Goal: Task Accomplishment & Management: Use online tool/utility

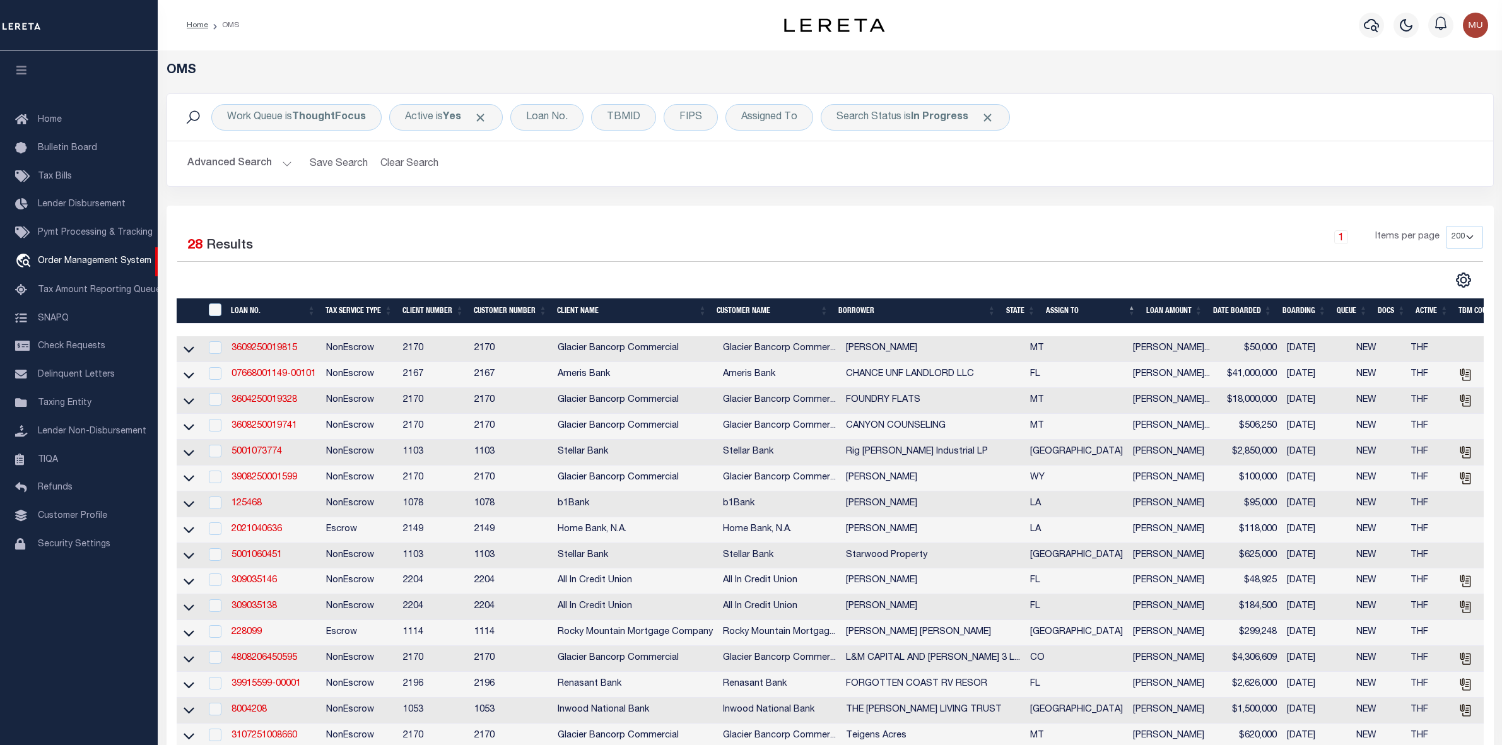
select select "200"
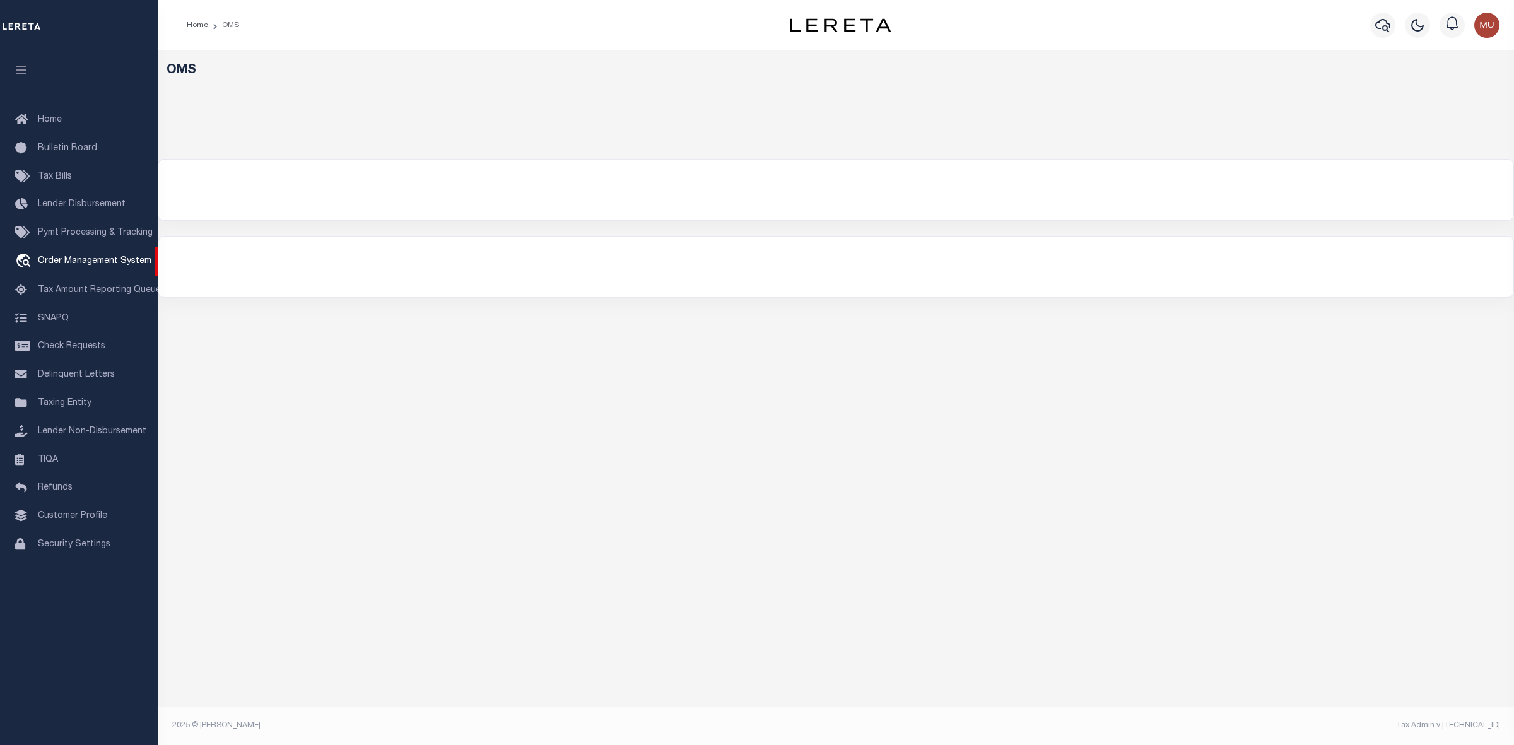
select select "200"
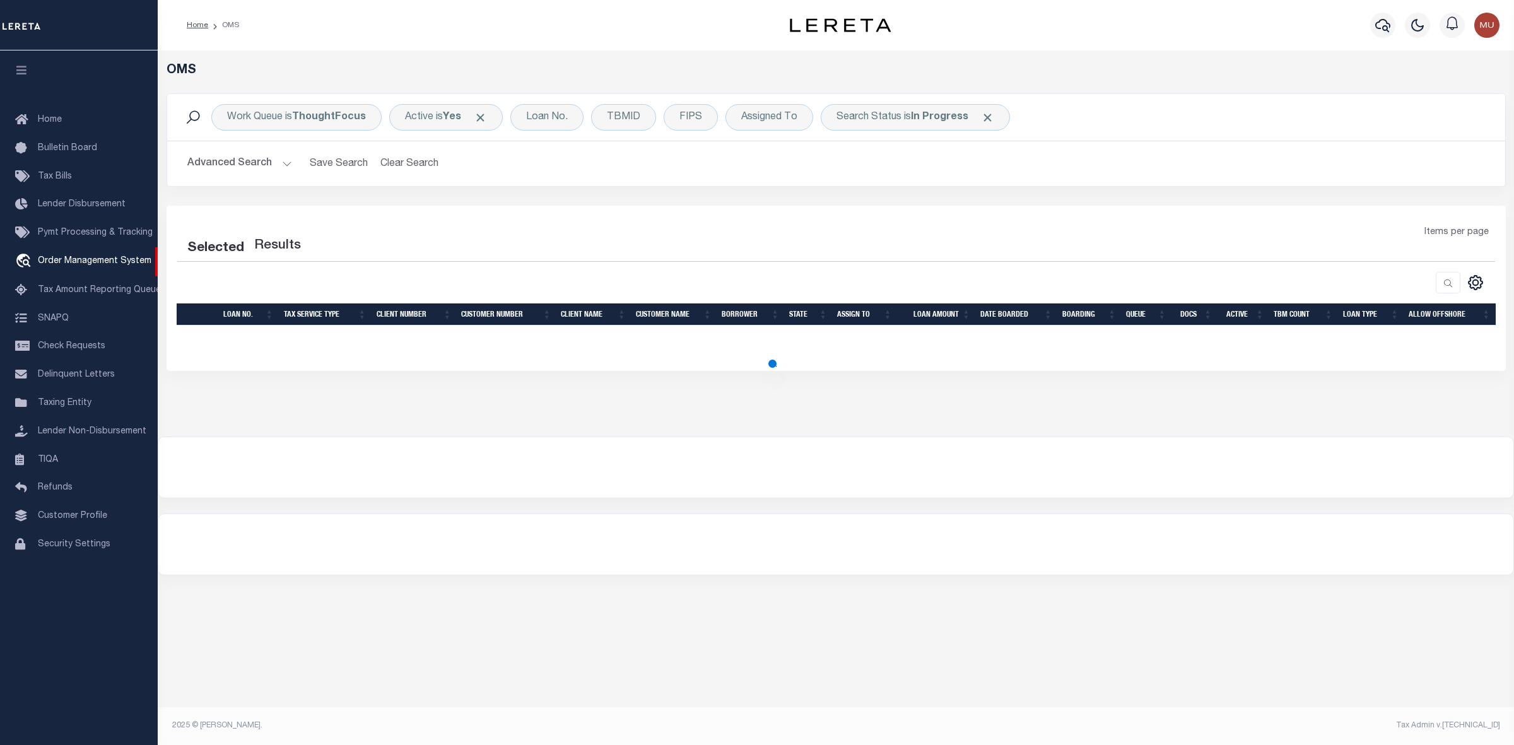
select select "200"
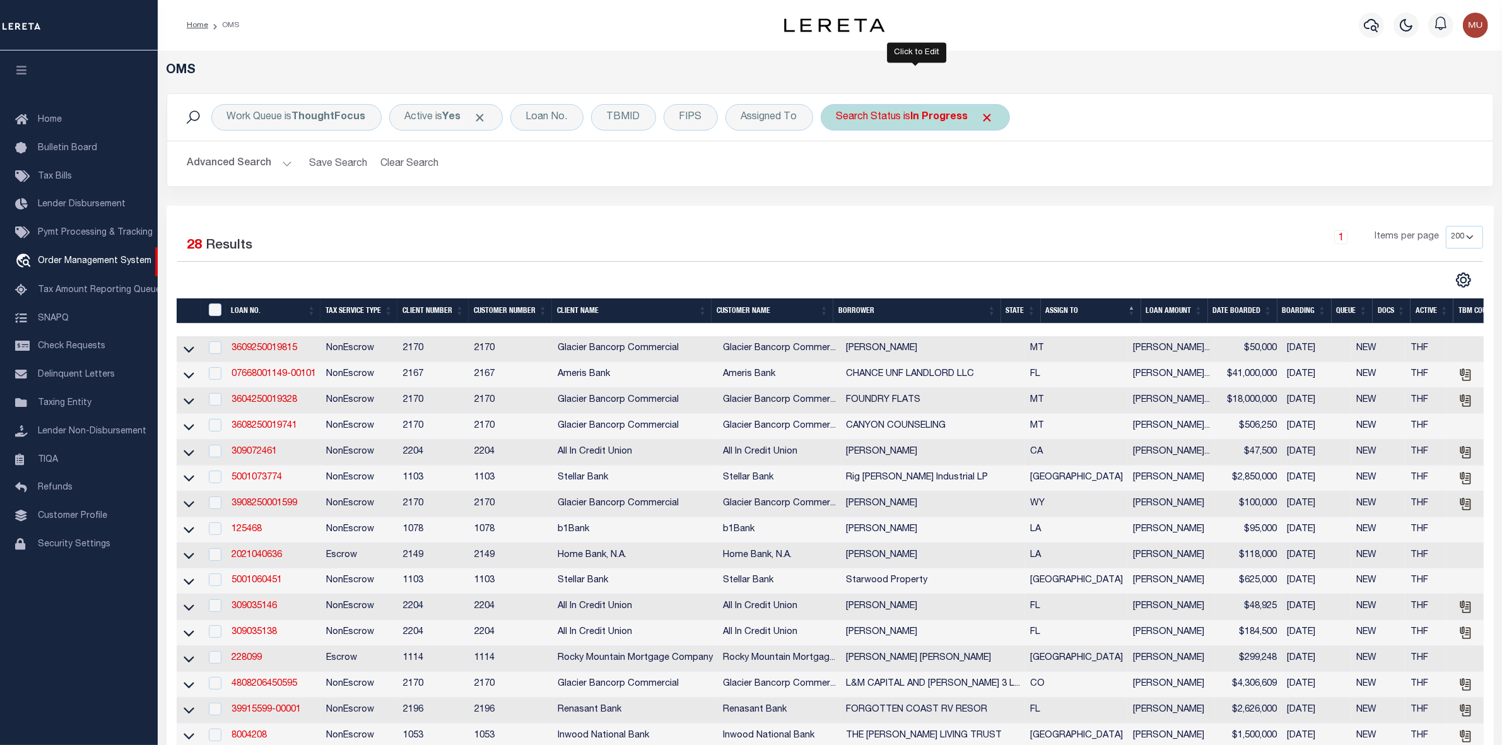
click at [891, 112] on div "Search Status is In Progress" at bounding box center [915, 117] width 189 height 27
click at [890, 184] on select "Automated Search Bad Parcel Complete Duplicate Parcel High Dollar Reporting In …" at bounding box center [930, 179] width 186 height 24
select select "RD"
click at [837, 168] on select "Automated Search Bad Parcel Complete Duplicate Parcel High Dollar Reporting In …" at bounding box center [930, 179] width 186 height 24
click at [1000, 197] on input "Apply" at bounding box center [1004, 206] width 37 height 21
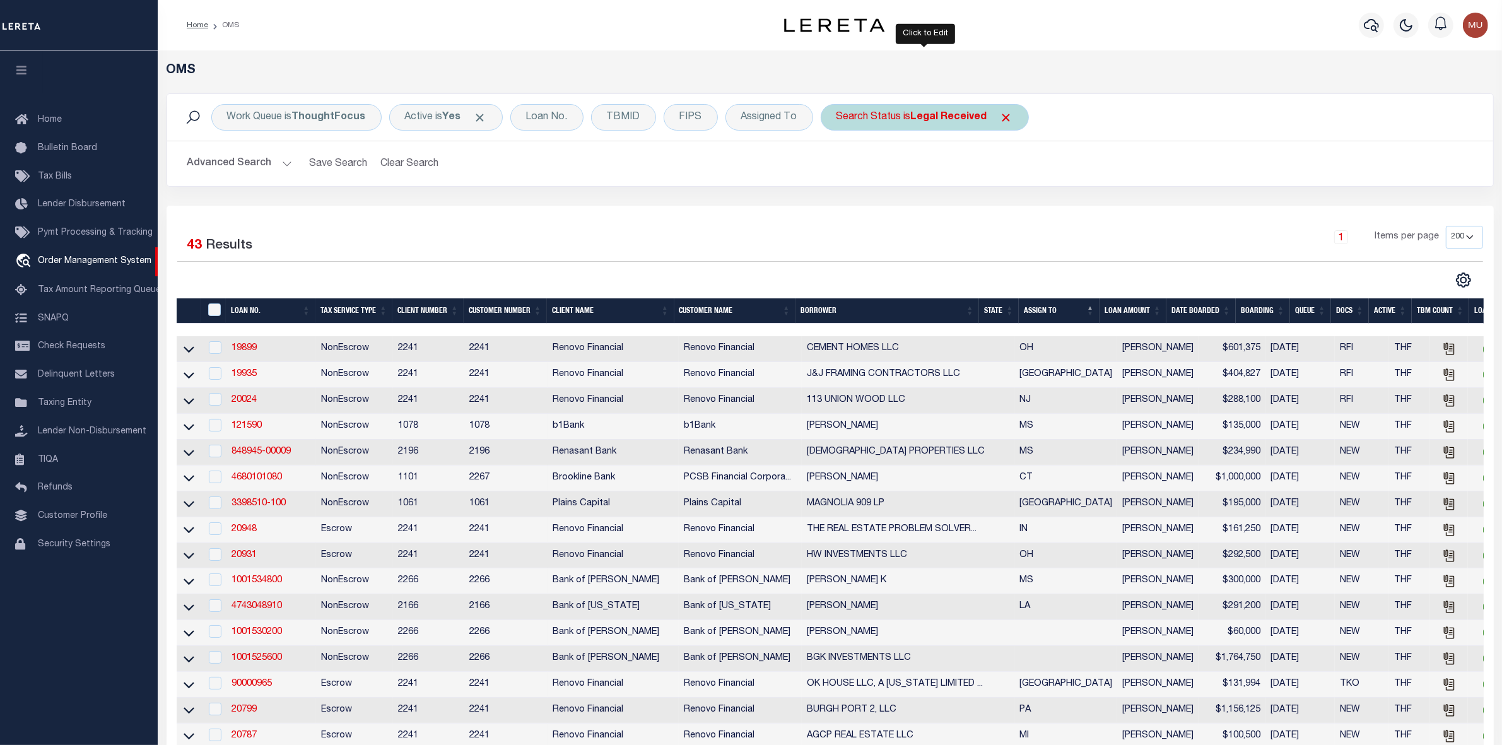
click at [962, 114] on b "Legal Received" at bounding box center [949, 117] width 76 height 10
click at [929, 175] on select "Automated Search Bad Parcel Complete Duplicate Parcel High Dollar Reporting In …" at bounding box center [930, 179] width 186 height 24
select select "IP"
click at [837, 168] on select "Automated Search Bad Parcel Complete Duplicate Parcel High Dollar Reporting In …" at bounding box center [930, 179] width 186 height 24
click at [998, 215] on input "Apply" at bounding box center [1004, 206] width 37 height 21
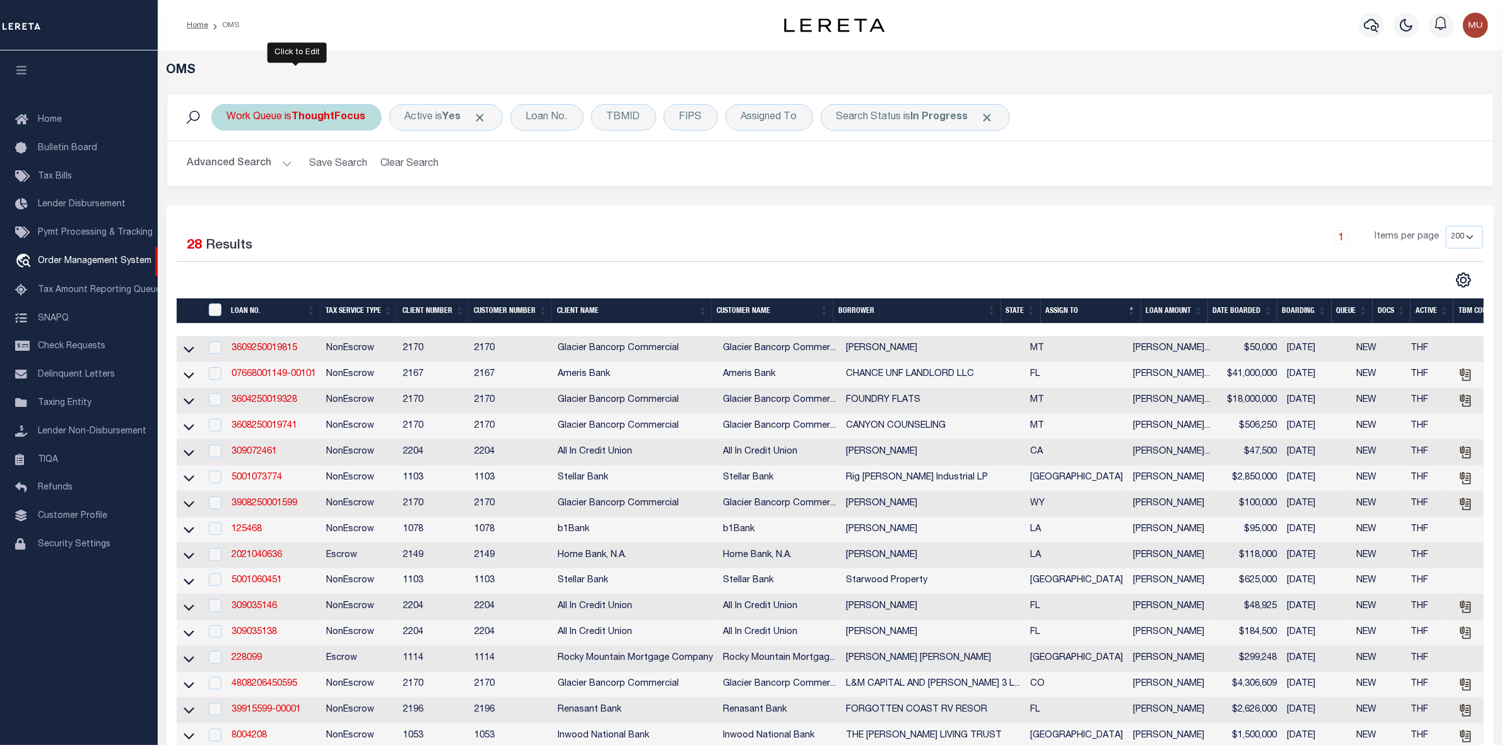
click at [351, 122] on b "ThoughtFocus" at bounding box center [329, 117] width 74 height 10
click at [328, 180] on select "--ALL-- General ThoughtFocus" at bounding box center [321, 179] width 186 height 24
select select "GEN"
click at [228, 168] on select "--ALL-- General ThoughtFocus" at bounding box center [321, 179] width 186 height 24
click at [377, 205] on input "Apply" at bounding box center [394, 206] width 37 height 21
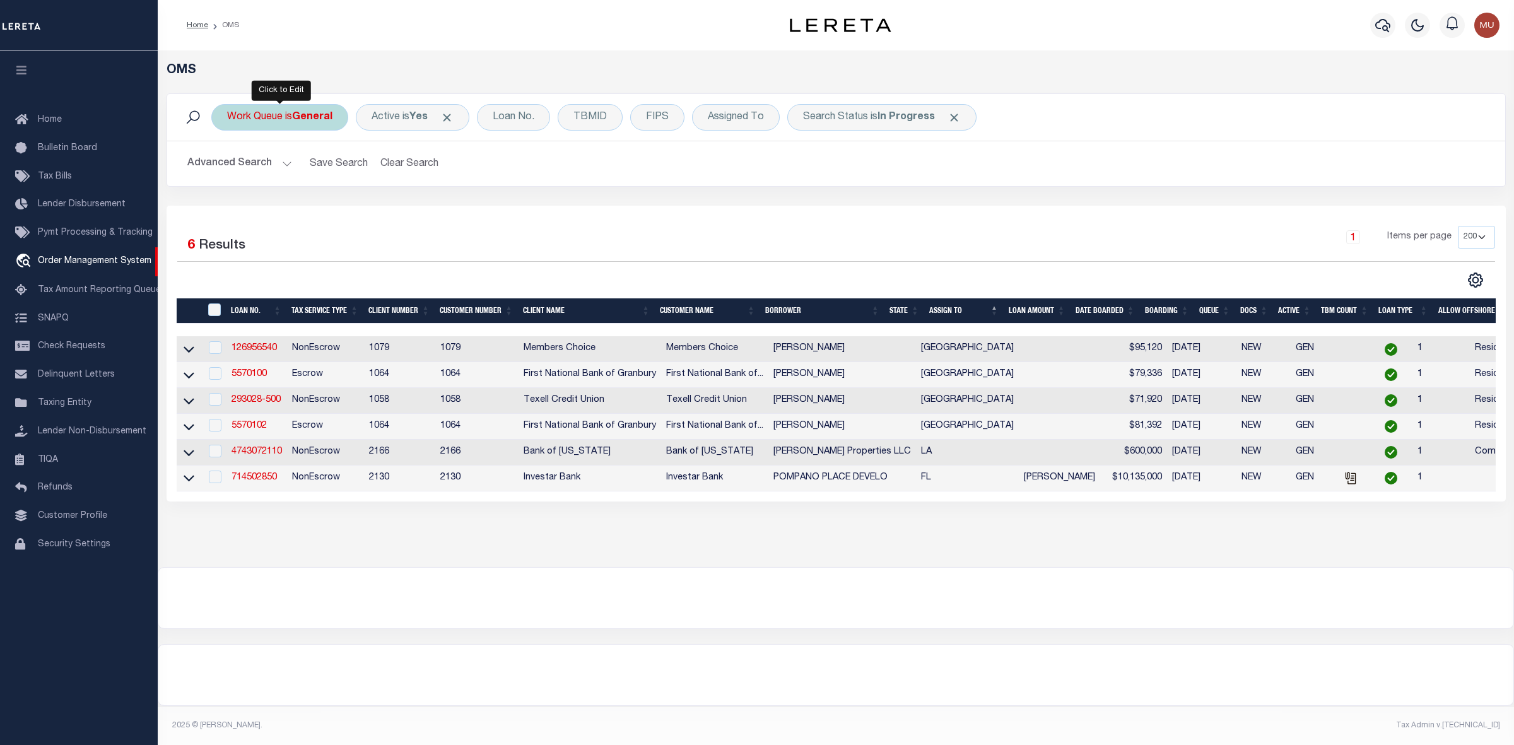
click at [313, 122] on b "General" at bounding box center [312, 117] width 40 height 10
click at [289, 172] on select "--ALL-- General ThoughtFocus" at bounding box center [321, 179] width 186 height 24
select select "THF"
click at [228, 168] on select "--ALL-- General ThoughtFocus" at bounding box center [321, 179] width 186 height 24
click at [384, 203] on input "Apply" at bounding box center [394, 206] width 37 height 21
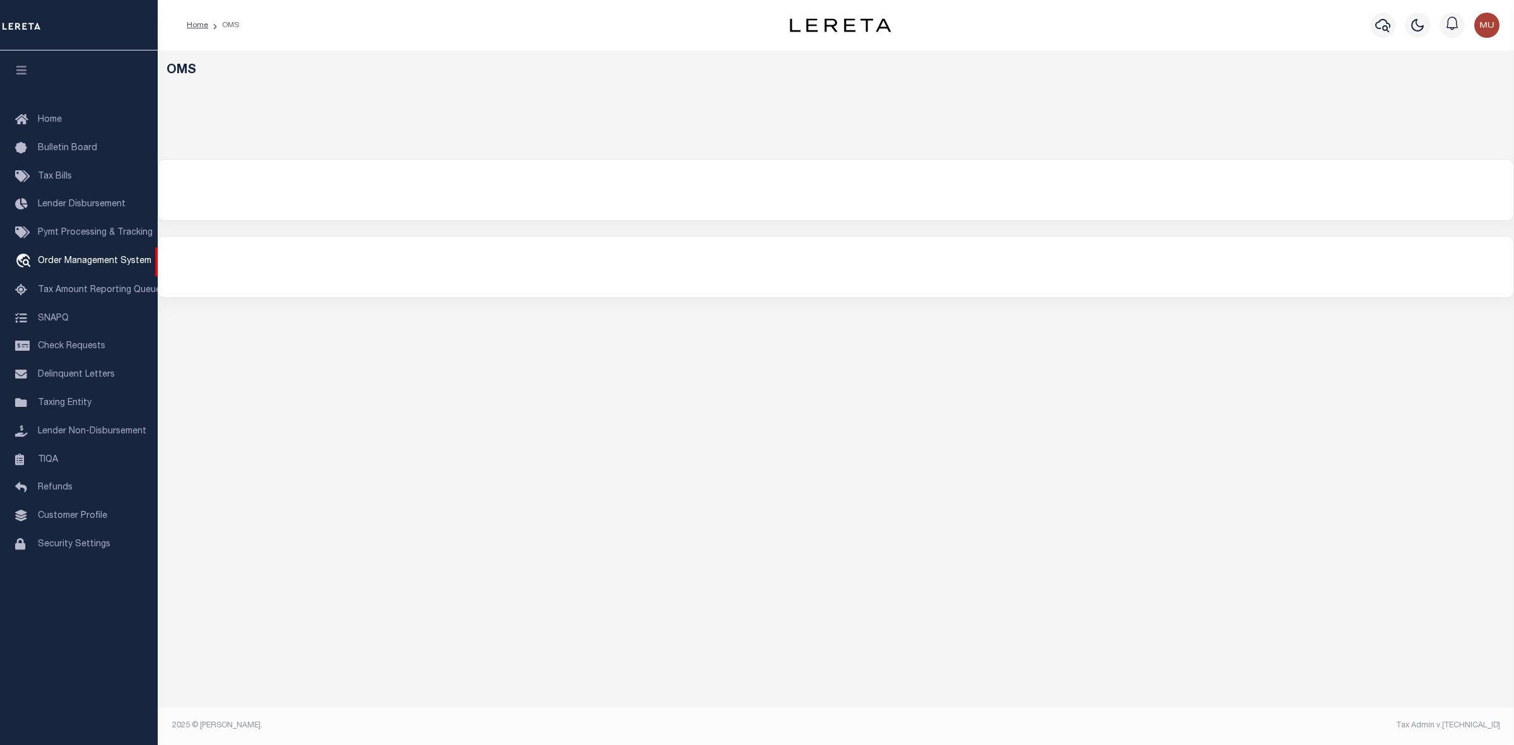
select select "200"
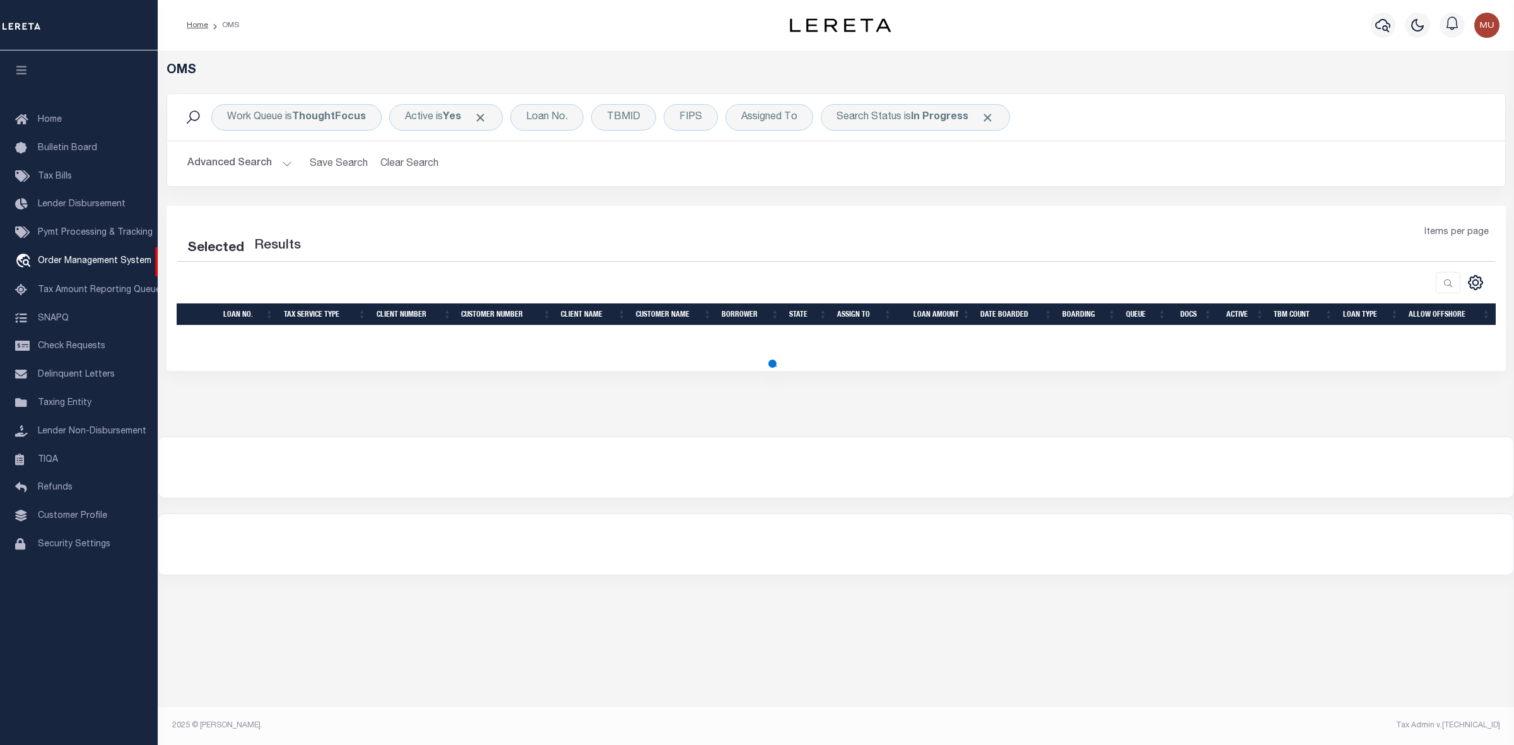
select select "200"
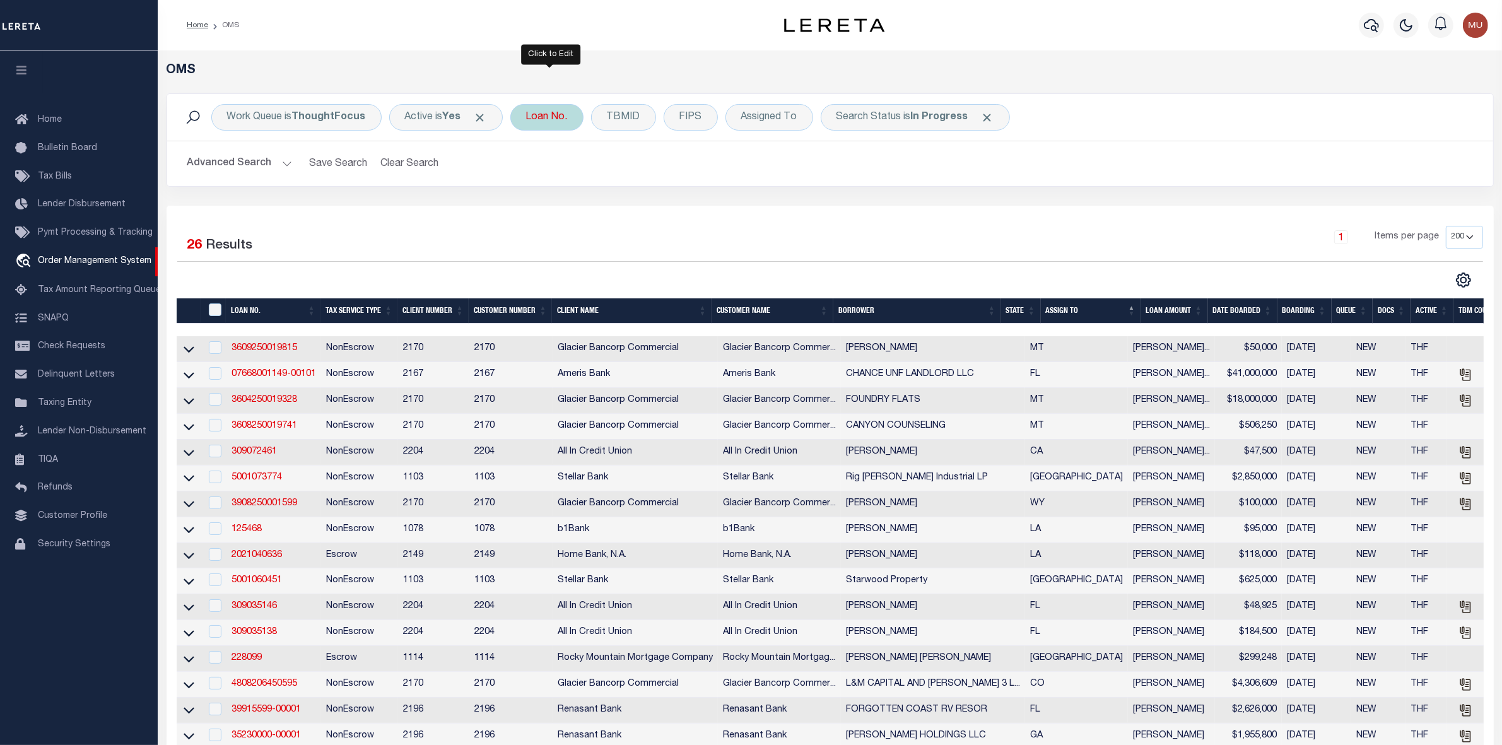
click at [534, 117] on div "Loan No." at bounding box center [546, 117] width 73 height 27
click at [557, 181] on input "text" at bounding box center [620, 179] width 186 height 24
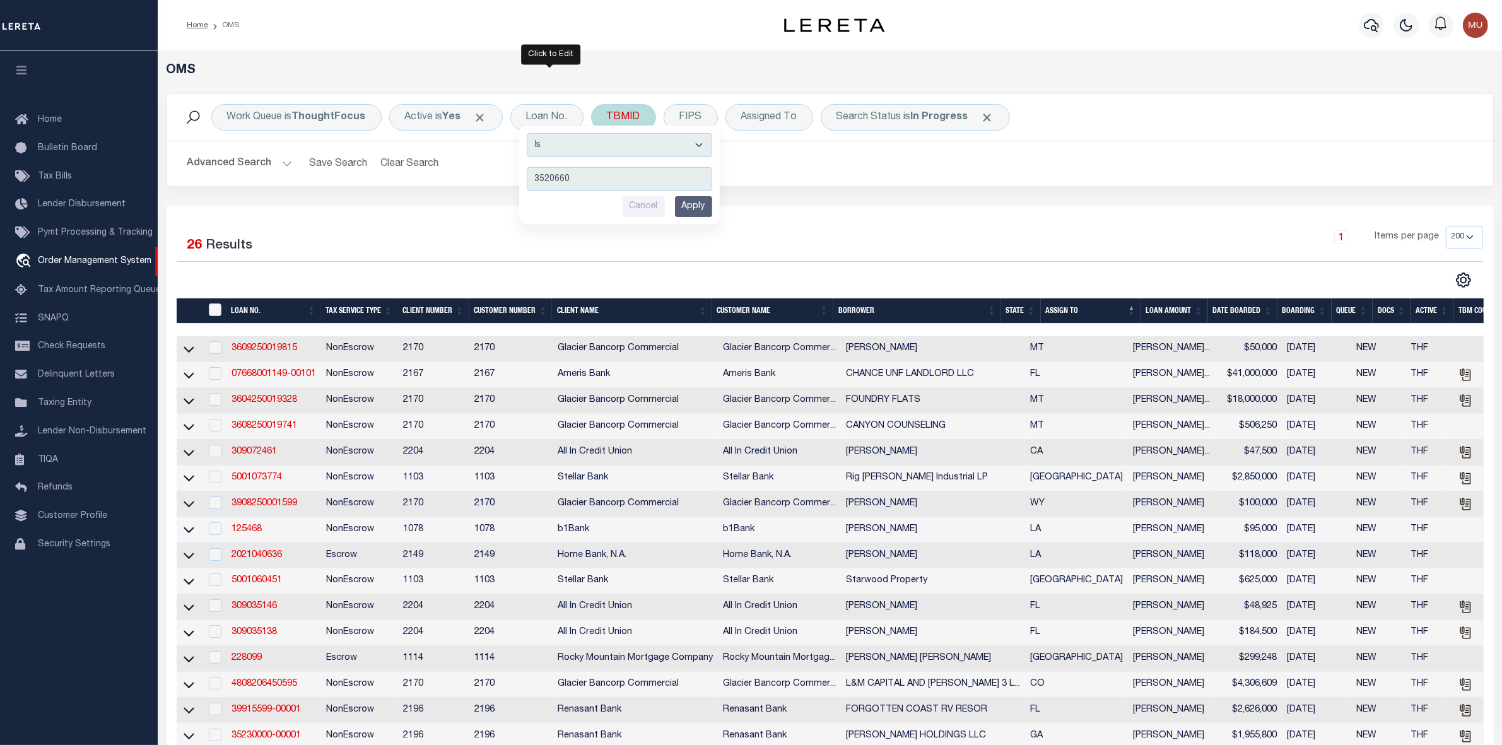
type input "3520660"
click at [628, 121] on div "TBMID" at bounding box center [623, 117] width 65 height 27
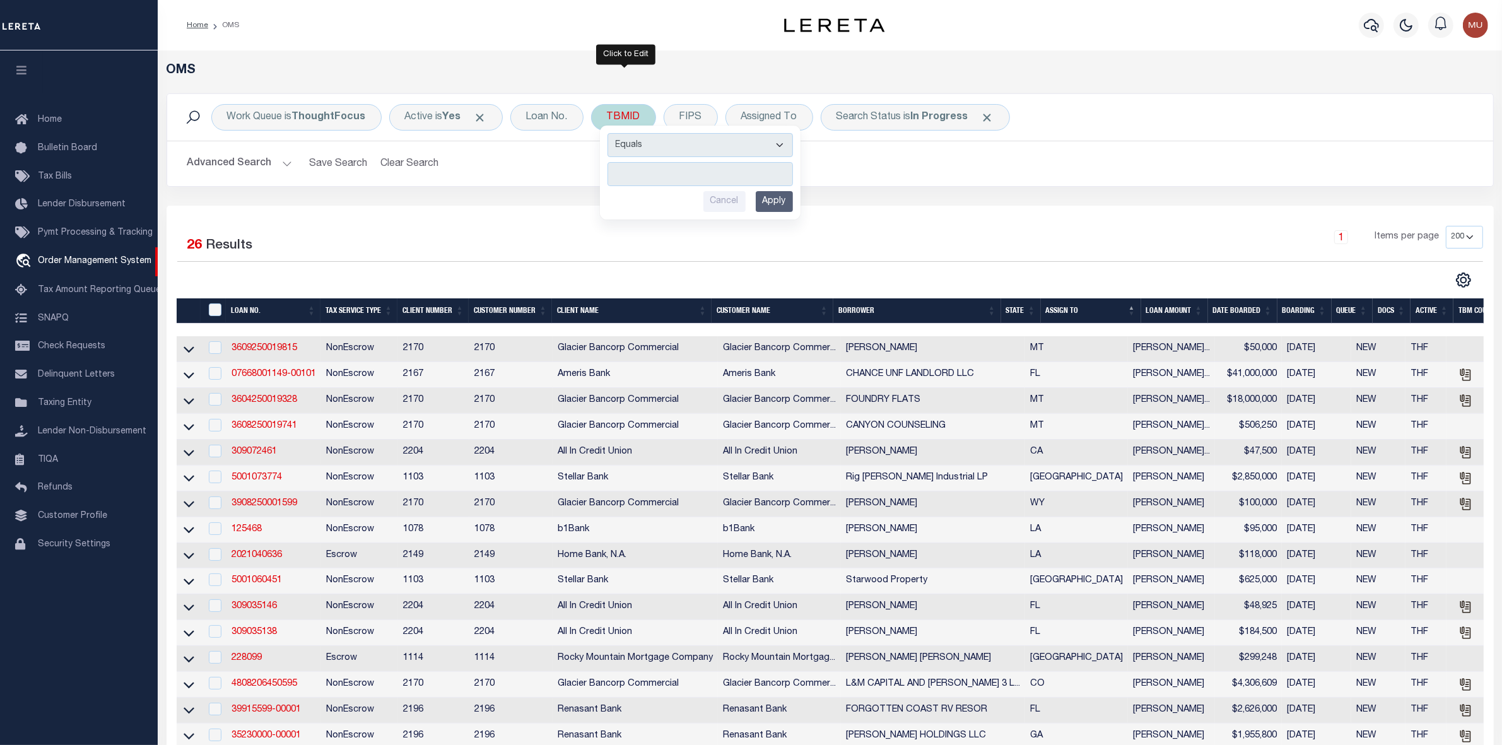
click at [640, 168] on input "number" at bounding box center [701, 174] width 186 height 24
type input "3520660"
click at [770, 202] on input "Apply" at bounding box center [774, 201] width 37 height 21
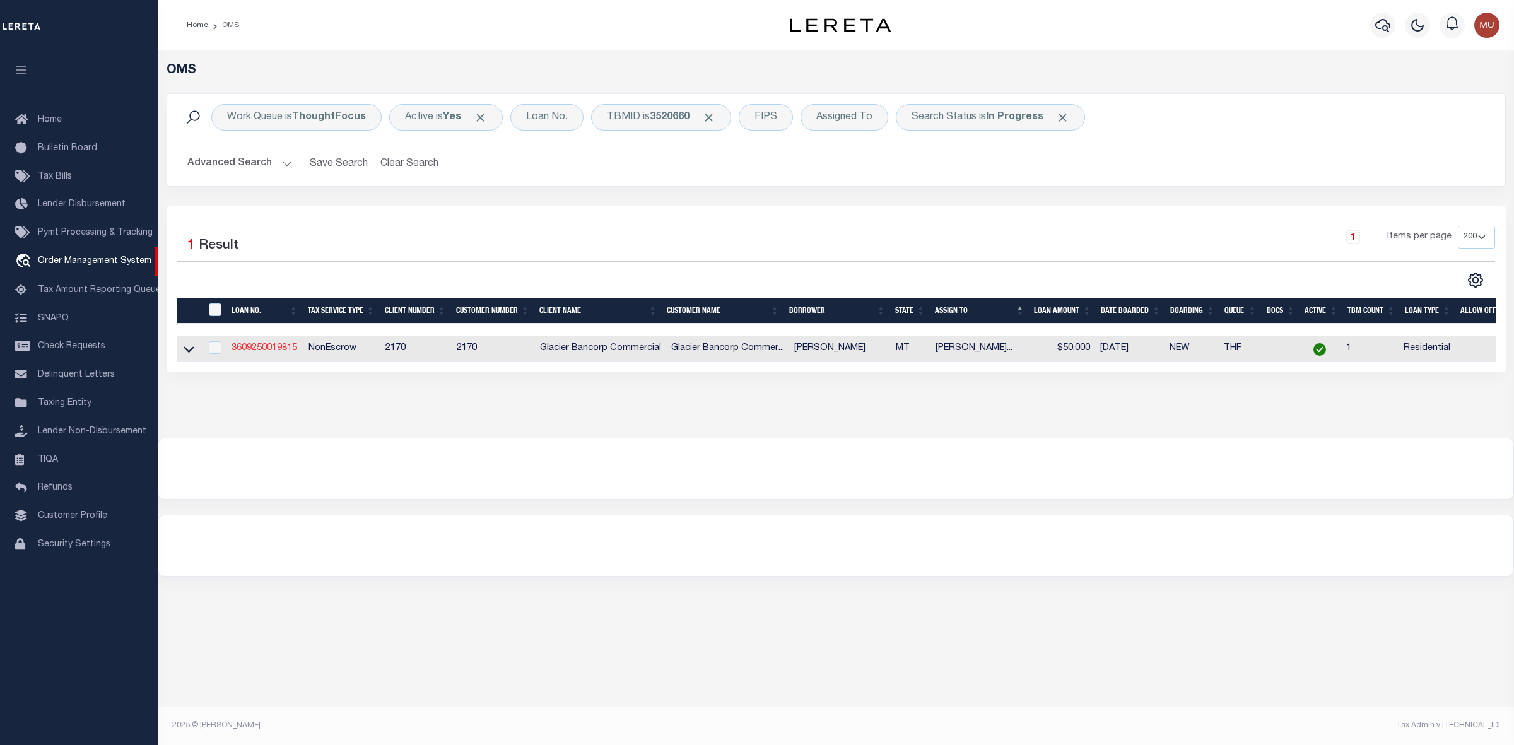
click at [273, 349] on link "3609250019815" at bounding box center [265, 348] width 66 height 9
type input "3609250019815"
type input "[PERSON_NAME]"
select select
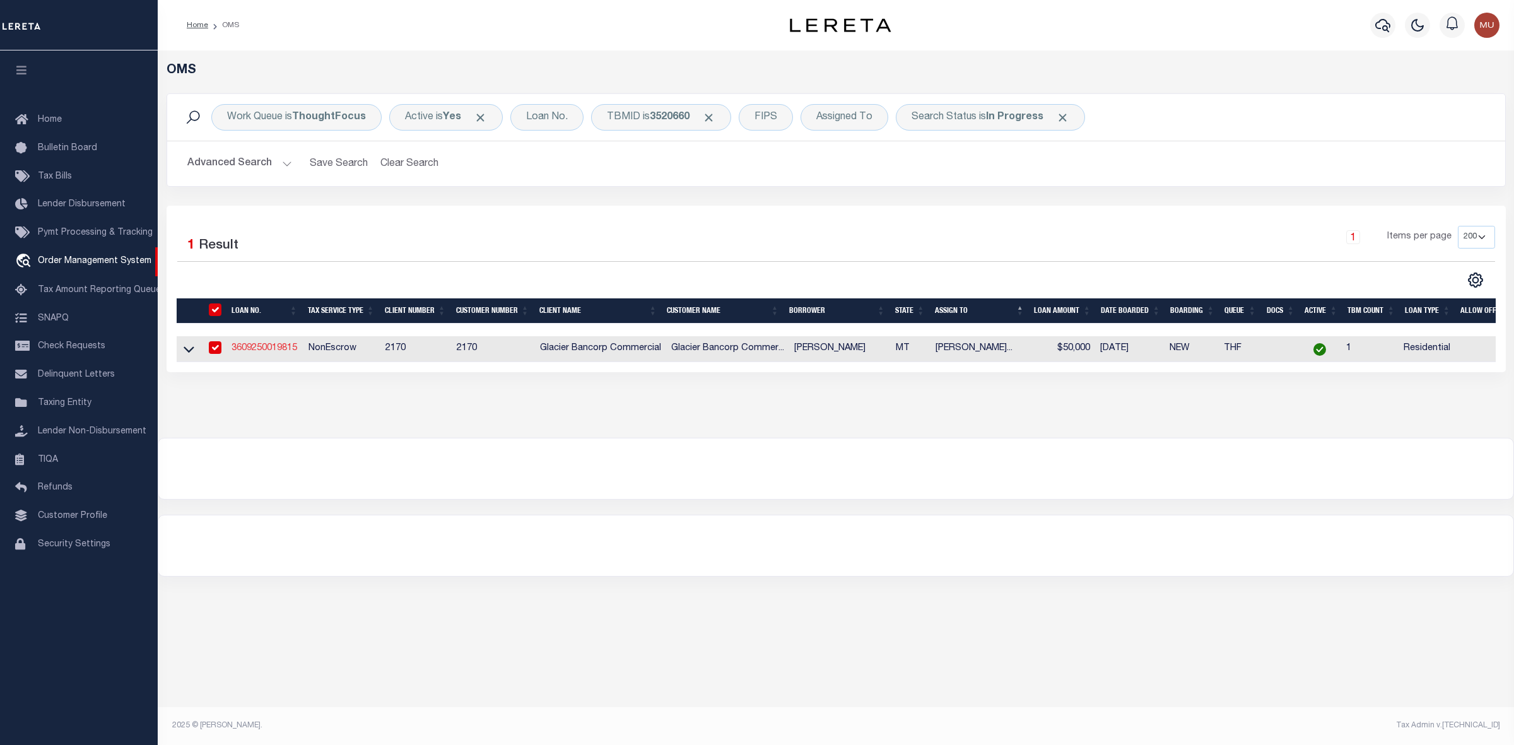
type input "325 [PERSON_NAME]"
type input "[GEOGRAPHIC_DATA] MT 59714-9295"
type input "[DATE]"
select select "10"
select select "NonEscrow"
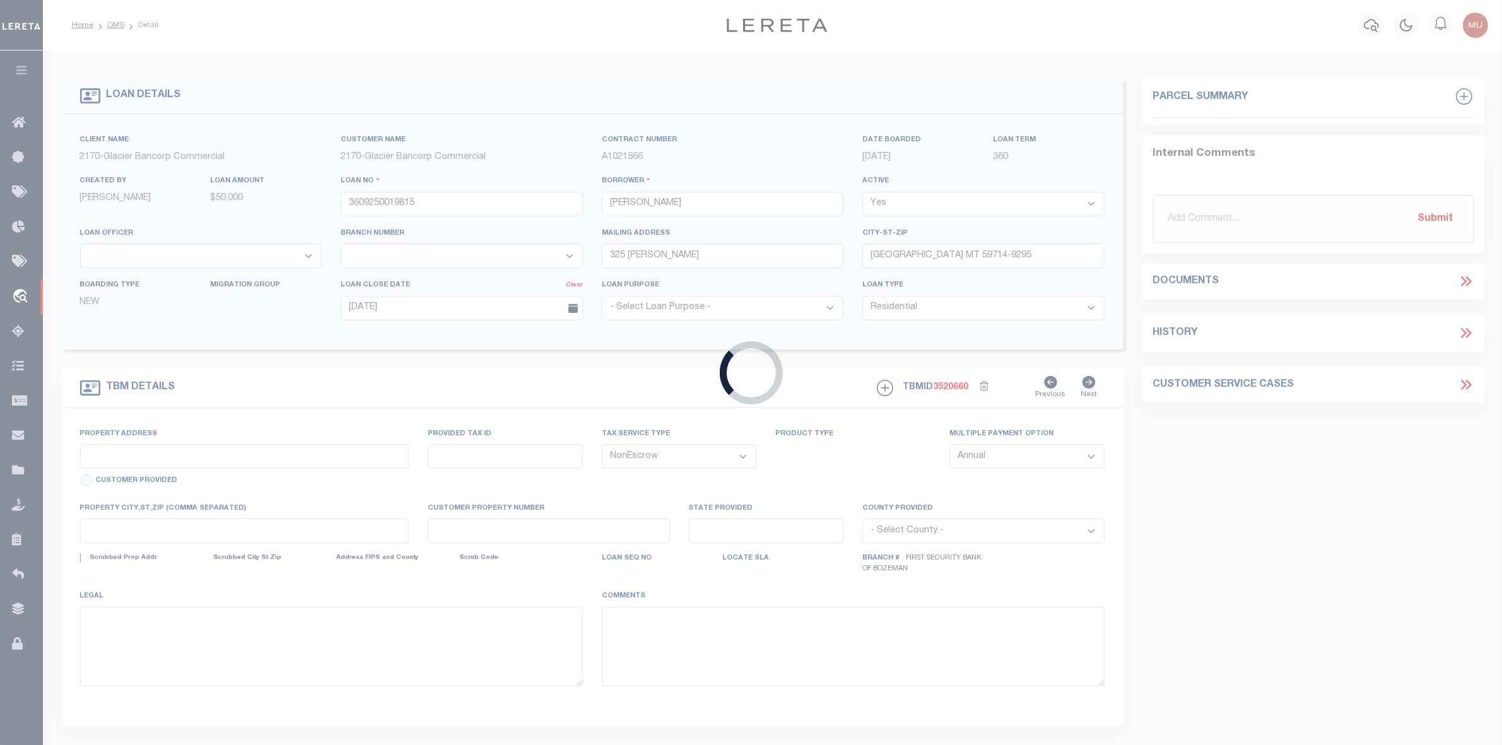
select select "4574"
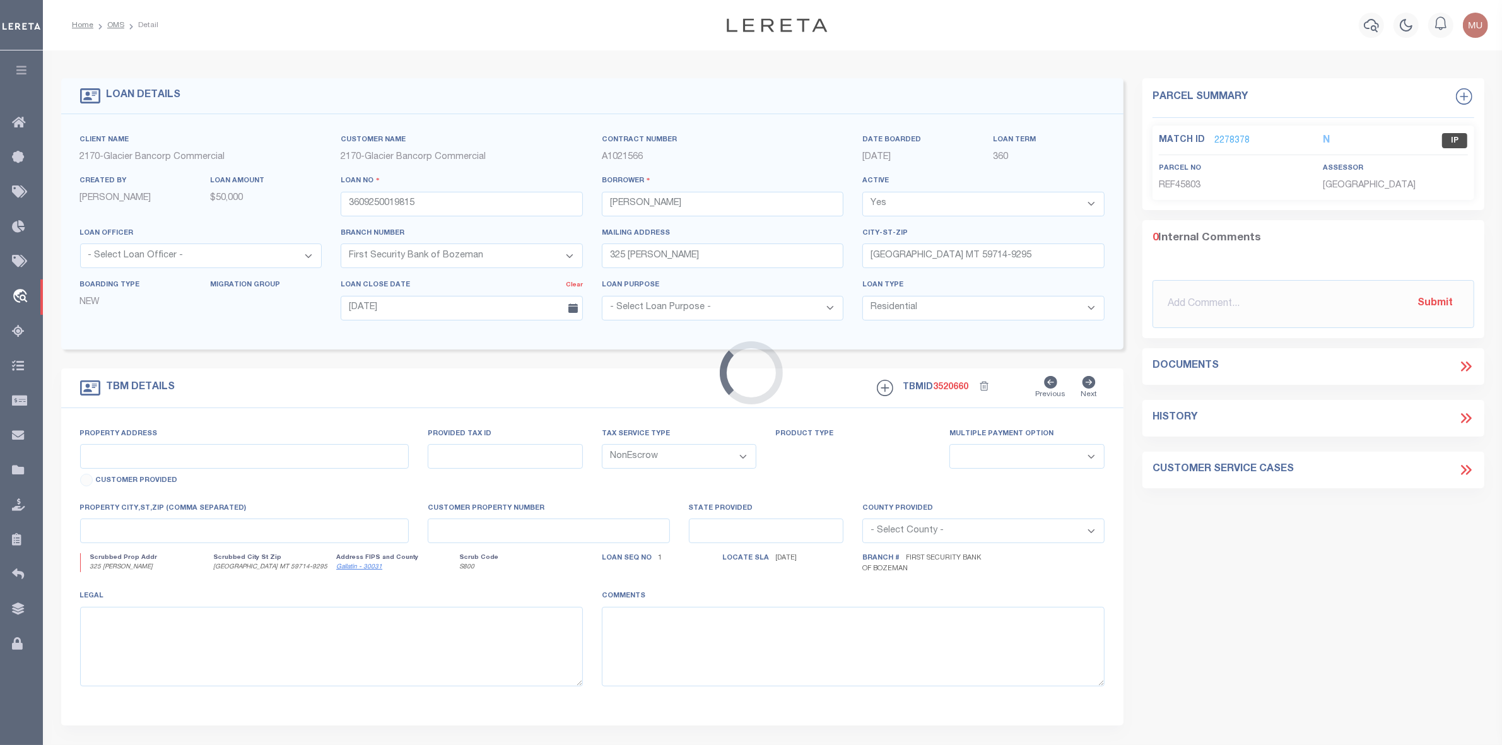
type input "[STREET_ADDRESS]"
type input "00REF45803"
select select
type input "BELGRADE MT 59714"
type input "MT"
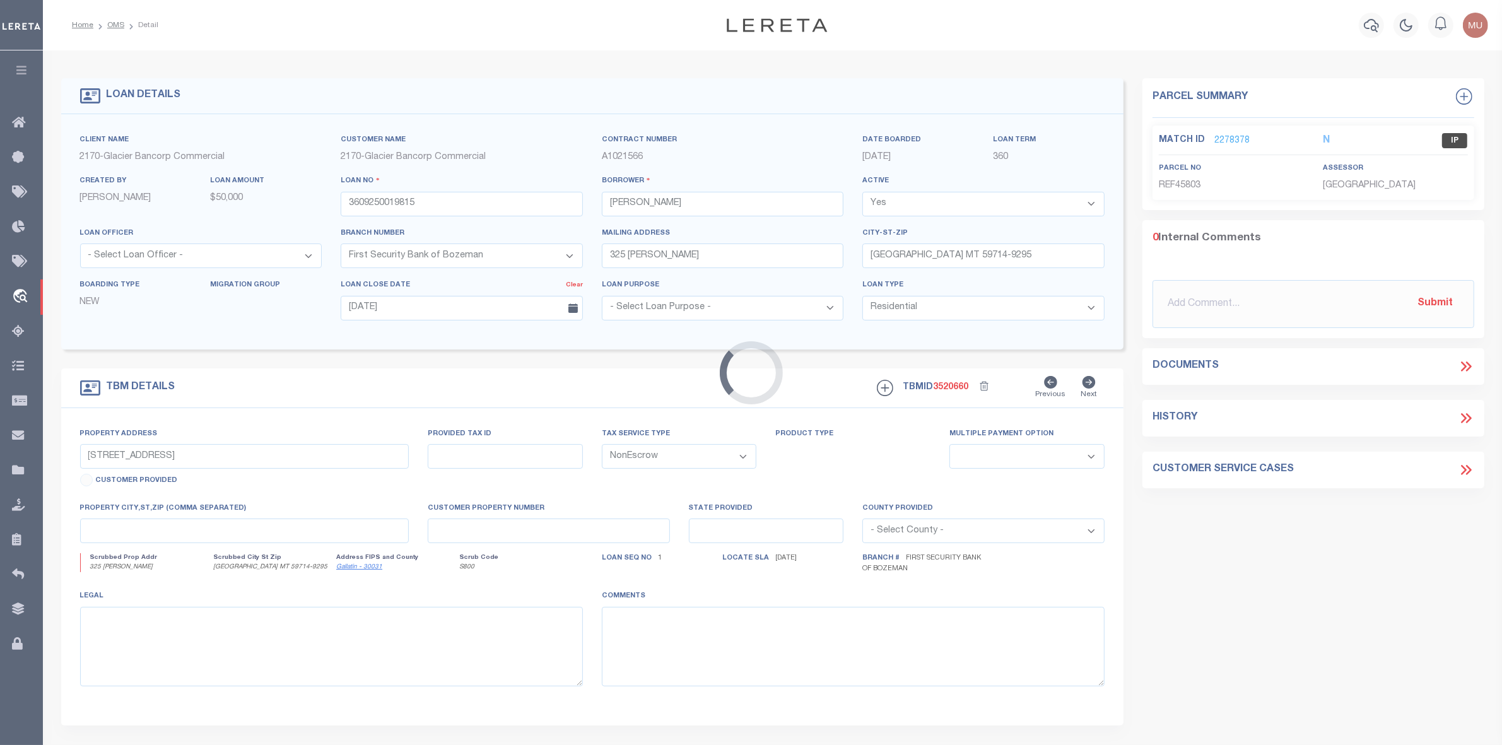
type textarea "Lot 6 in Block 4 of Landmark Subdivision Phase 1, [GEOGRAPHIC_DATA], [US_STATE]…"
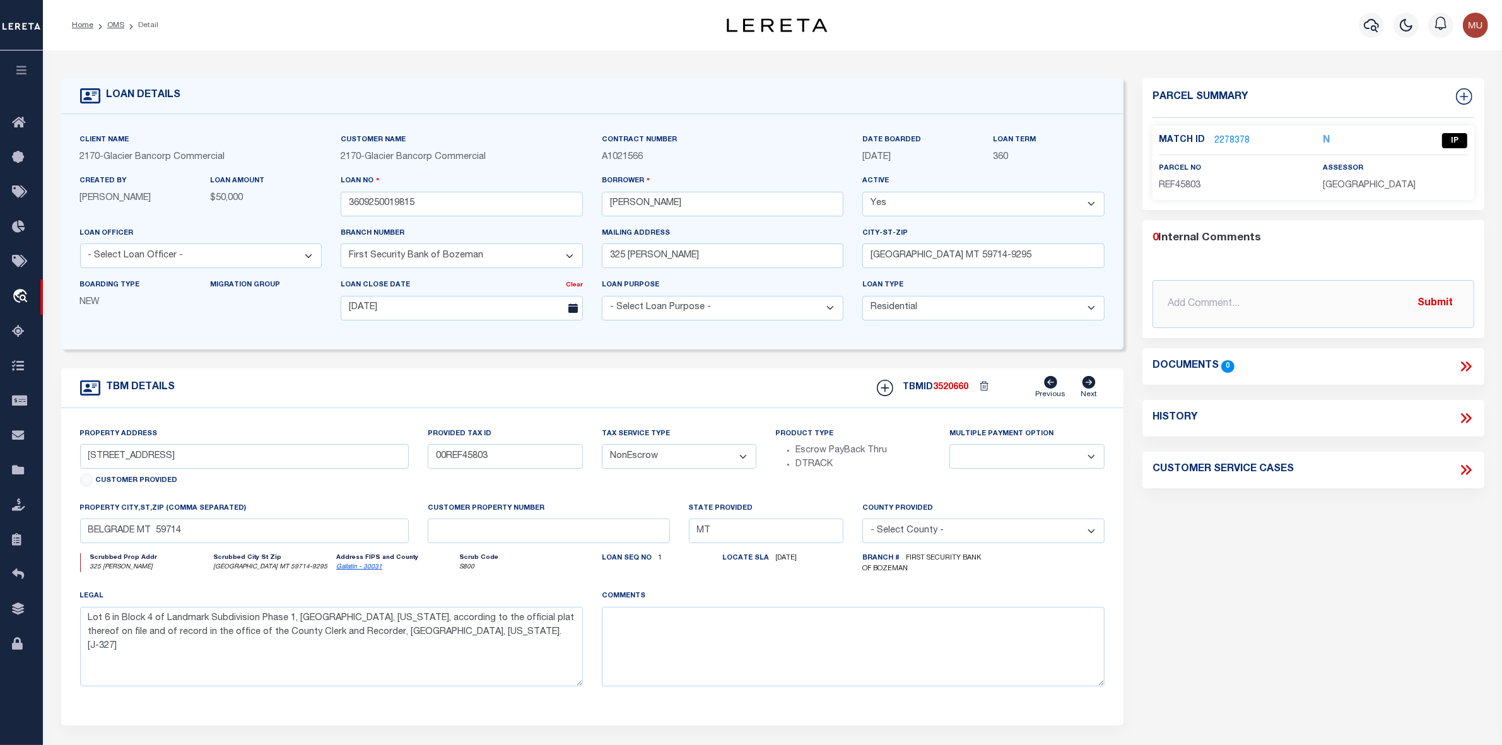
click at [1228, 136] on link "2278378" at bounding box center [1232, 140] width 35 height 13
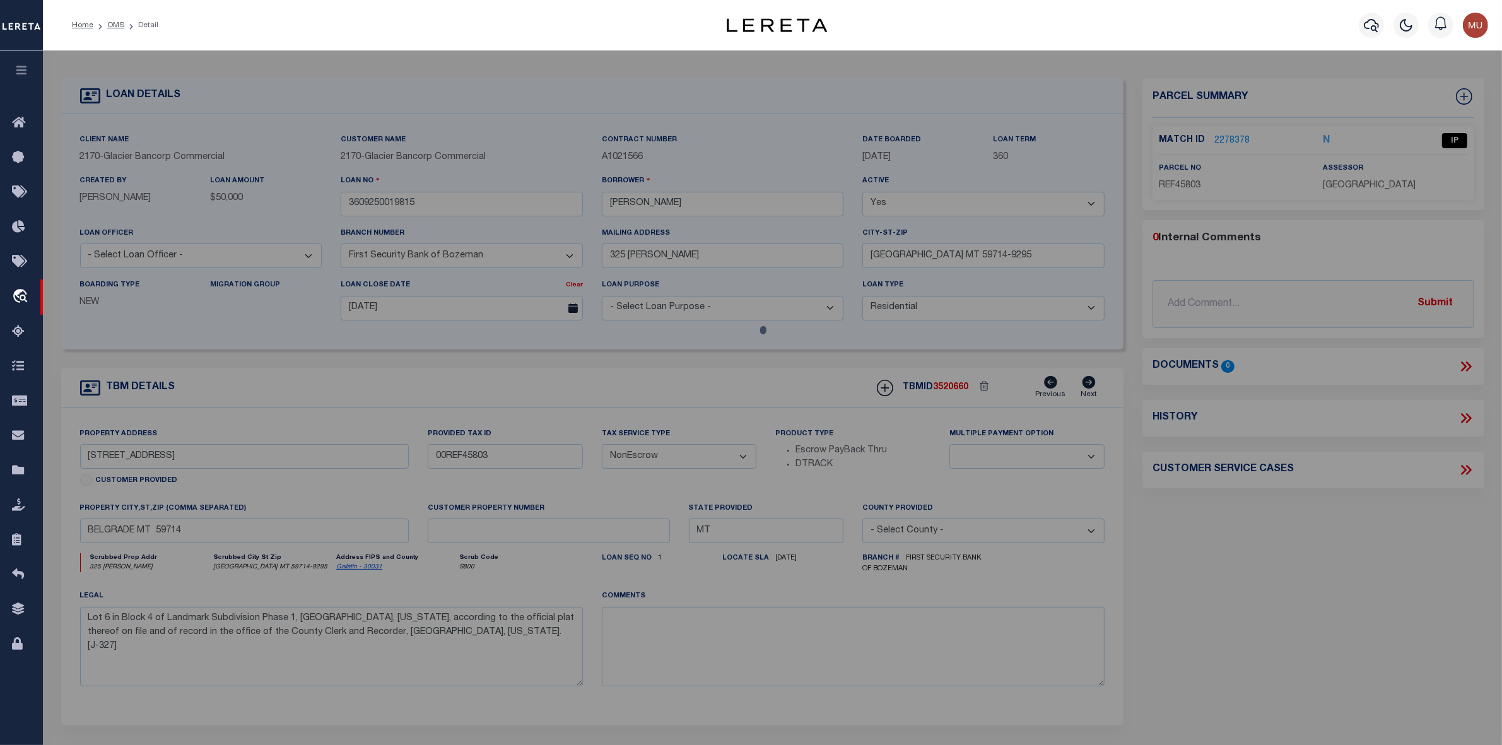
checkbox input "false"
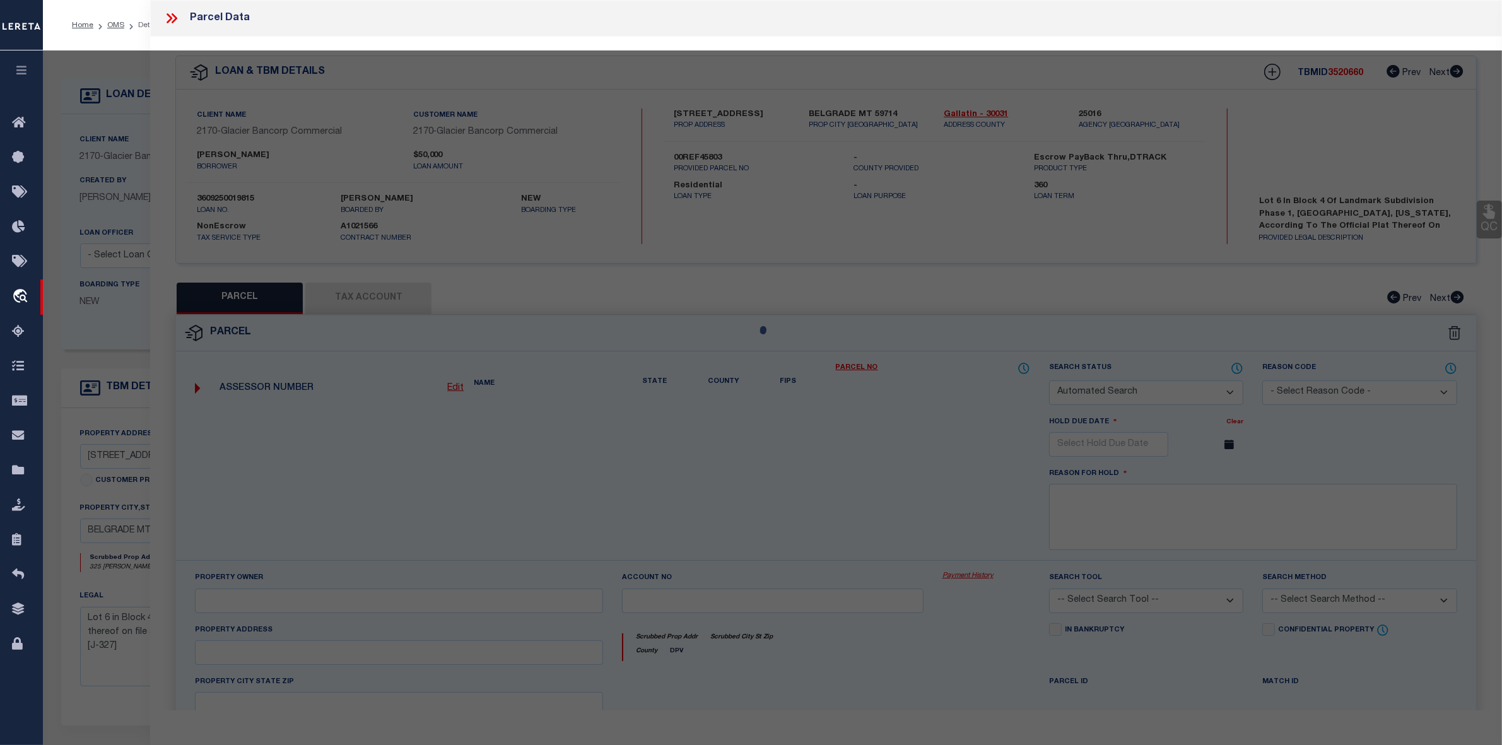
select select "IP"
type input "[PERSON_NAME] & [PERSON_NAME]"
select select "AGW"
select select "LEG"
type input "325 [PERSON_NAME]"
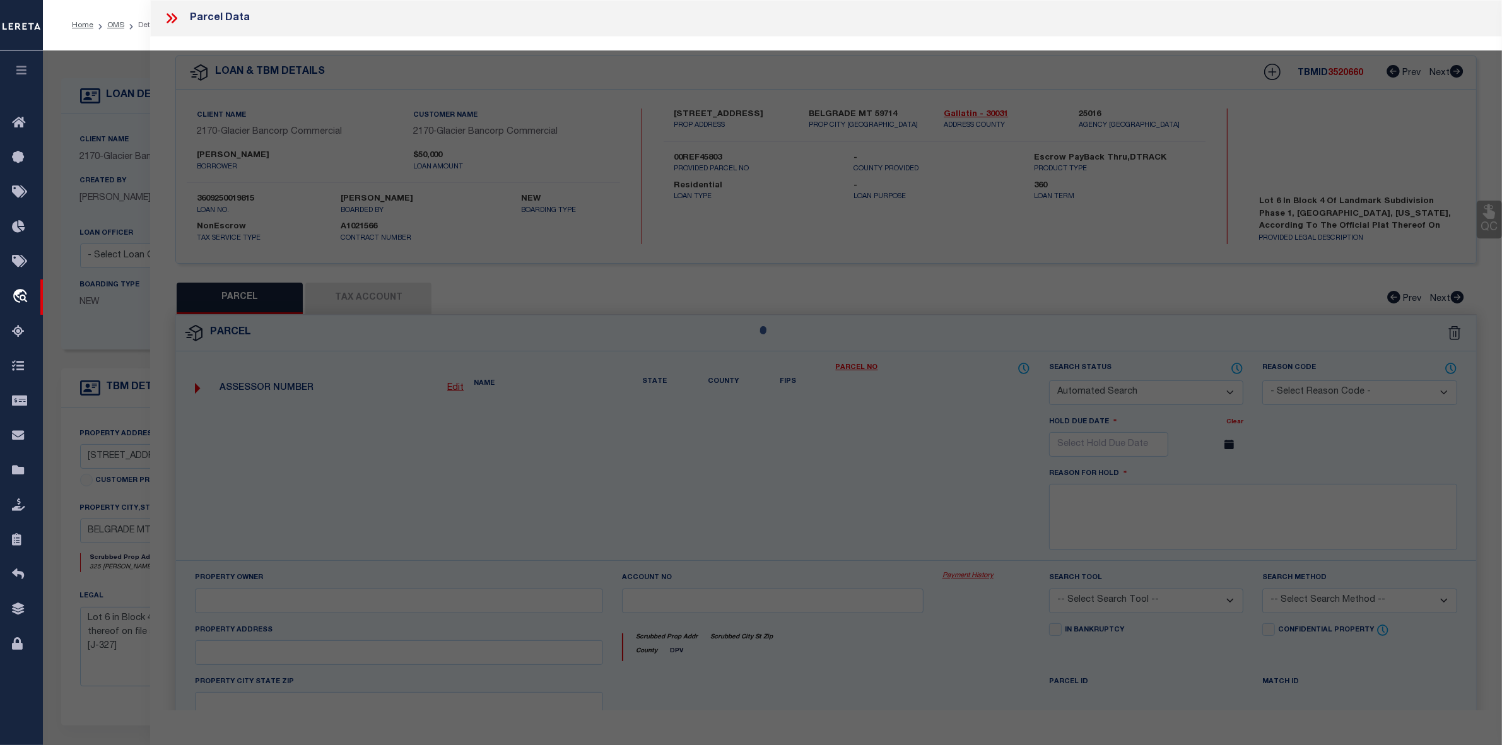
type input "[GEOGRAPHIC_DATA], MT 59714"
type textarea "LANDMARK SUB PH 1, S34, T01 N, R04 E, BLOCK 4, Lot 6, ACRES 0.49, PLAT J-327"
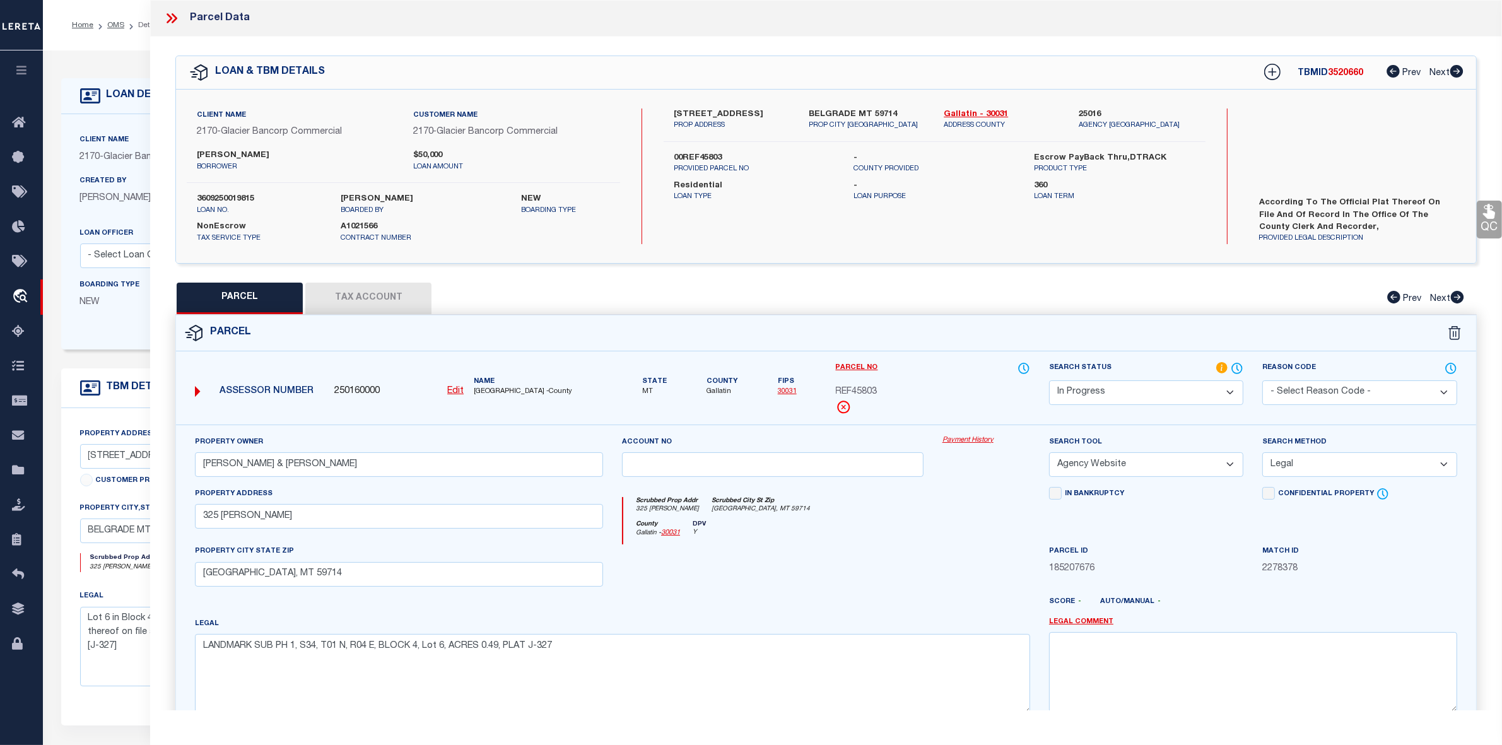
click at [714, 388] on span "Gallatin" at bounding box center [722, 392] width 31 height 11
copy span "Gallatin"
drag, startPoint x: 673, startPoint y: 110, endPoint x: 741, endPoint y: 115, distance: 68.3
click at [741, 115] on label "[STREET_ADDRESS]" at bounding box center [732, 115] width 116 height 13
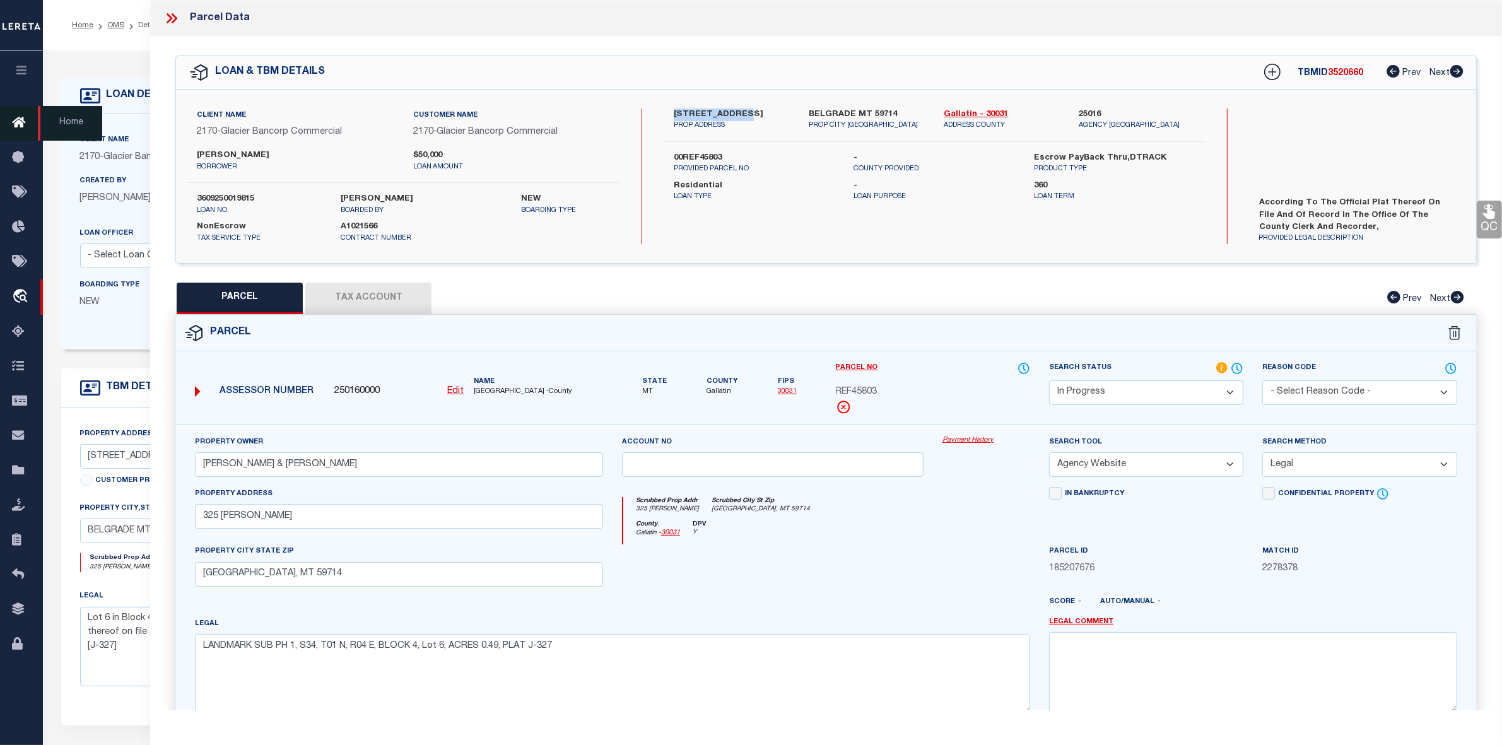
copy label "325 MACTAVISH"
click at [393, 291] on button "Tax Account" at bounding box center [368, 299] width 126 height 32
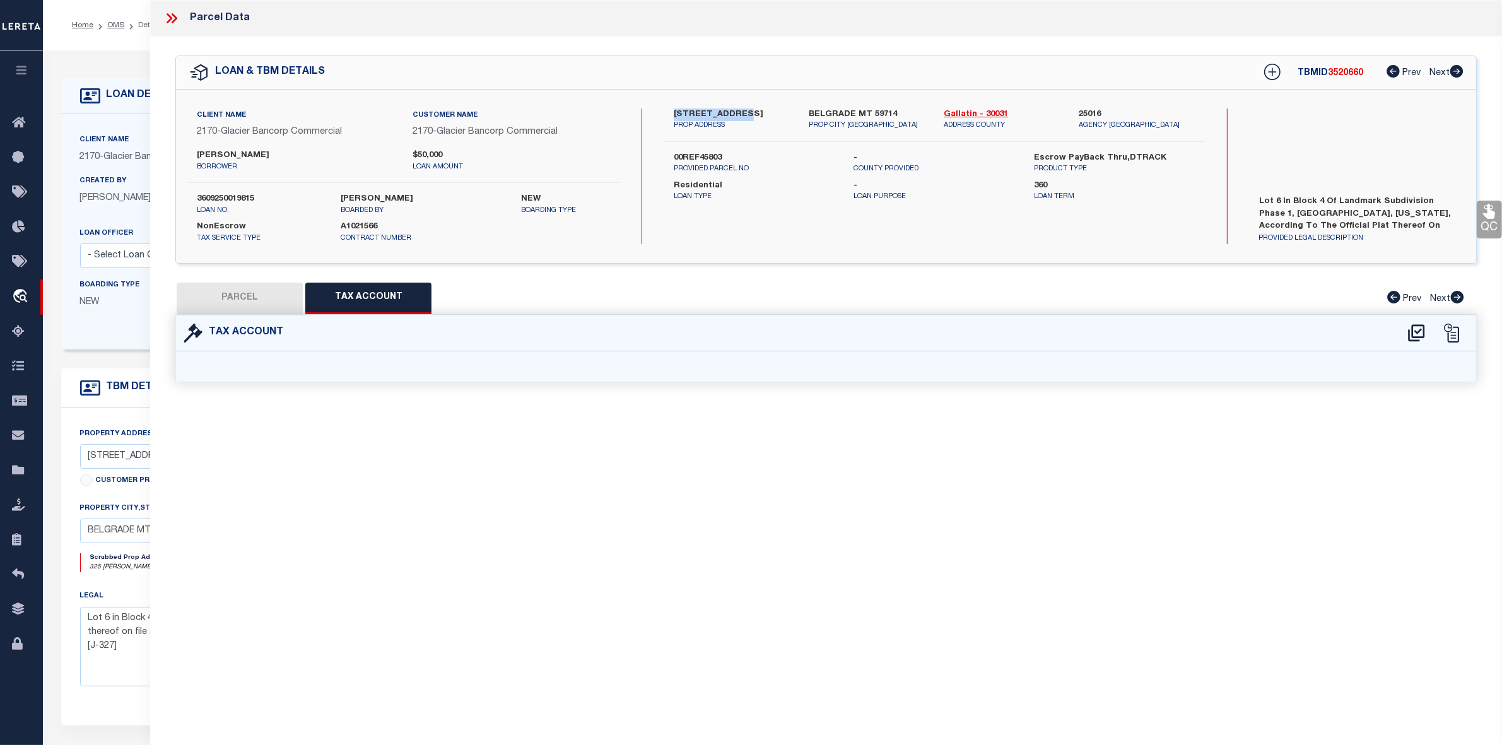
select select "100"
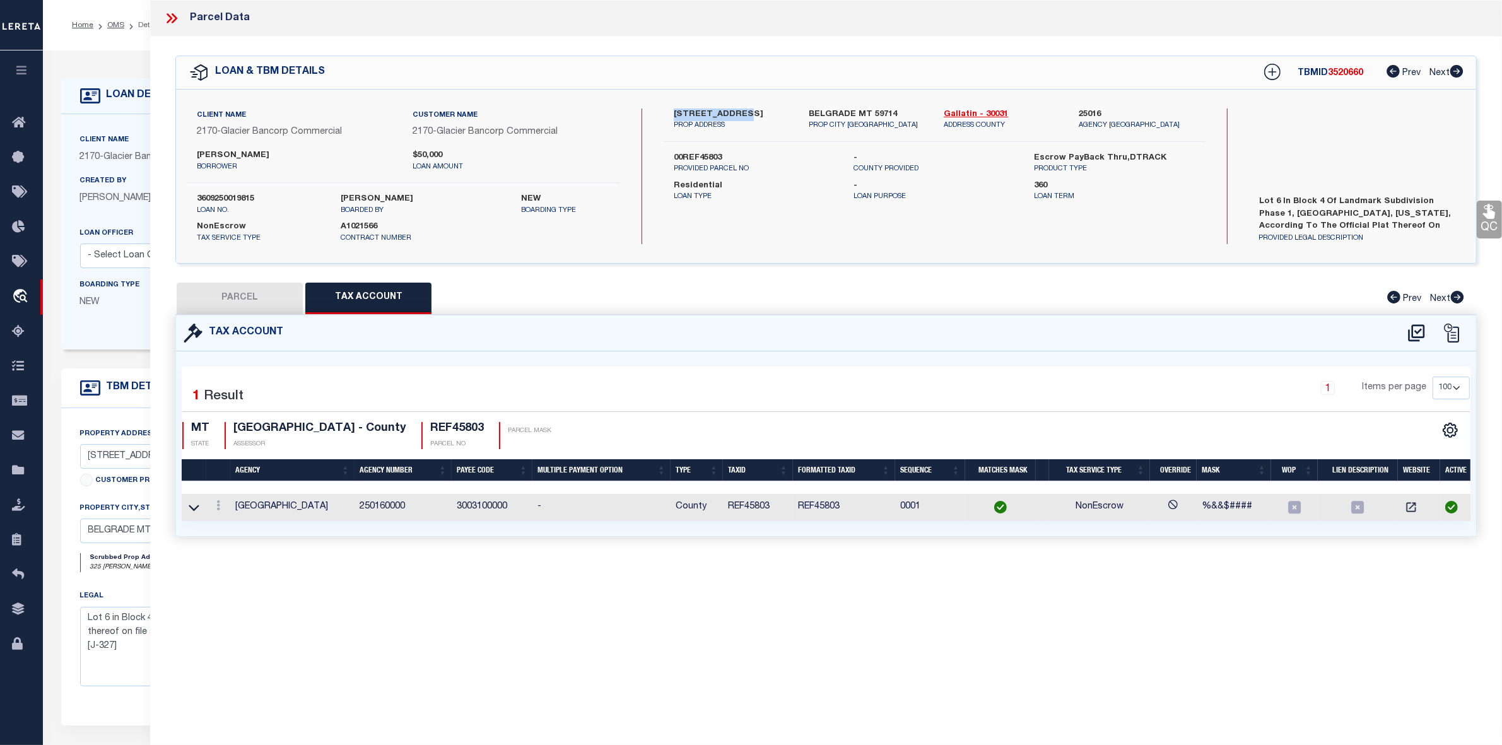
click at [242, 298] on button "PARCEL" at bounding box center [240, 299] width 126 height 32
select select "AS"
select select
checkbox input "false"
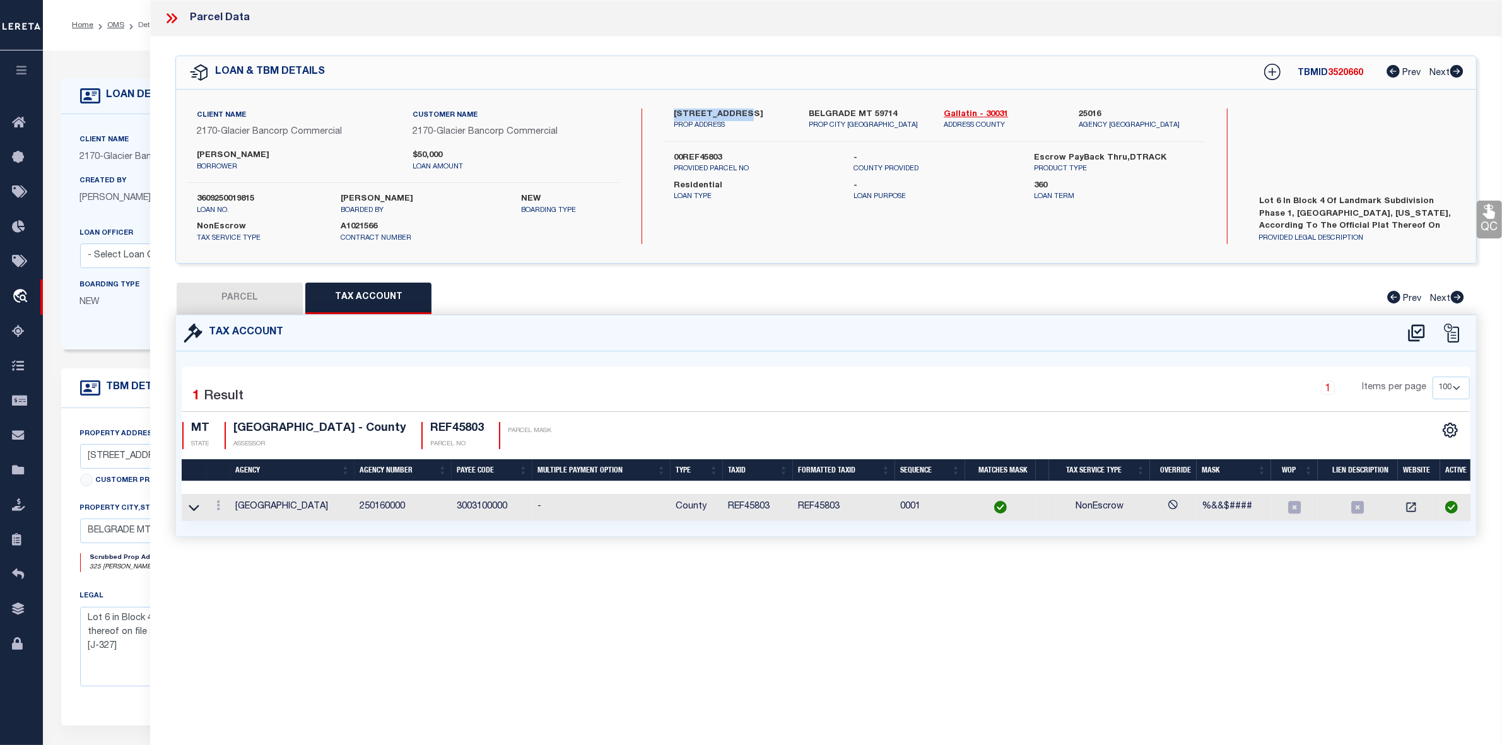
checkbox input "false"
select select "IP"
type input "[PERSON_NAME] & [PERSON_NAME]"
select select "AGW"
select select "LEG"
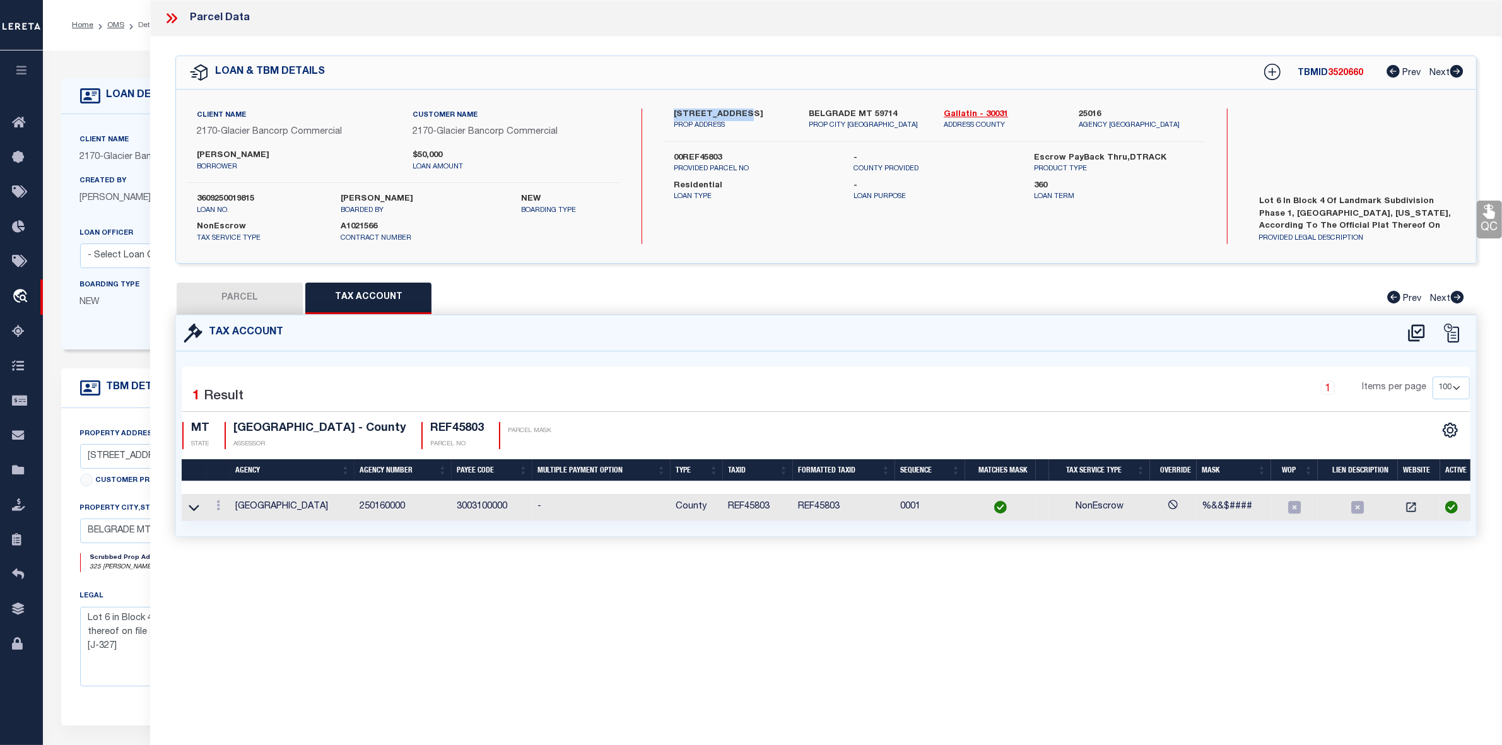
type input "325 [PERSON_NAME]"
type input "[GEOGRAPHIC_DATA], MT 59714"
type textarea "LANDMARK SUB PH 1, S34, T01 N, R04 E, BLOCK 4, Lot 6, ACRES 0.49, PLAT J-327"
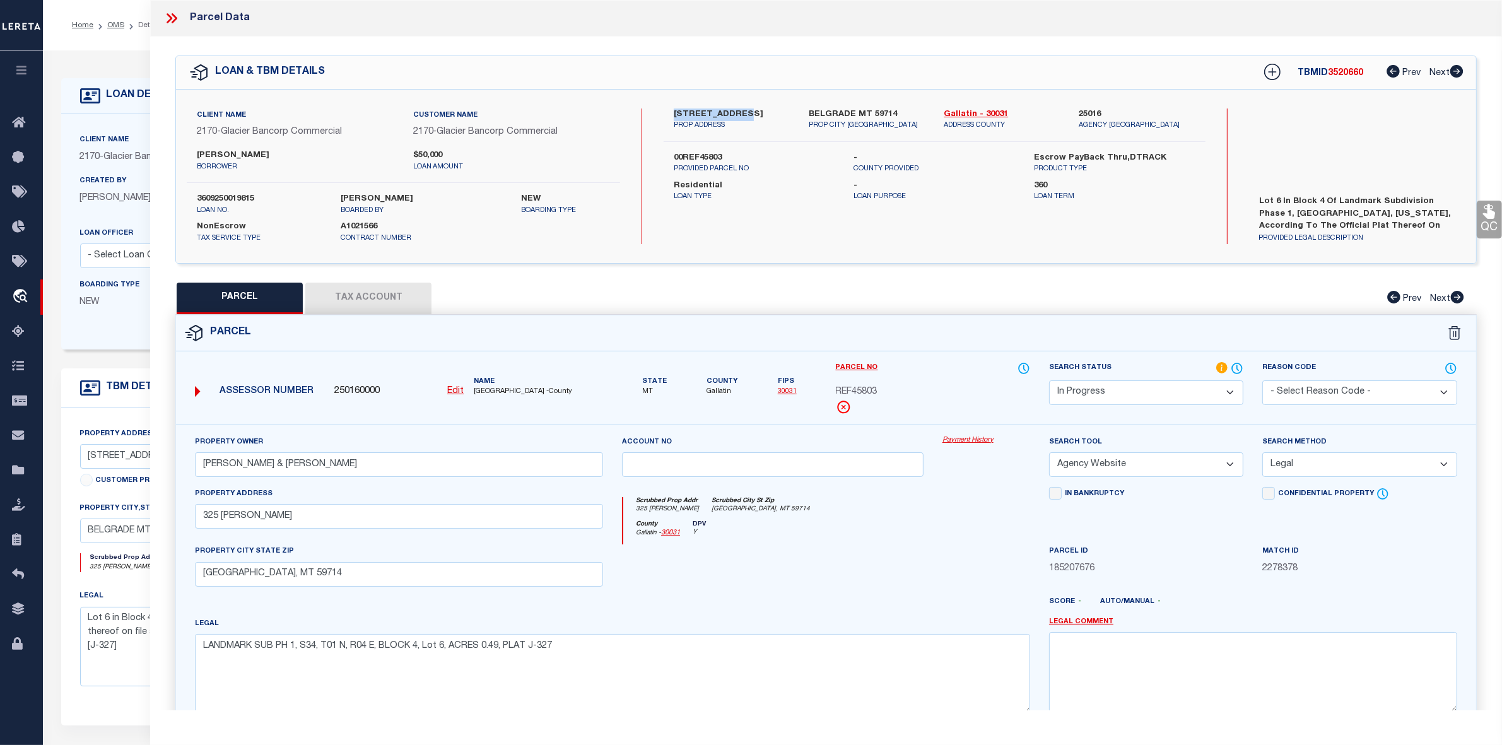
click at [1171, 389] on select "Automated Search Bad Parcel Complete Duplicate Parcel High Dollar Reporting In …" at bounding box center [1146, 392] width 194 height 25
click at [375, 302] on button "Tax Account" at bounding box center [368, 299] width 126 height 32
select select "100"
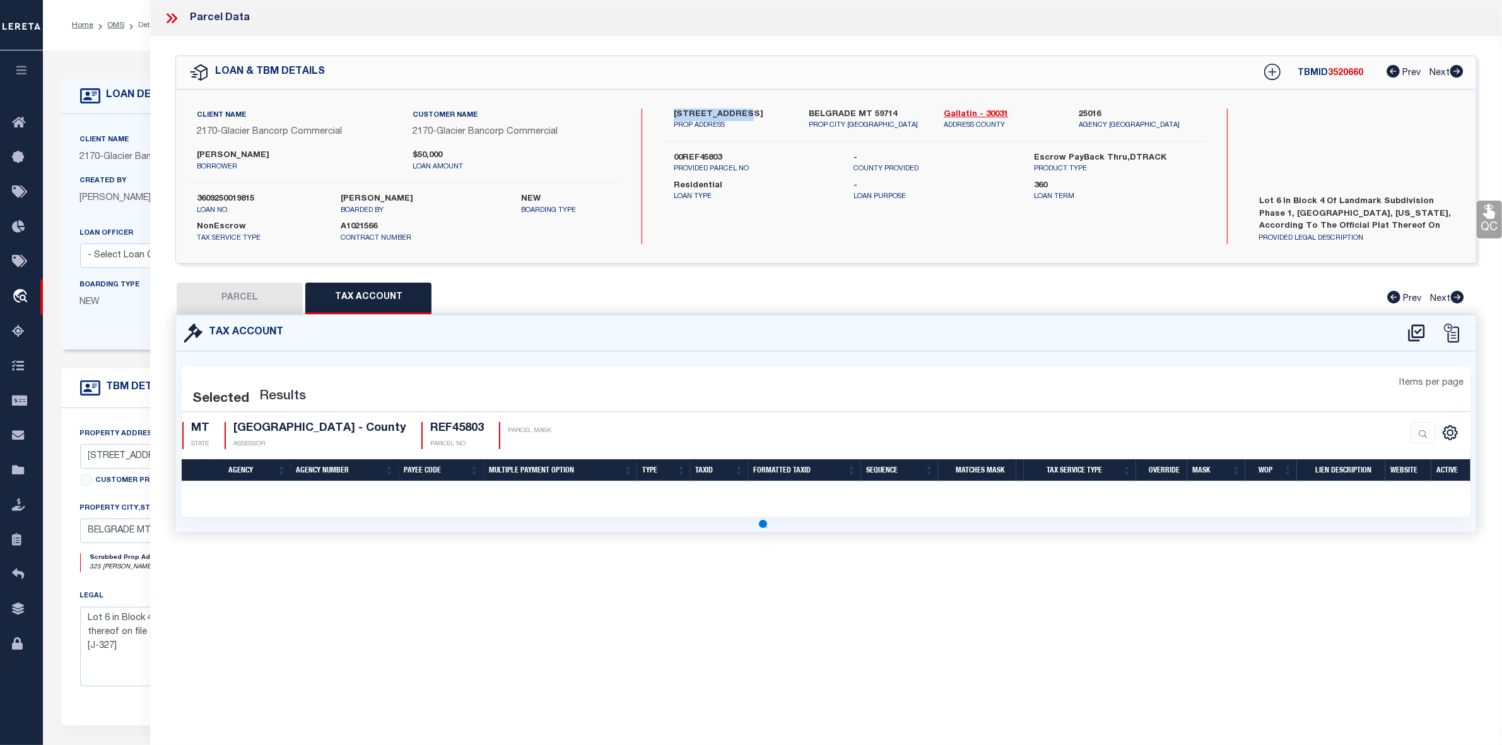
select select "100"
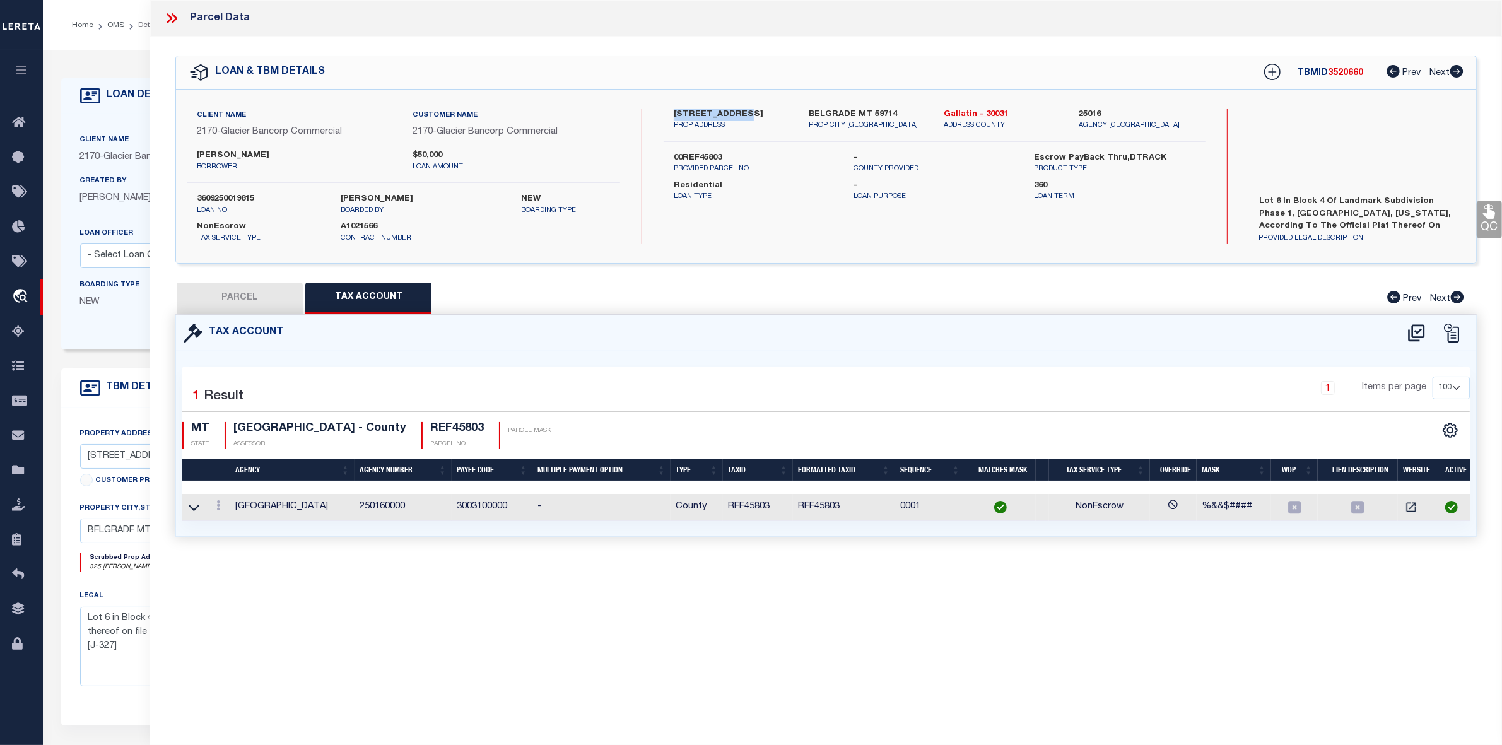
click at [208, 292] on button "PARCEL" at bounding box center [240, 299] width 126 height 32
select select "AS"
select select
checkbox input "false"
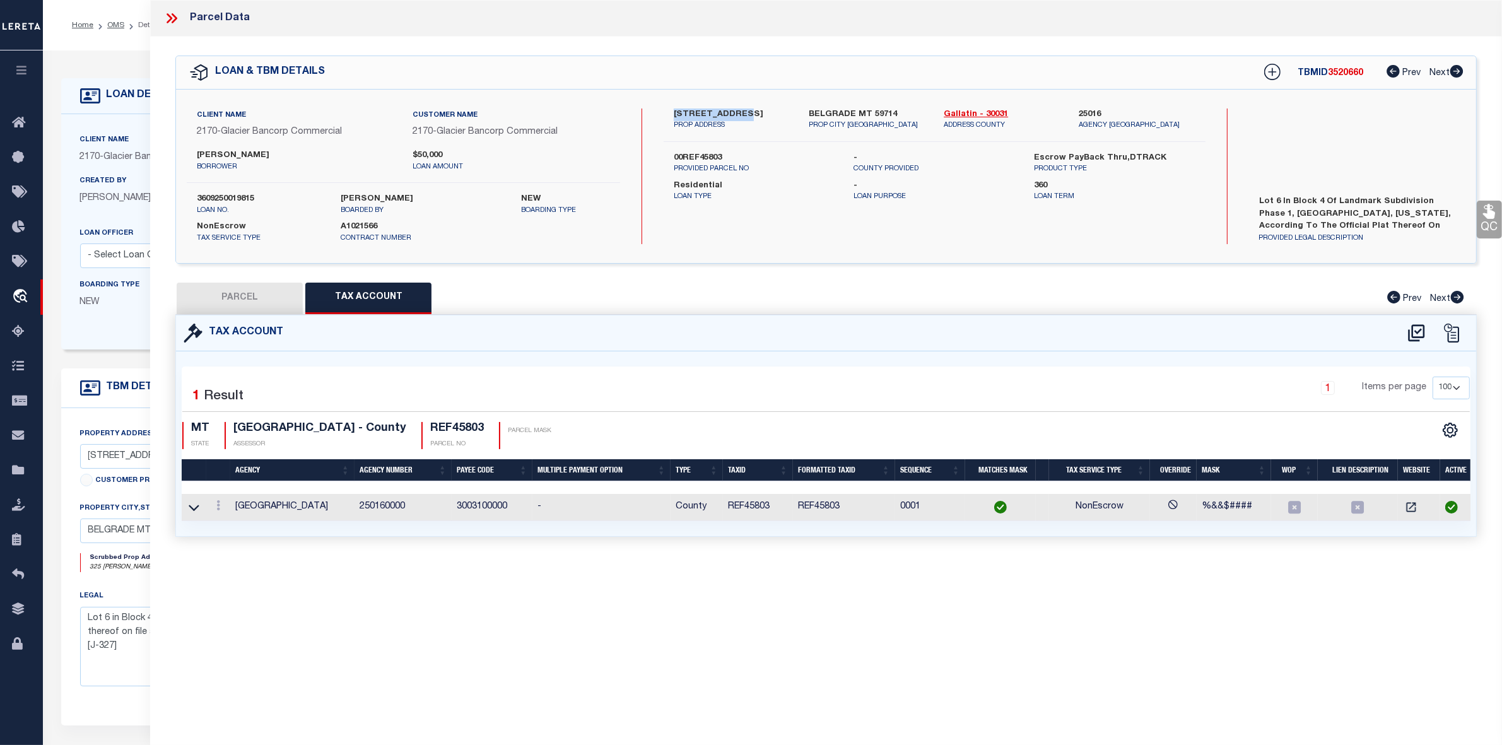
checkbox input "false"
select select "IP"
type input "[PERSON_NAME] & [PERSON_NAME]"
select select "AGW"
select select "LEG"
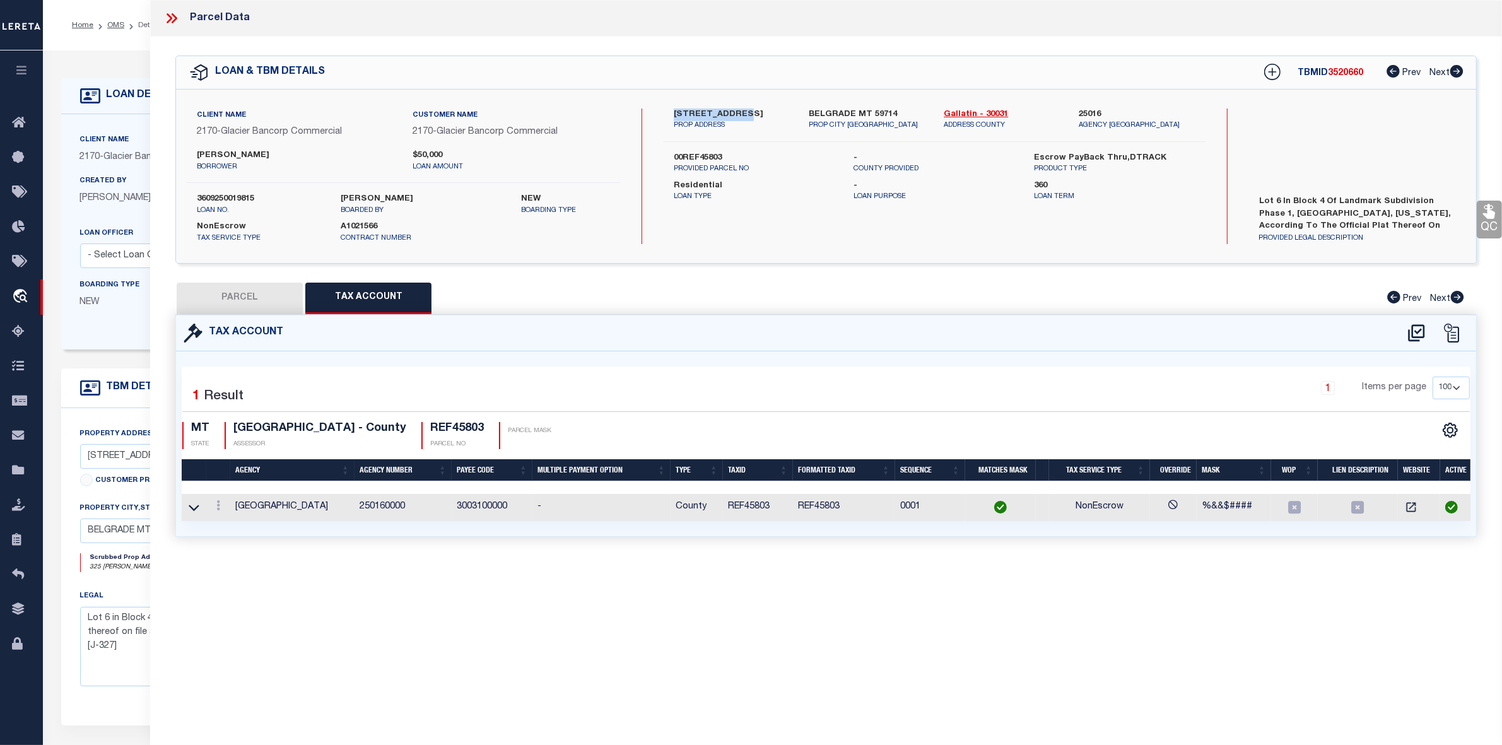
type input "325 [PERSON_NAME]"
type input "[GEOGRAPHIC_DATA], MT 59714"
type textarea "LANDMARK SUB PH 1, S34, T01 N, R04 E, BLOCK 4, Lot 6, ACRES 0.49, PLAT J-327"
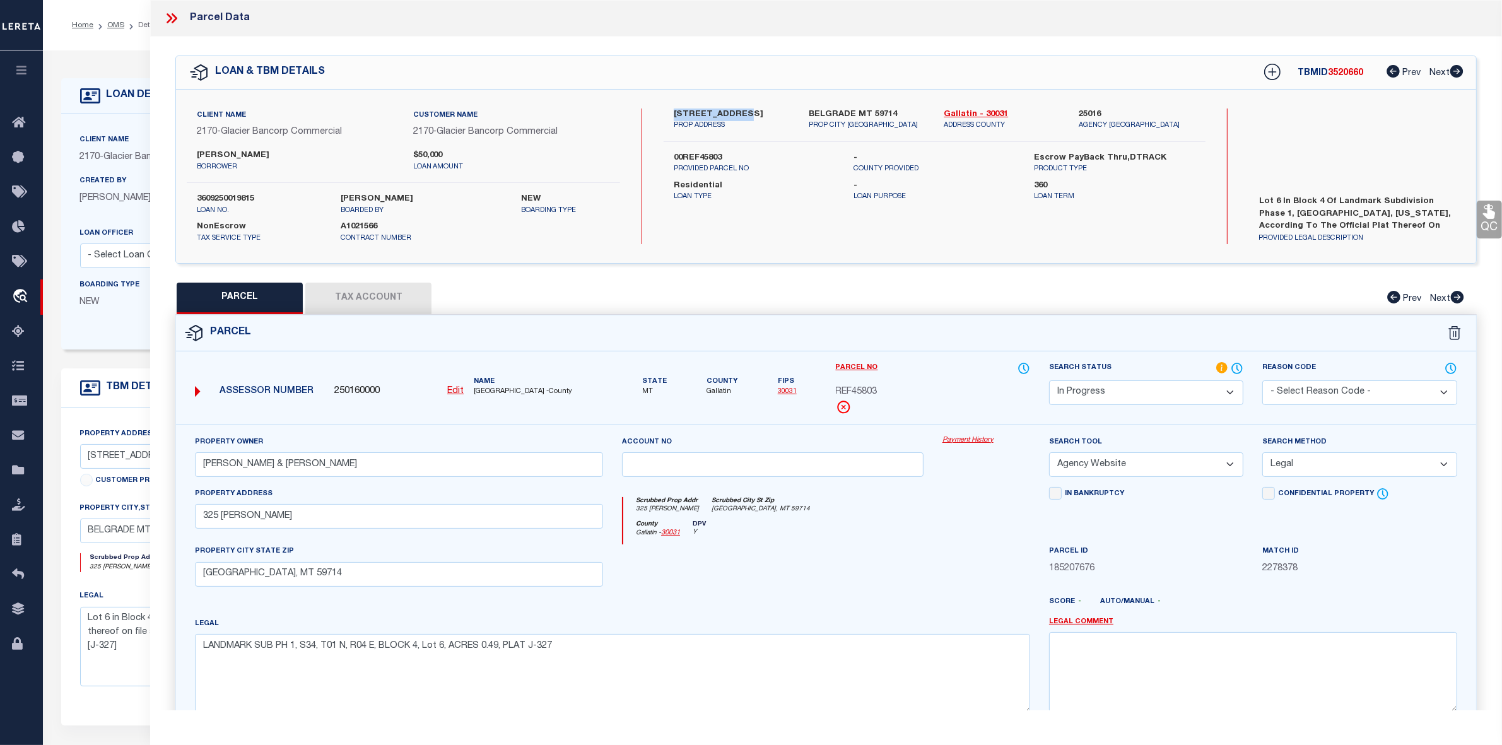
click at [1177, 393] on select "Automated Search Bad Parcel Complete Duplicate Parcel High Dollar Reporting In …" at bounding box center [1146, 392] width 194 height 25
click at [1049, 380] on select "Automated Search Bad Parcel Complete Duplicate Parcel High Dollar Reporting In …" at bounding box center [1146, 392] width 194 height 25
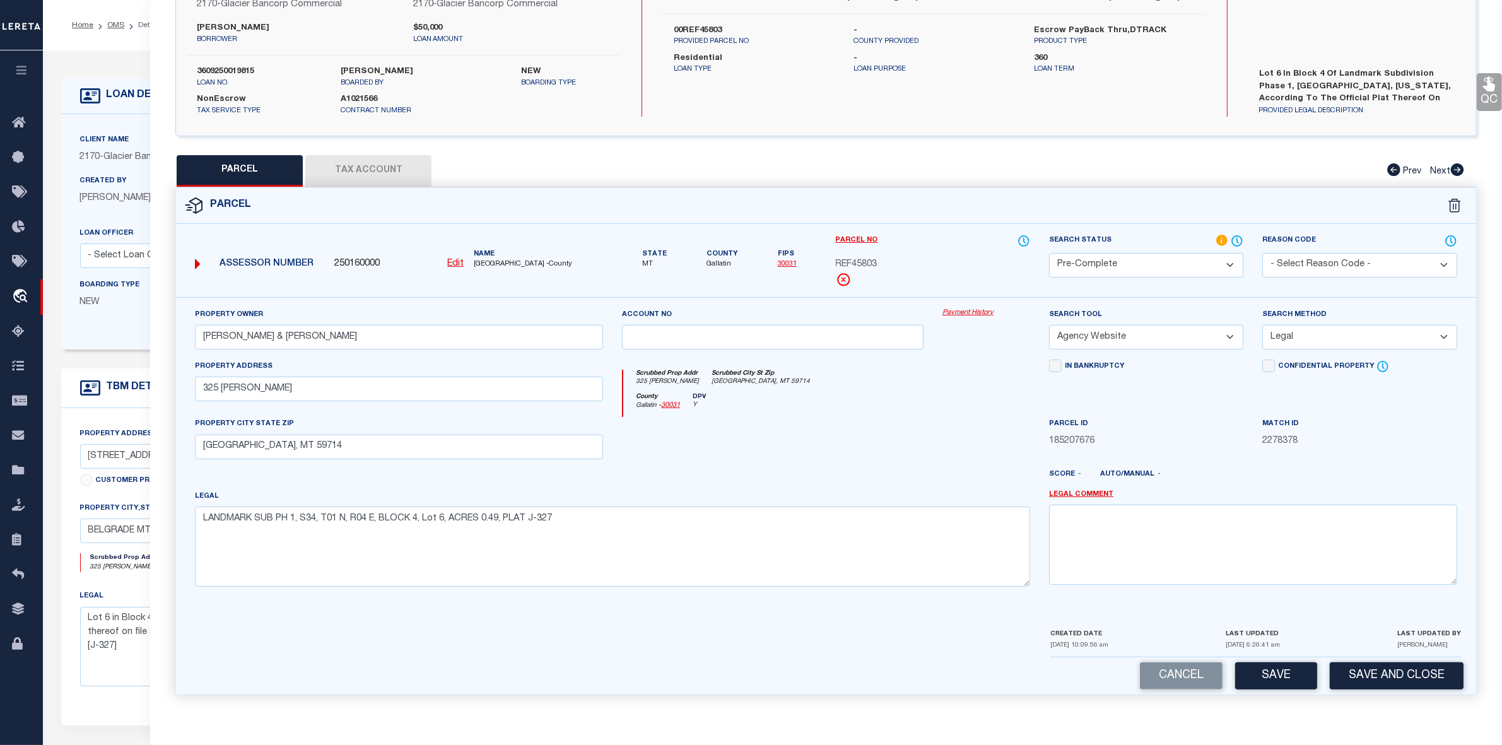
click at [1284, 692] on div "Cancel Save Save and Close" at bounding box center [826, 676] width 1301 height 37
click at [1284, 680] on button "Save" at bounding box center [1277, 676] width 82 height 27
select select "AS"
select select
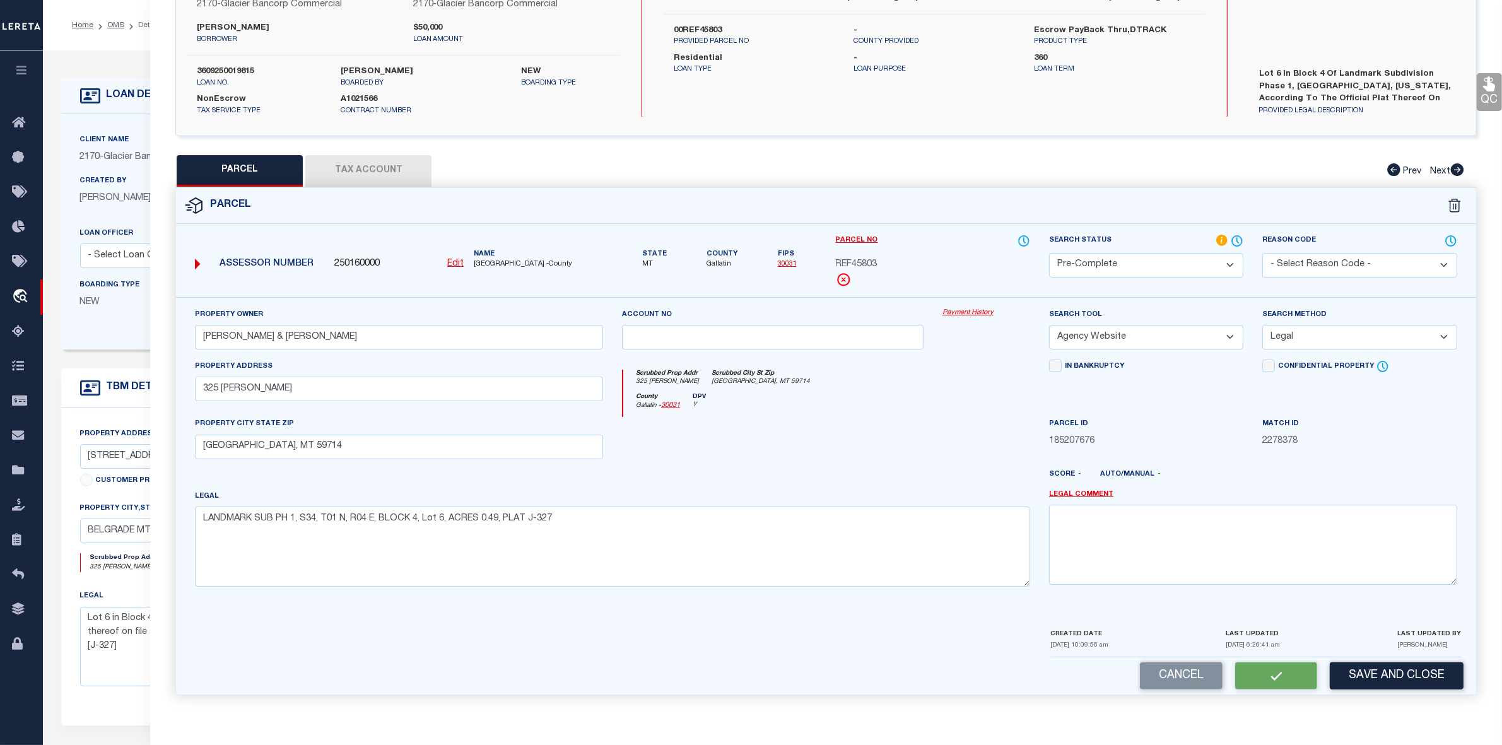
checkbox input "false"
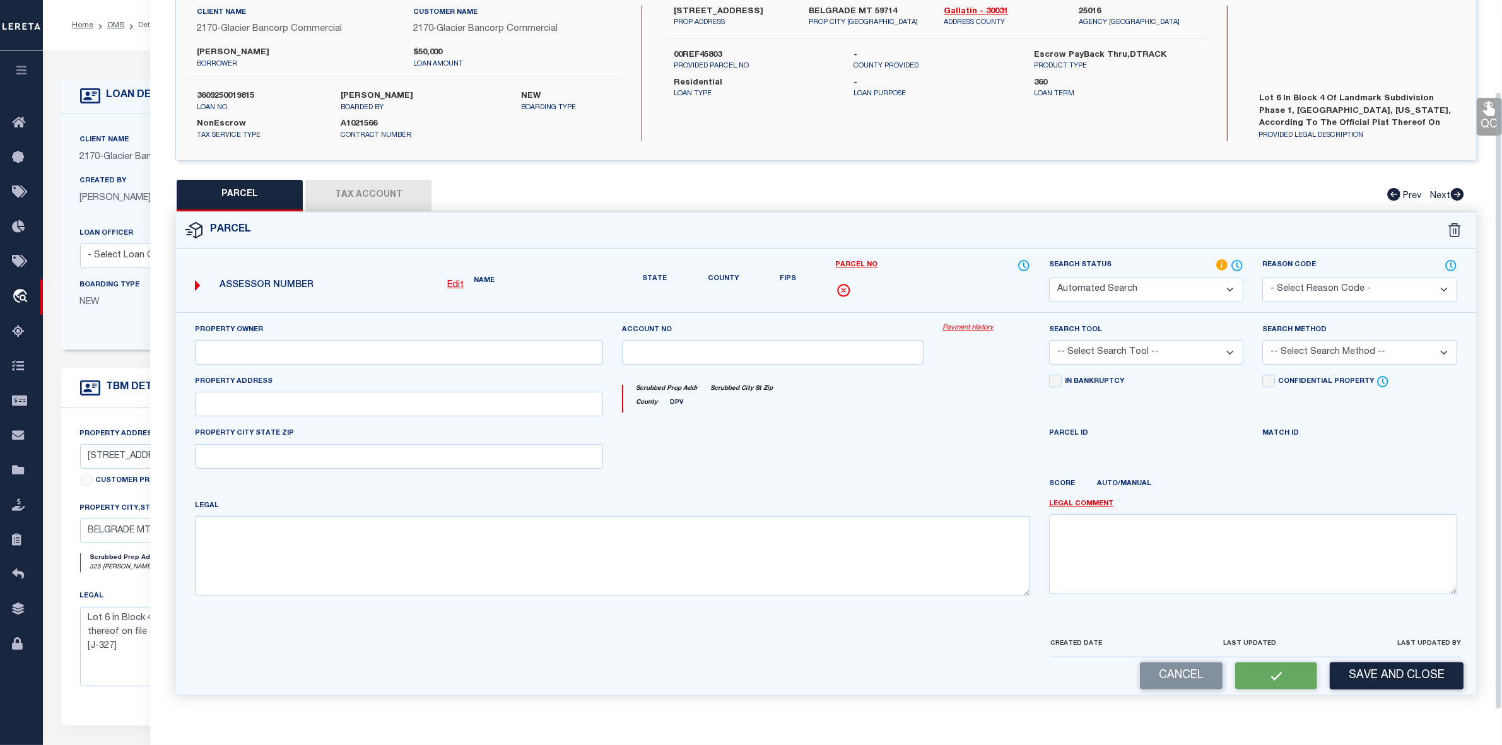
select select "PC"
type input "[PERSON_NAME] & [PERSON_NAME]"
select select "AGW"
select select "LEG"
type input "325 [PERSON_NAME]"
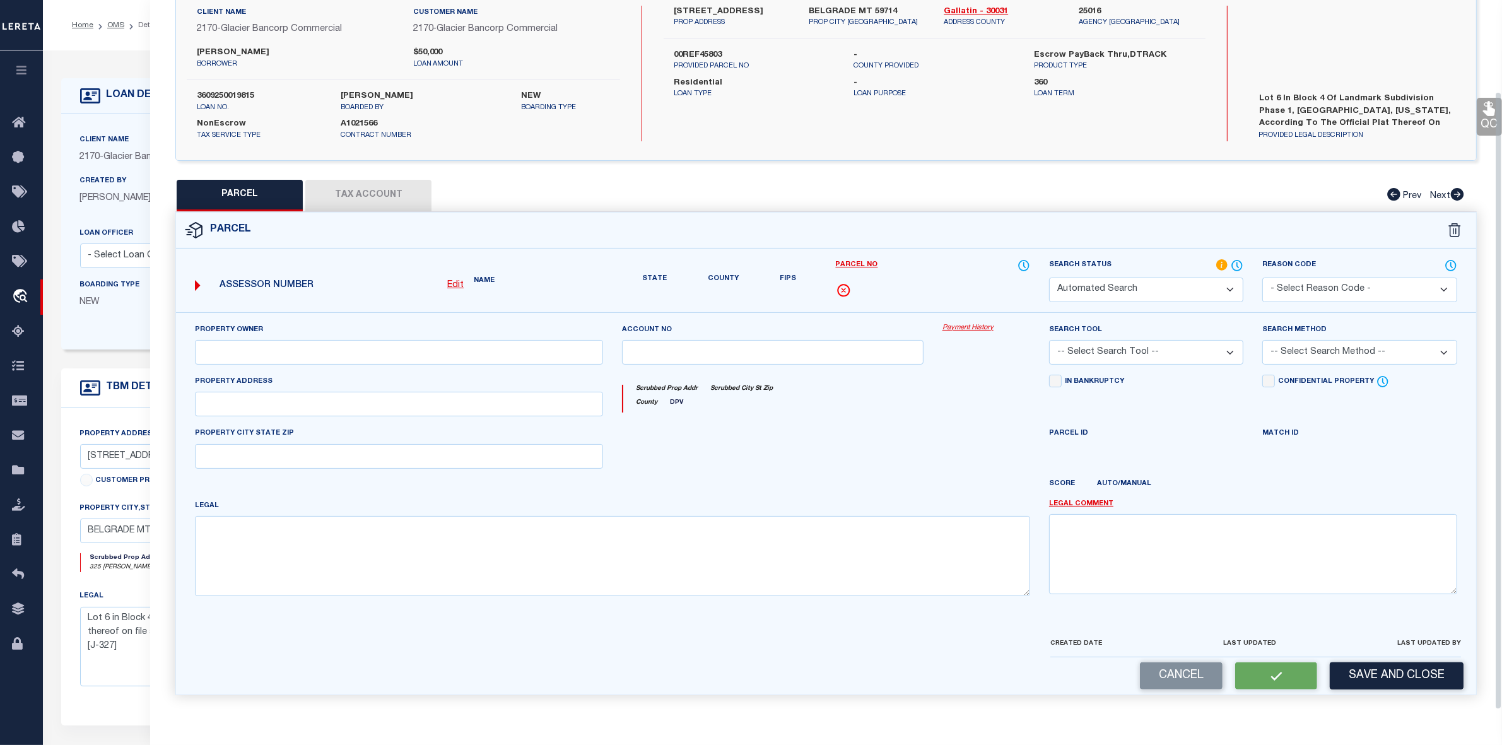
type input "[GEOGRAPHIC_DATA], MT 59714"
type textarea "LANDMARK SUB PH 1, S34, T01 N, R04 E, BLOCK 4, Lot 6, ACRES 0.49, PLAT J-327"
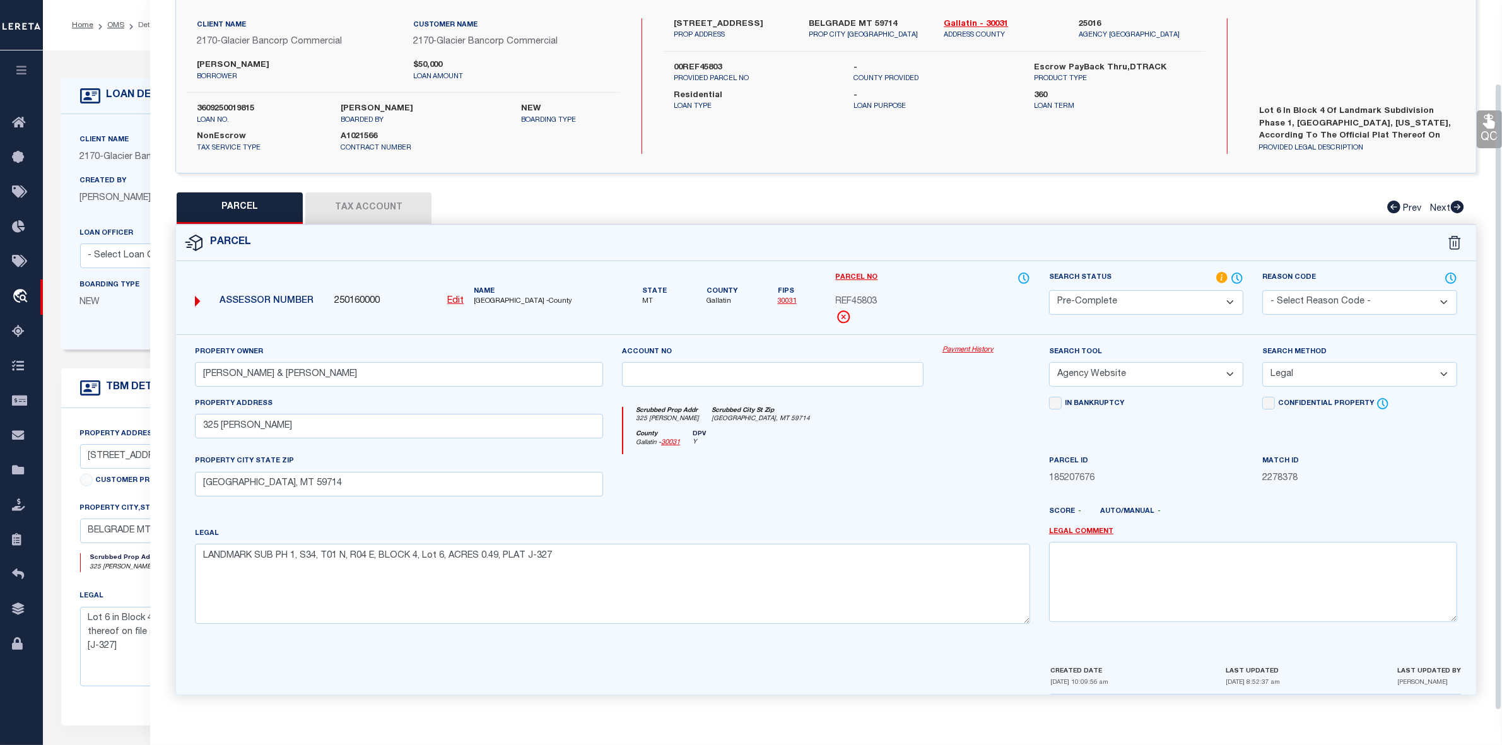
scroll to position [0, 0]
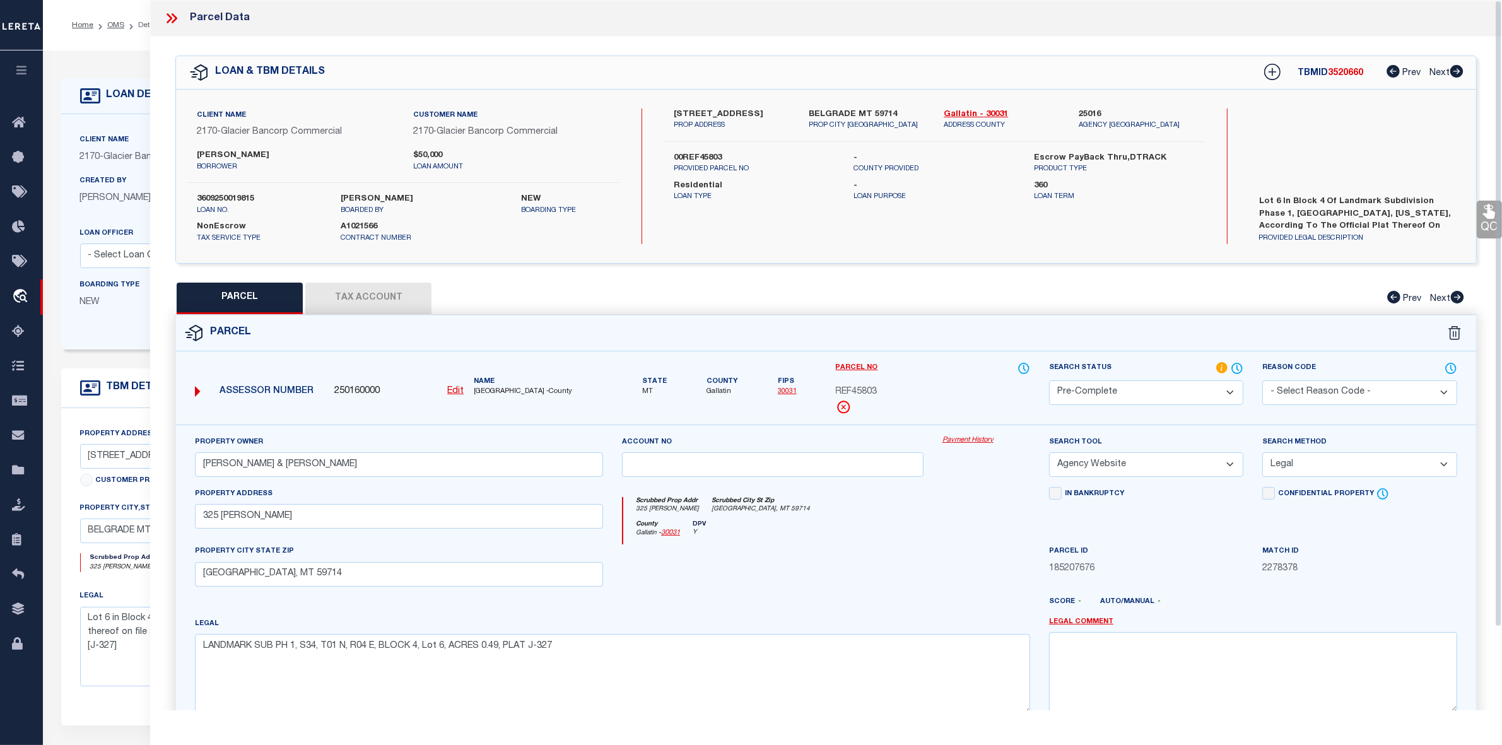
click at [172, 15] on icon at bounding box center [171, 18] width 16 height 16
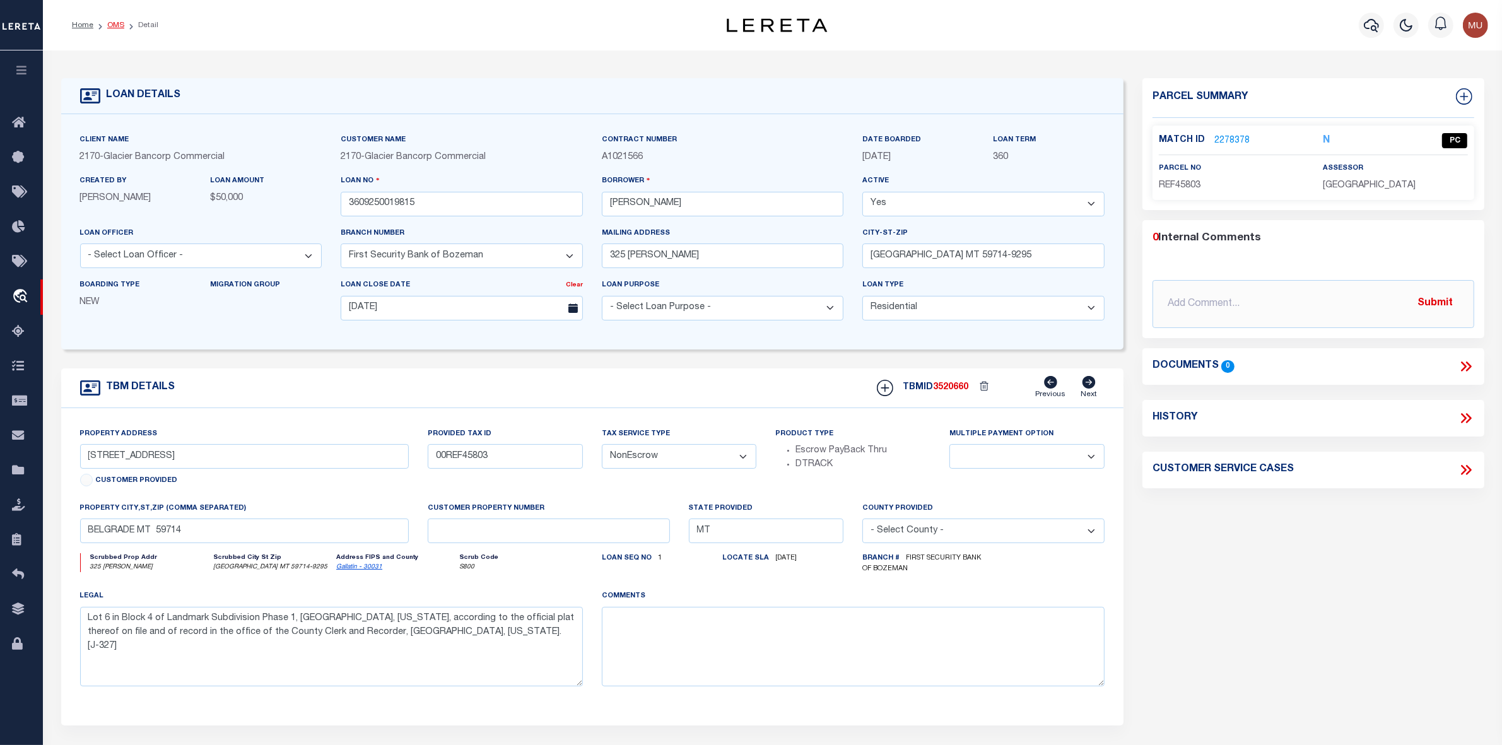
click at [111, 28] on link "OMS" at bounding box center [115, 25] width 17 height 8
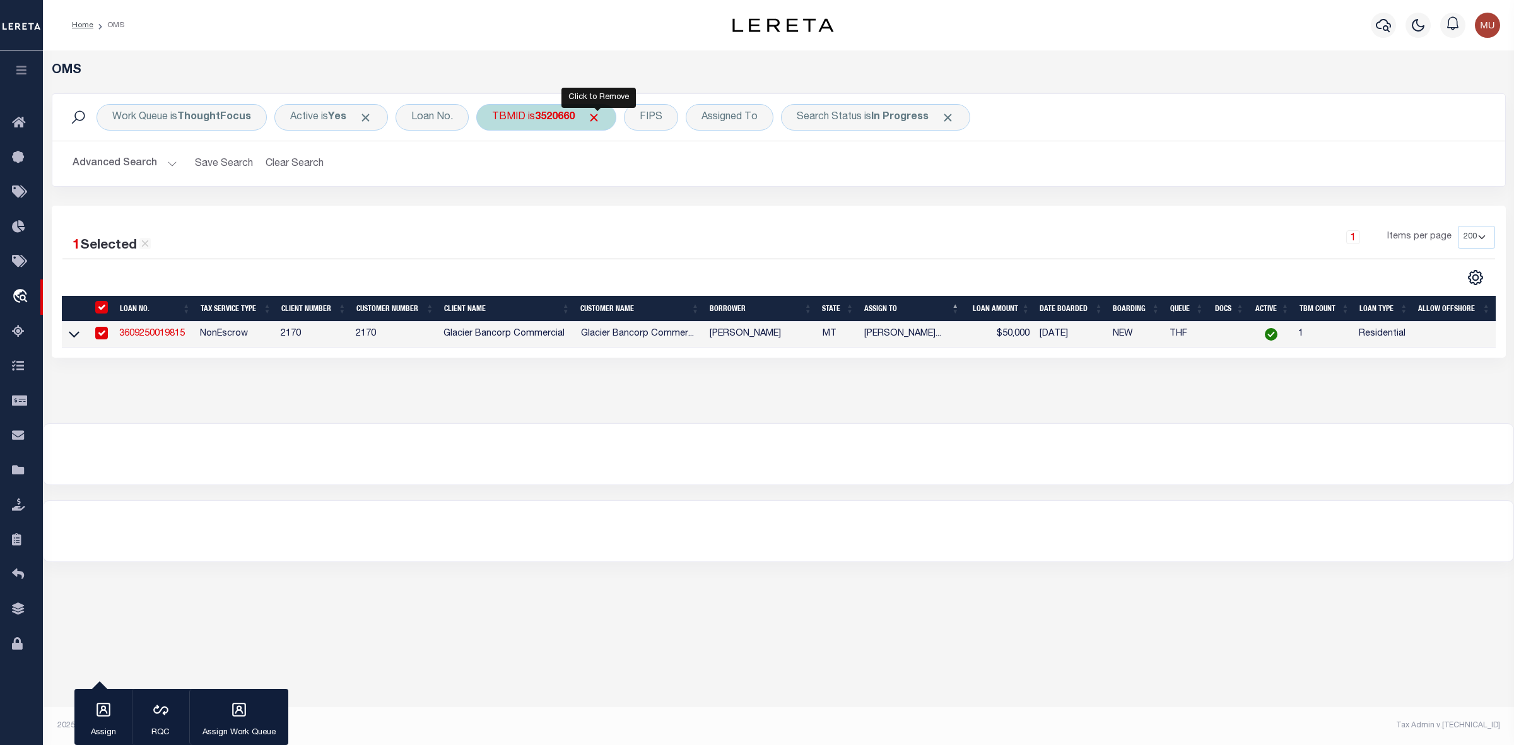
click at [599, 119] on span "Click to Remove" at bounding box center [593, 117] width 13 height 13
click at [515, 121] on div "TBMID" at bounding box center [508, 117] width 65 height 27
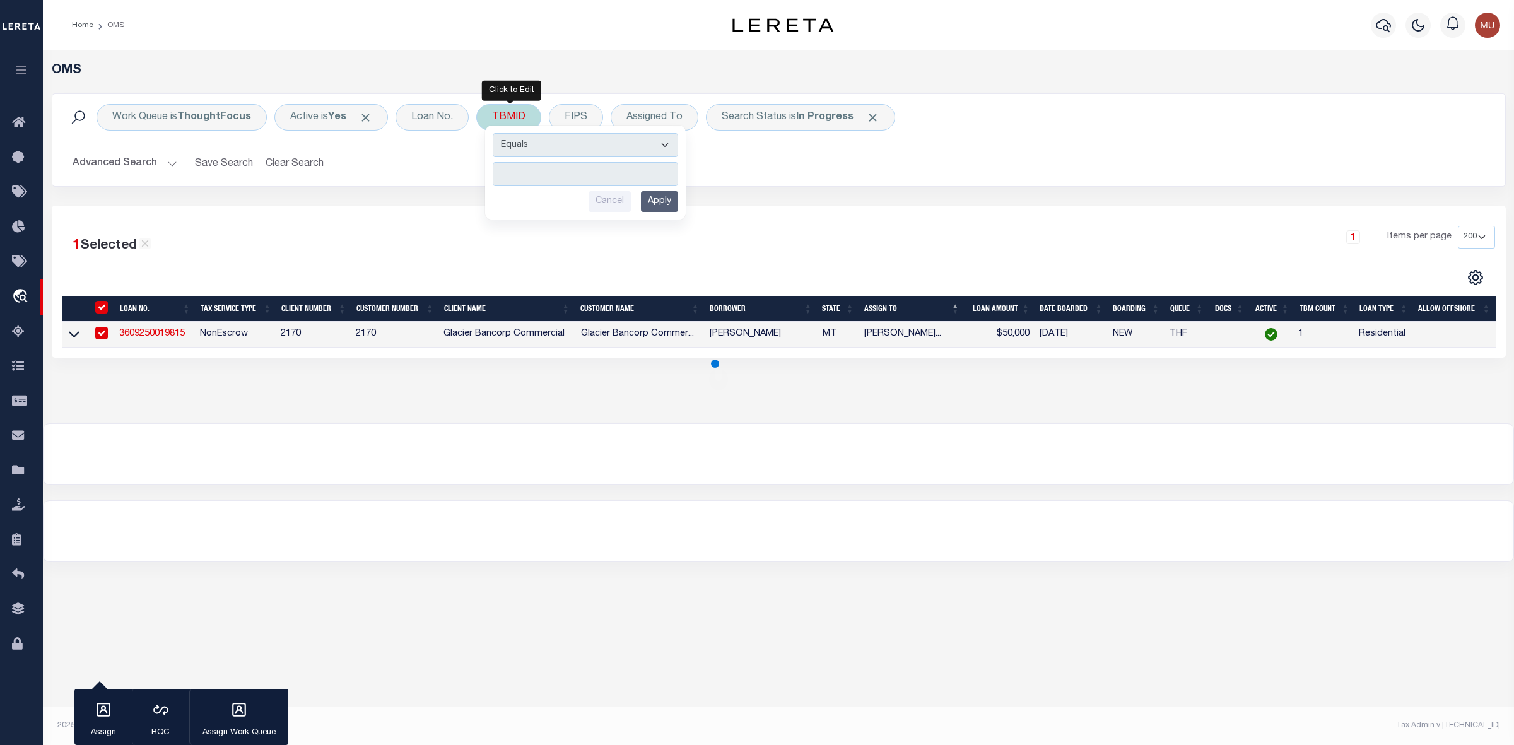
click at [530, 172] on input "number" at bounding box center [586, 174] width 186 height 24
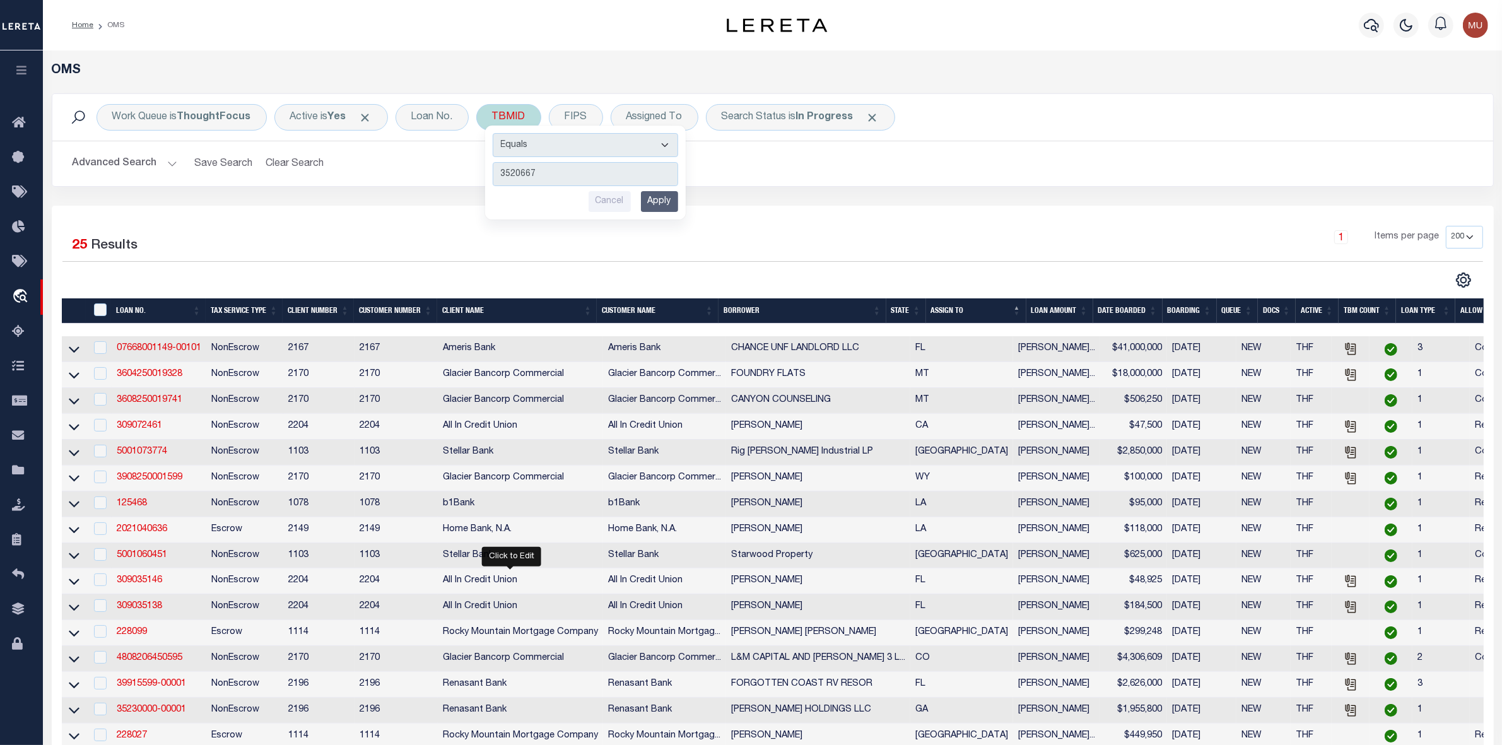
type input "3520667"
click at [673, 203] on input "Apply" at bounding box center [659, 201] width 37 height 21
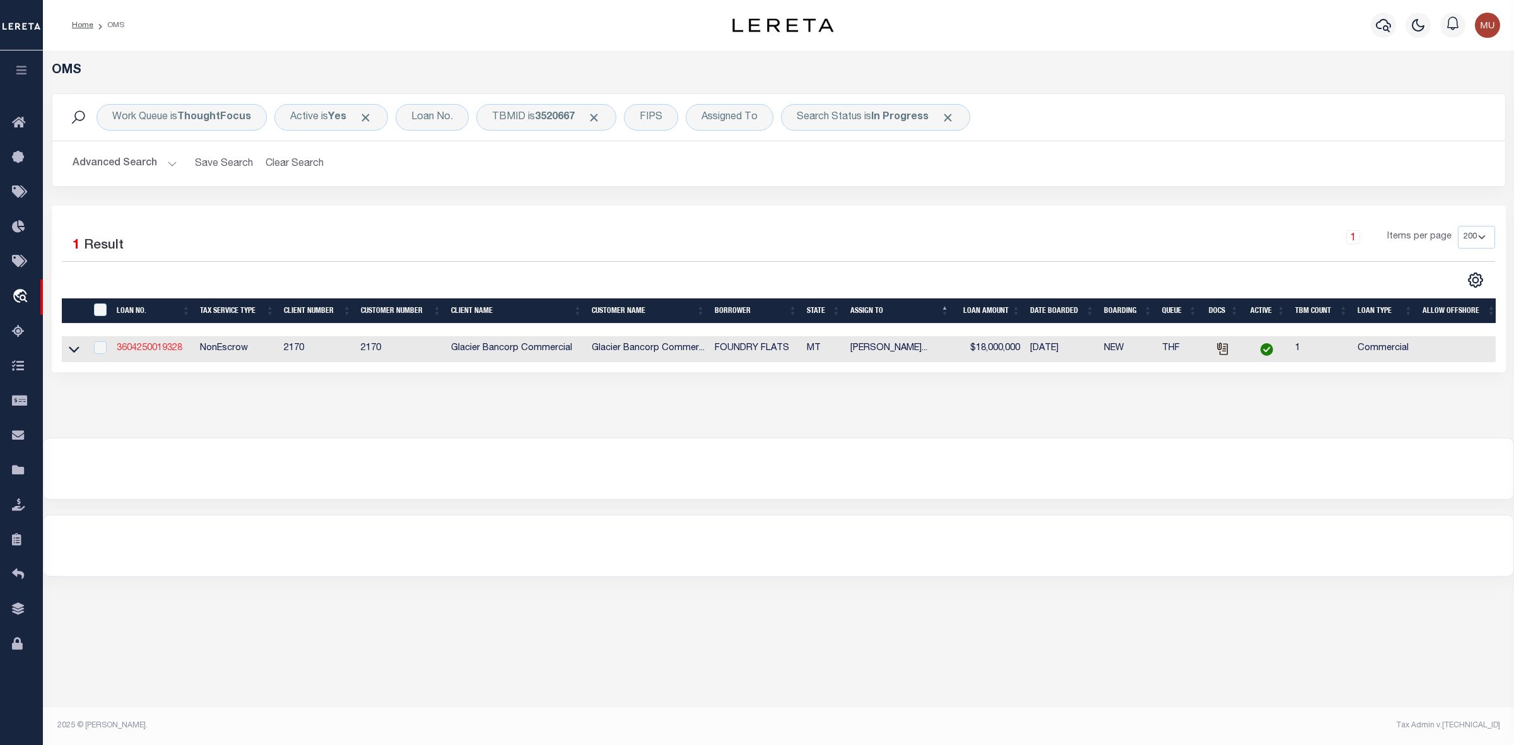
click at [159, 346] on link "3604250019328" at bounding box center [150, 348] width 66 height 9
type input "3604250019328"
type input "FOUNDRY FLATS"
type input "[STREET_ADDRESS]"
type input "BOZEMAN MT 59715-7213"
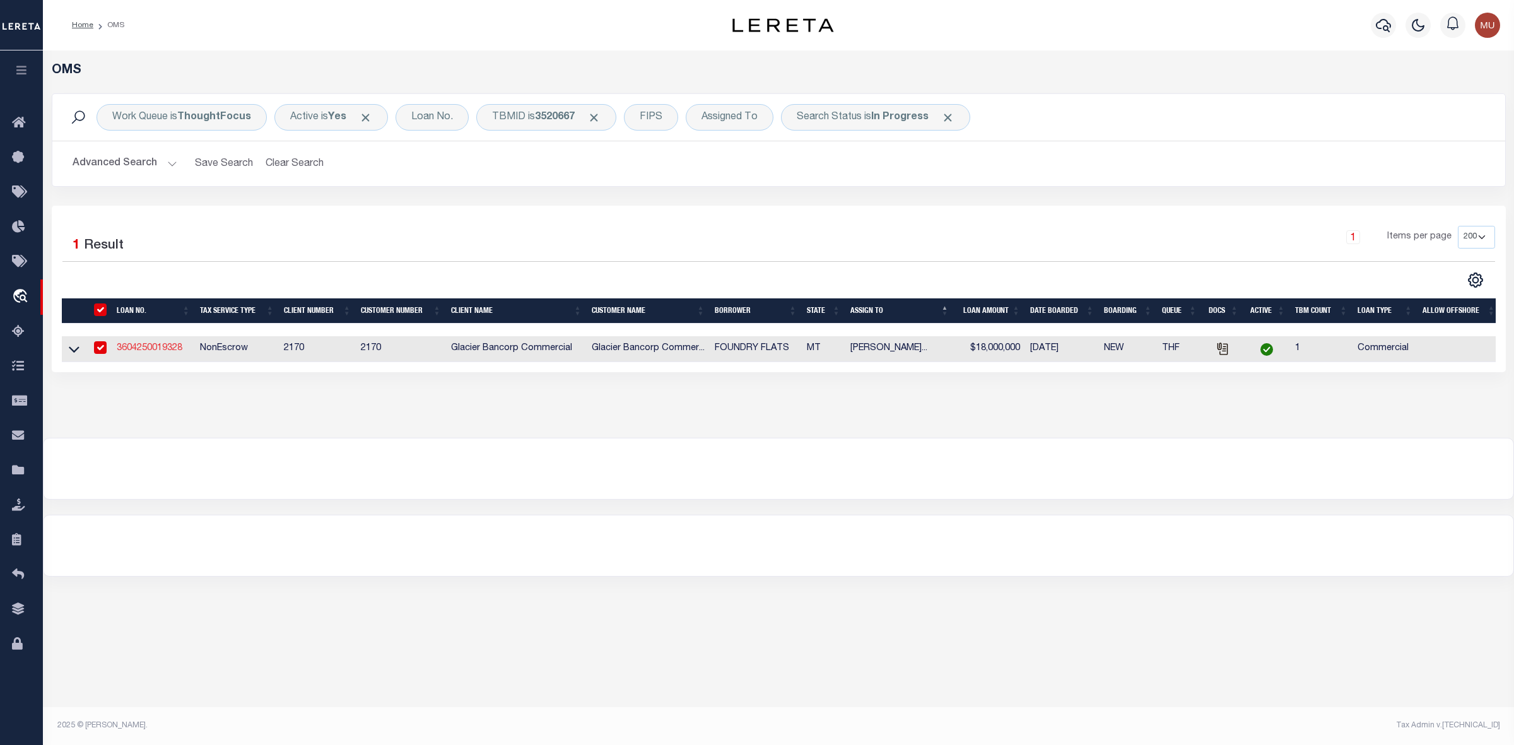
type input "[DATE]"
select select "20"
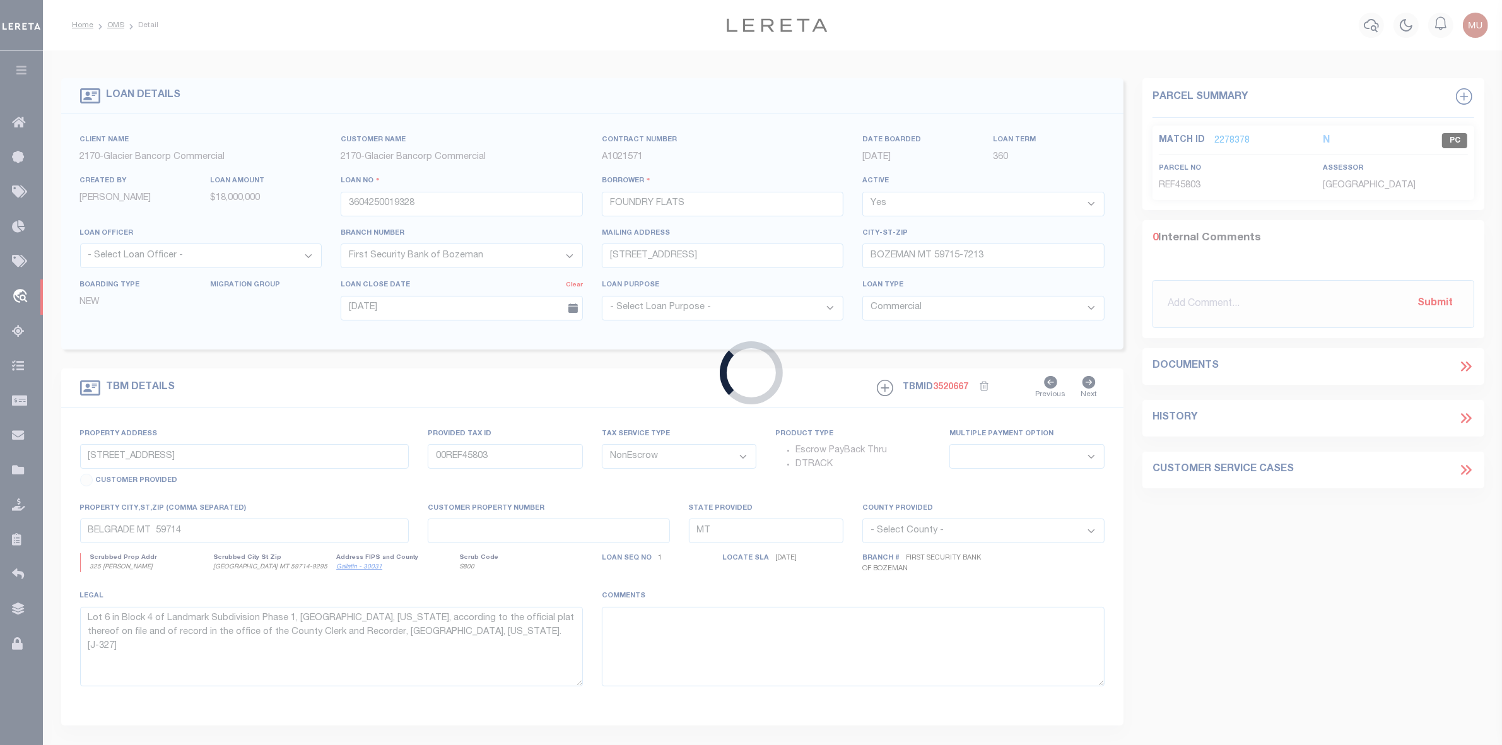
type input "NO ADDRESS [GEOGRAPHIC_DATA]"
type input "00RFF20449"
select select
type input "BELGRADE MT 59714"
type textarea "ATTACHED DOT"
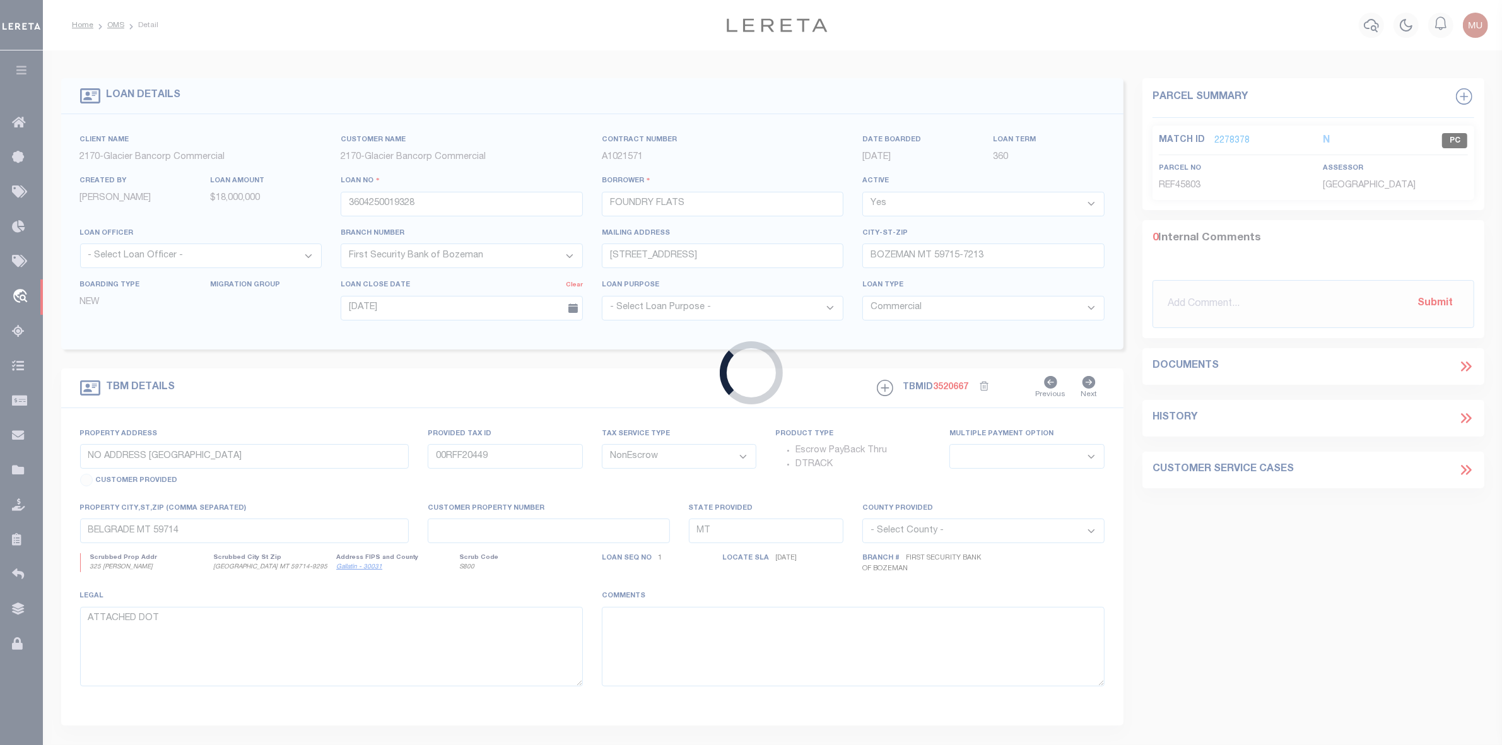
select select "4574"
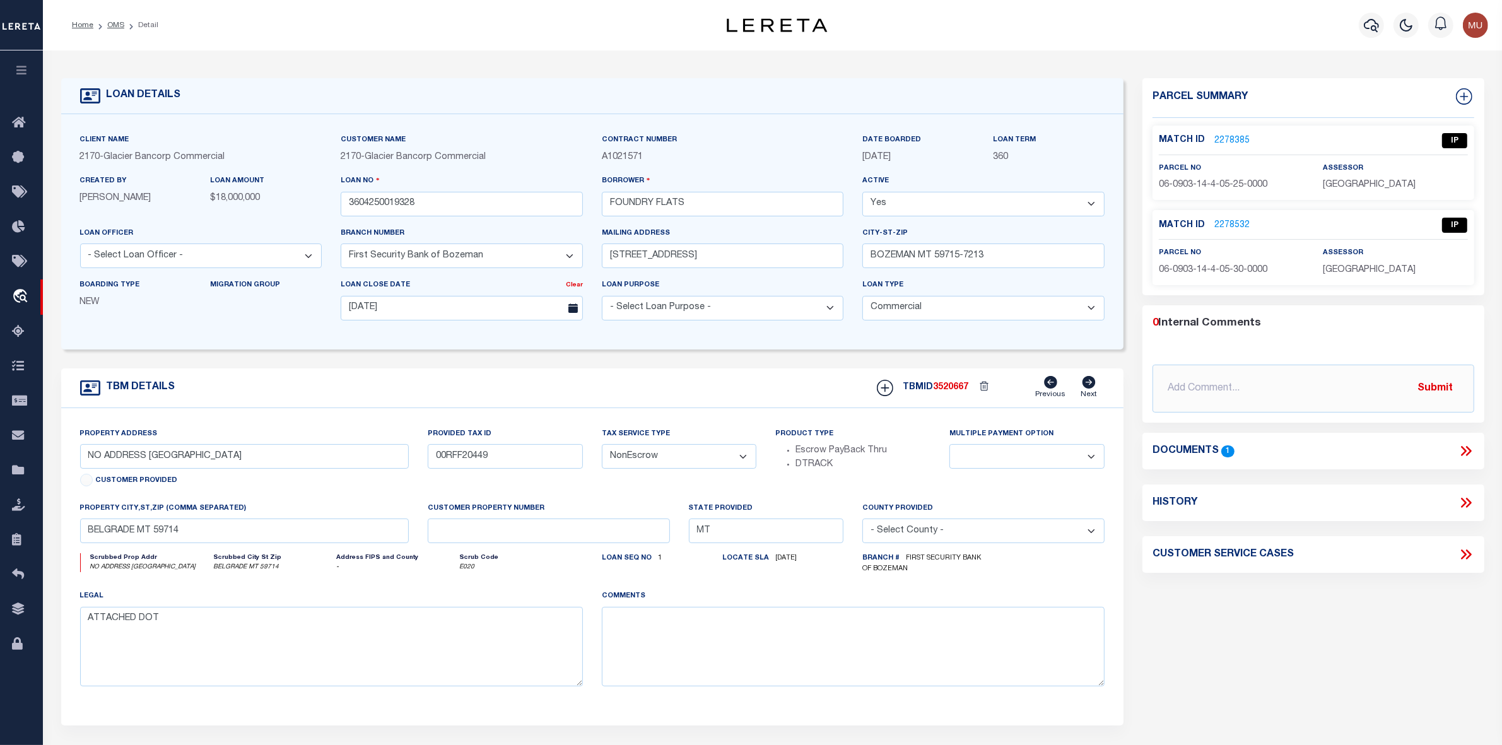
click at [1229, 136] on link "2278385" at bounding box center [1232, 140] width 35 height 13
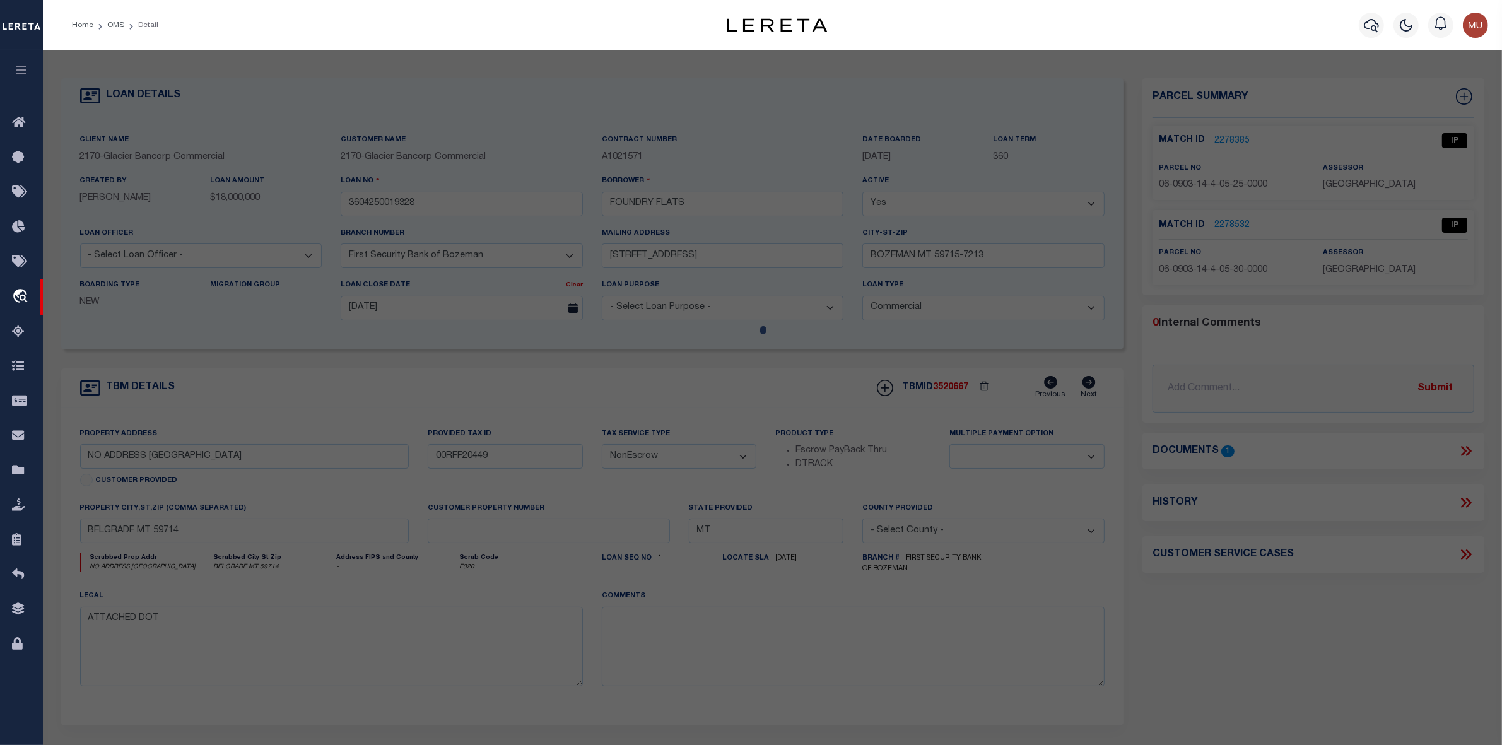
select select "AS"
select select
checkbox input "false"
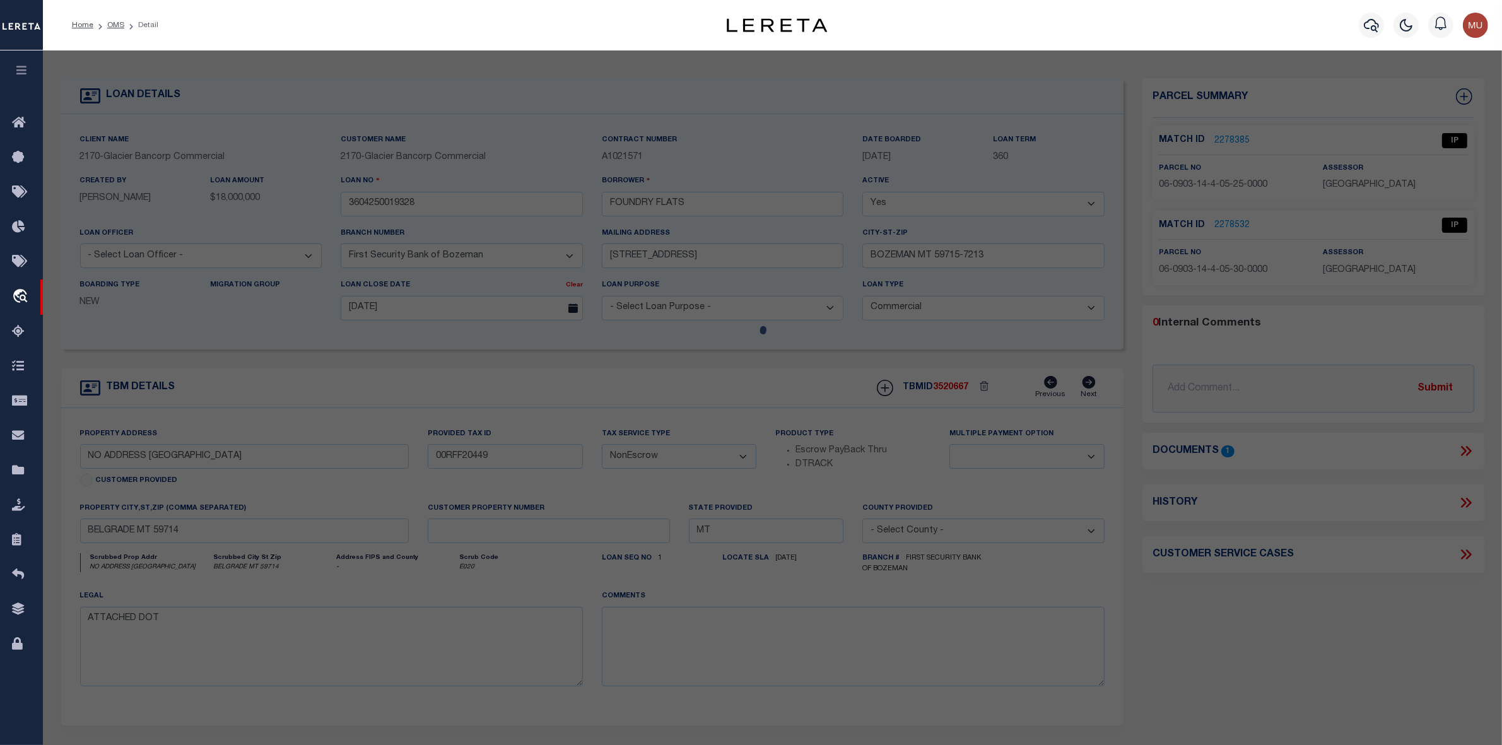
select select "IP"
type input "FOUNDRY FLATS LLC"
select select "AGW"
select select "LEG"
type textarea "JACKRABBIT CROSSING SUB PH 1A, S14, T01 S, R04 E, BLOCK 1, Lot 3, ACRES 5"
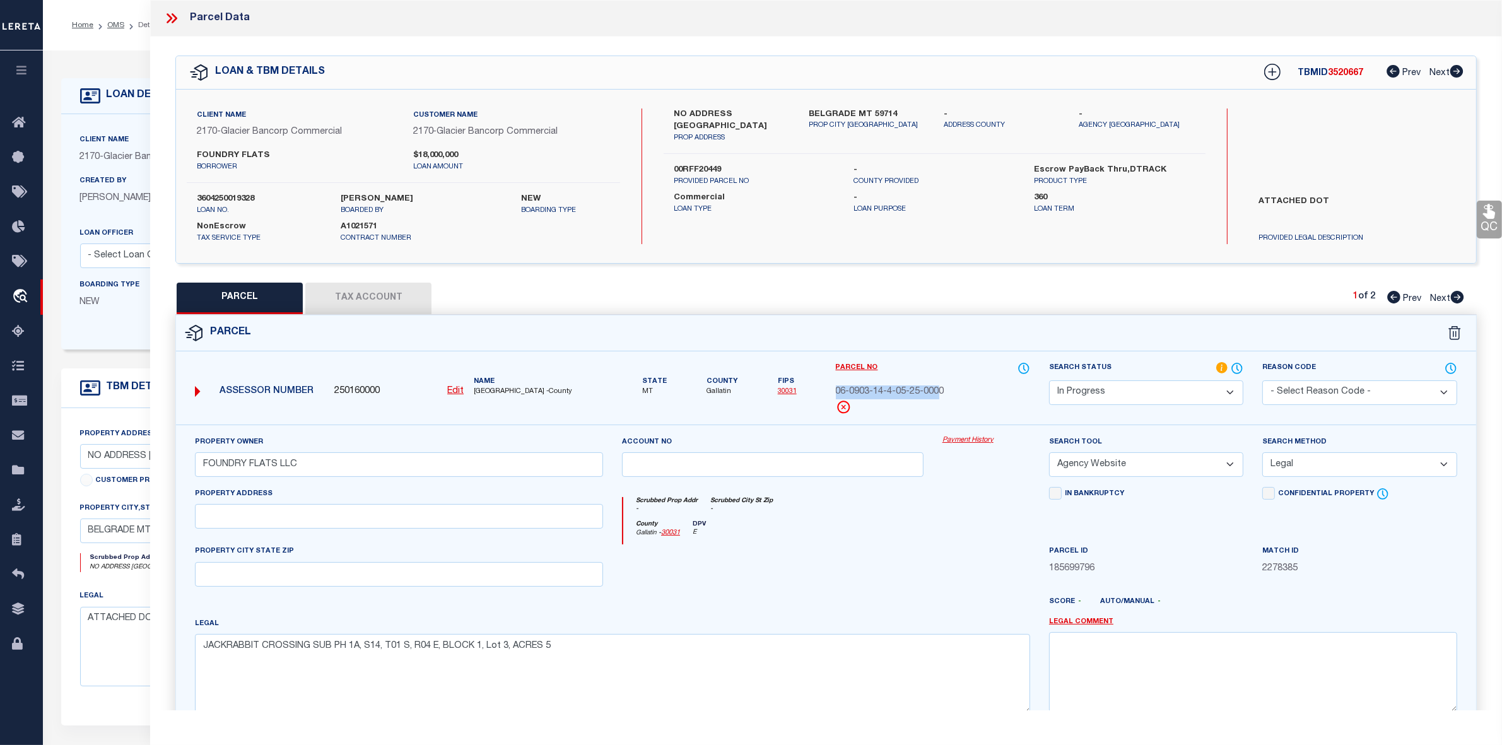
drag, startPoint x: 831, startPoint y: 389, endPoint x: 940, endPoint y: 391, distance: 109.2
click at [940, 391] on div "Parcel No 06-0903-14-4-05-25-0000" at bounding box center [933, 393] width 213 height 63
copy span "06-0903-14-4-05-25-000"
click at [174, 21] on icon at bounding box center [175, 18] width 6 height 10
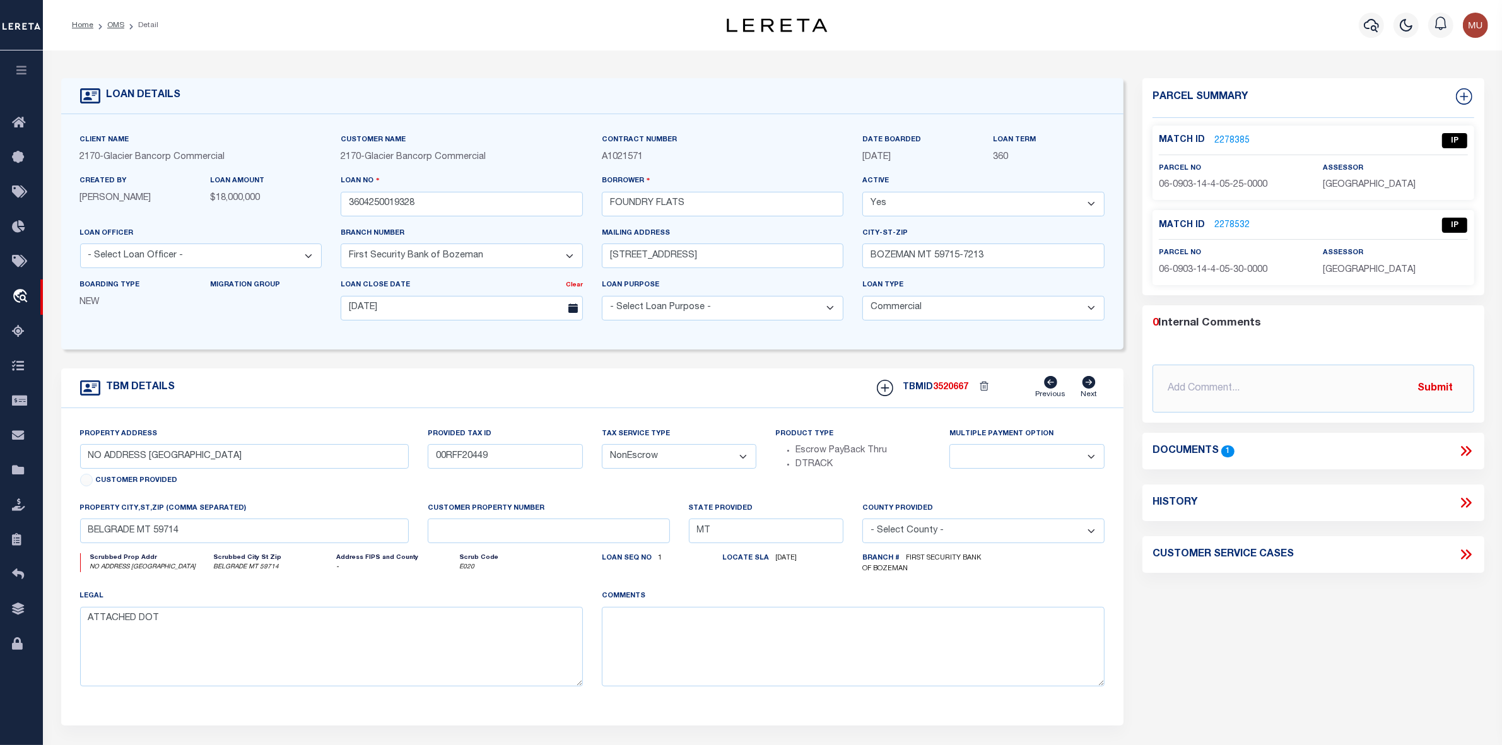
click at [1467, 453] on icon at bounding box center [1466, 451] width 16 height 16
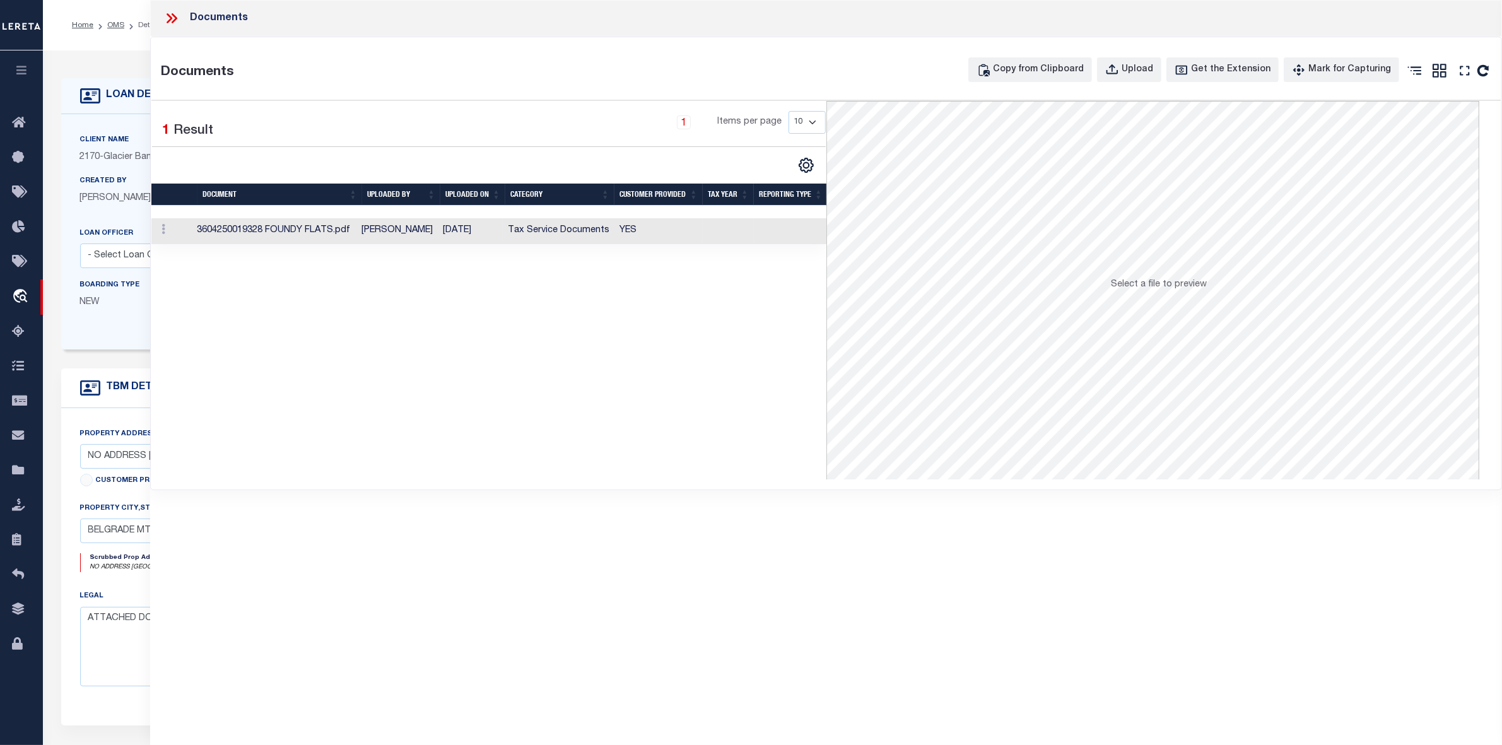
click at [254, 232] on td "3604250019328 FOUNDY FLATS.pdf" at bounding box center [274, 231] width 165 height 26
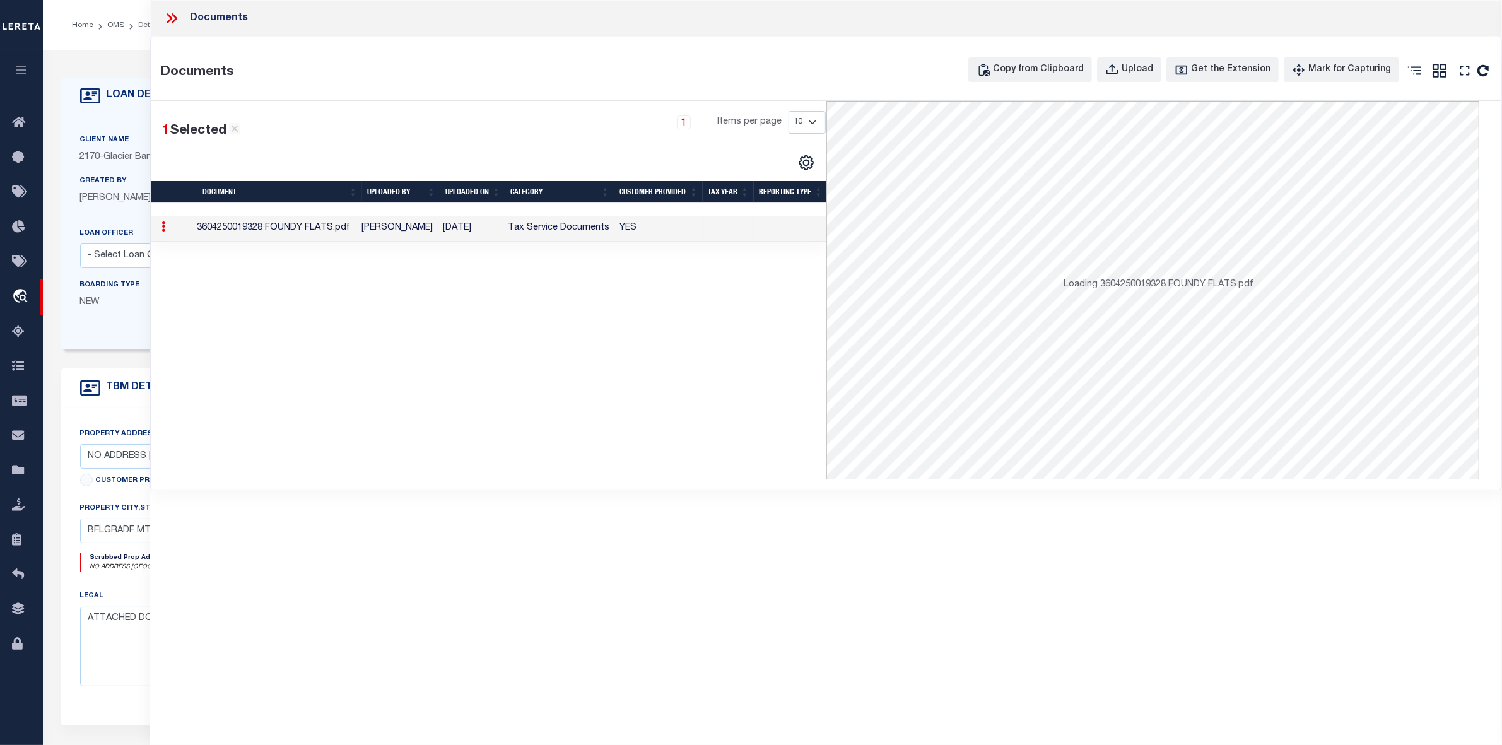
click at [254, 232] on td "3604250019328 FOUNDY FLATS.pdf" at bounding box center [274, 229] width 165 height 26
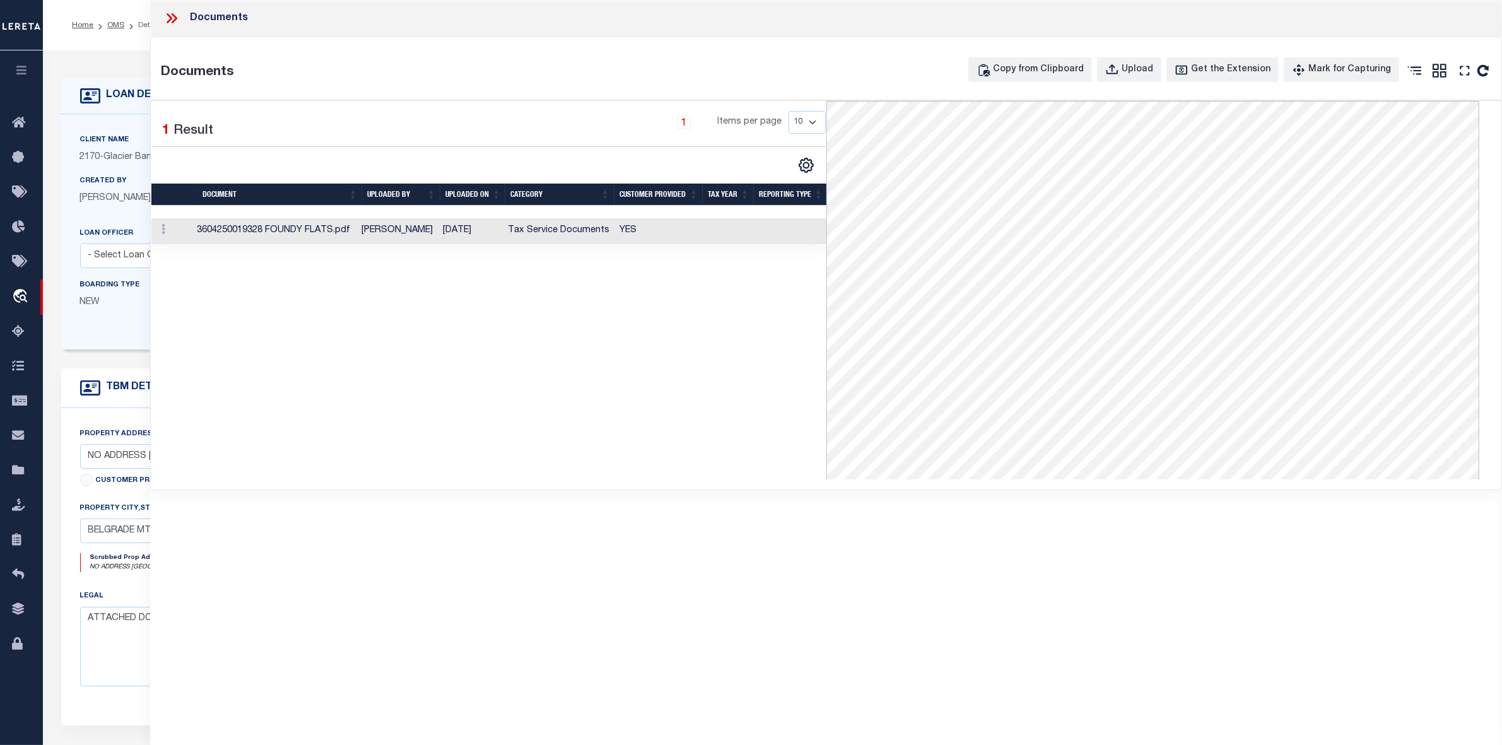
click at [172, 16] on icon at bounding box center [171, 18] width 16 height 16
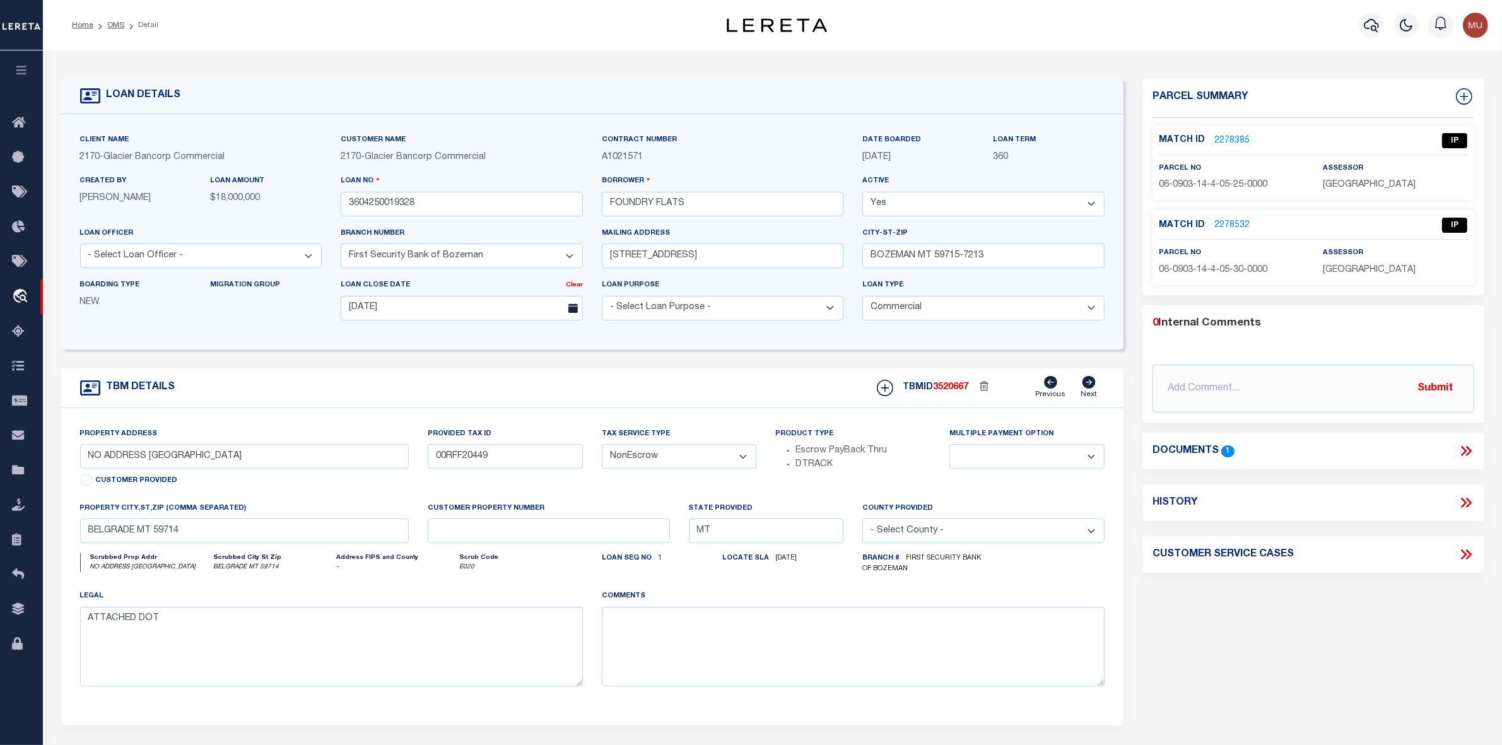
click at [1224, 141] on link "2278385" at bounding box center [1232, 140] width 35 height 13
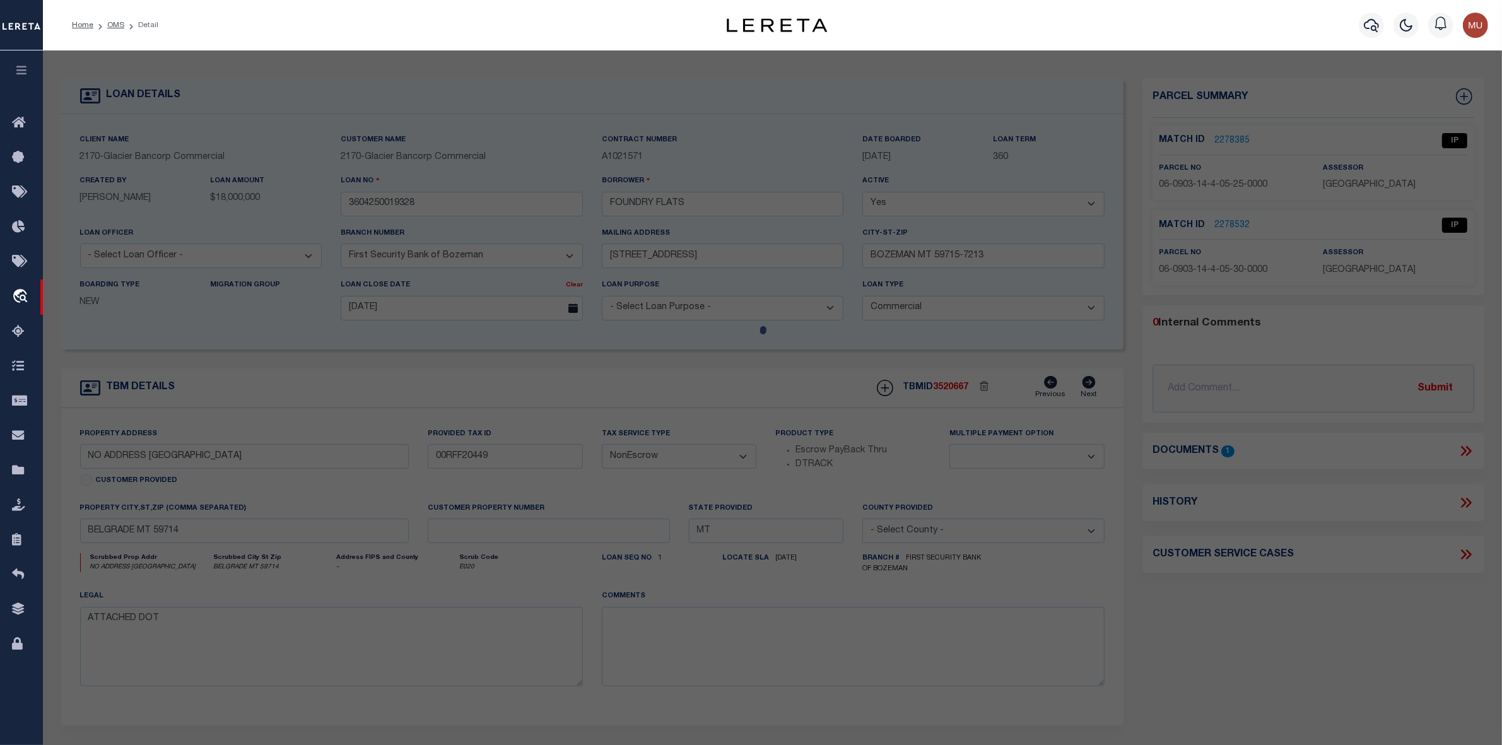
select select "AS"
select select
checkbox input "false"
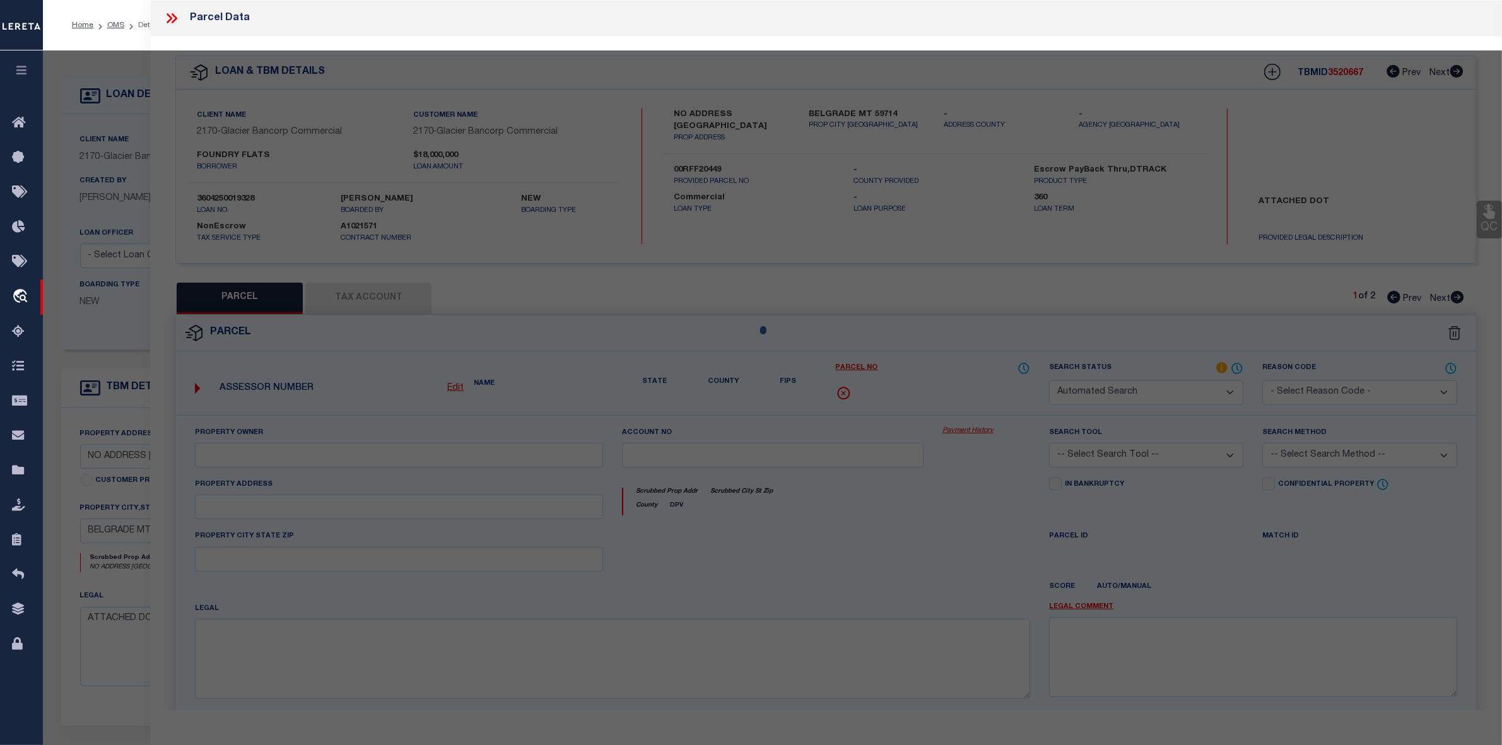
select select "IP"
type input "FOUNDRY FLATS LLC"
select select "AGW"
select select "LEG"
type textarea "JACKRABBIT CROSSING SUB PH 1A, S14, T01 S, R04 E, BLOCK 1, Lot 3, ACRES 5"
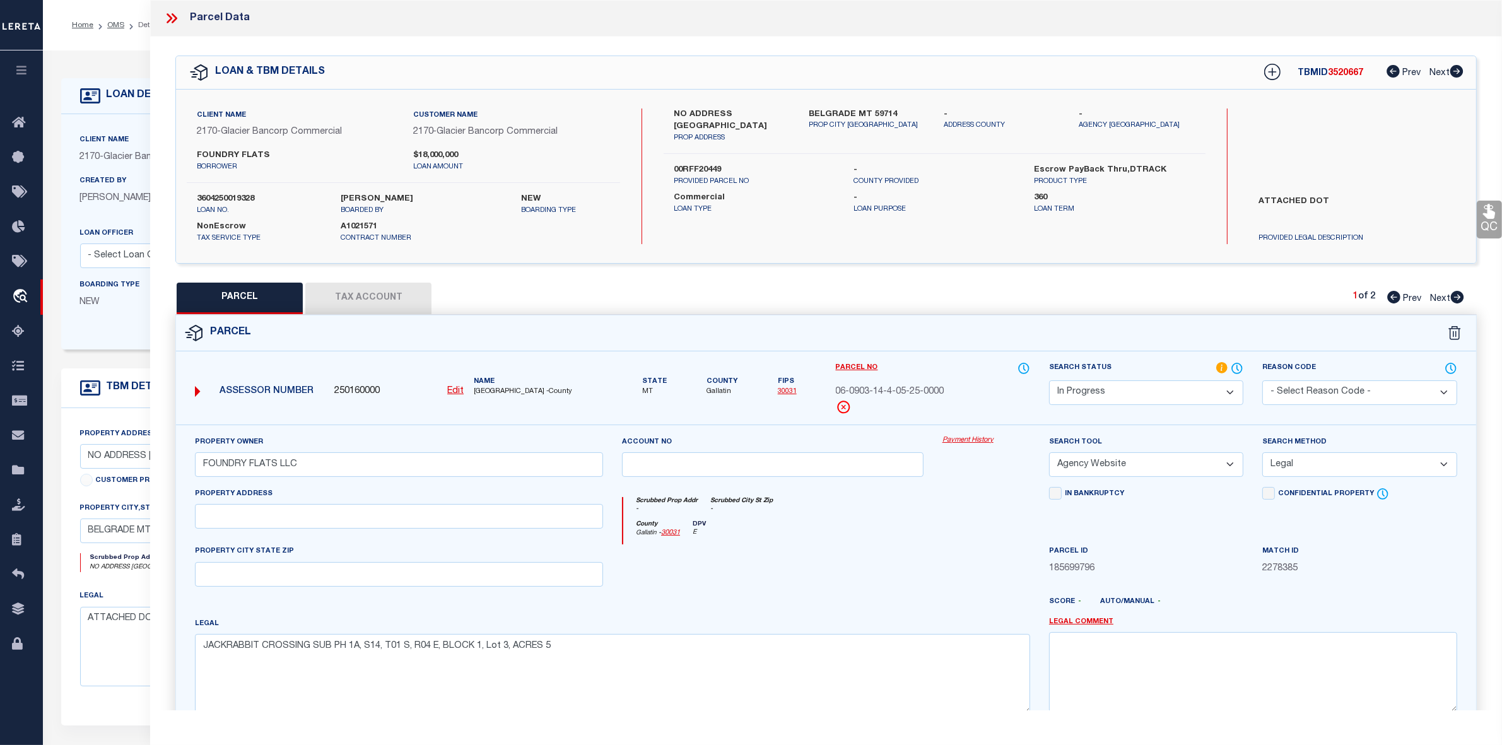
click at [1136, 391] on select "Automated Search Bad Parcel Complete Duplicate Parcel High Dollar Reporting In …" at bounding box center [1146, 392] width 194 height 25
click at [1049, 380] on select "Automated Search Bad Parcel Complete Duplicate Parcel High Dollar Reporting In …" at bounding box center [1146, 392] width 194 height 25
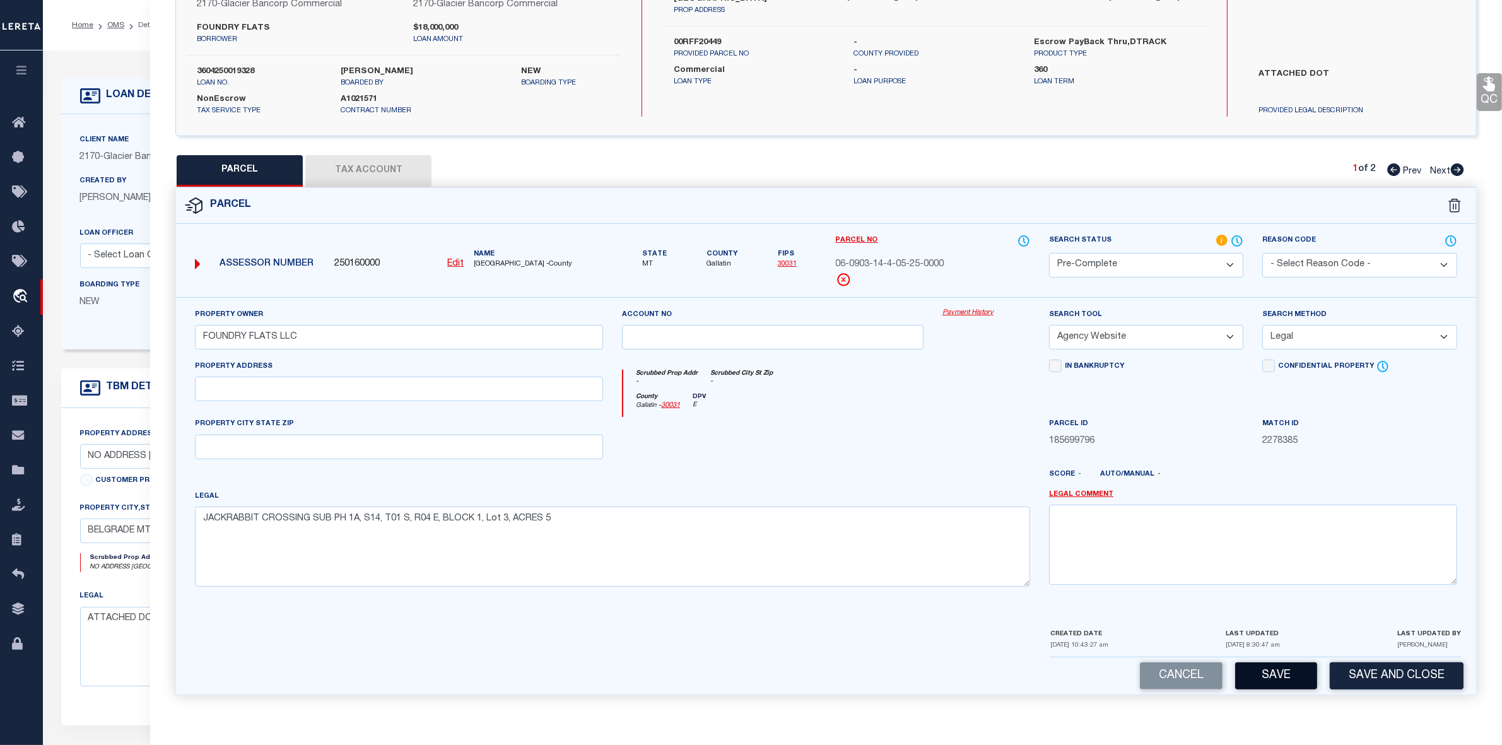
click at [1278, 673] on button "Save" at bounding box center [1277, 676] width 82 height 27
select select "AS"
select select
checkbox input "false"
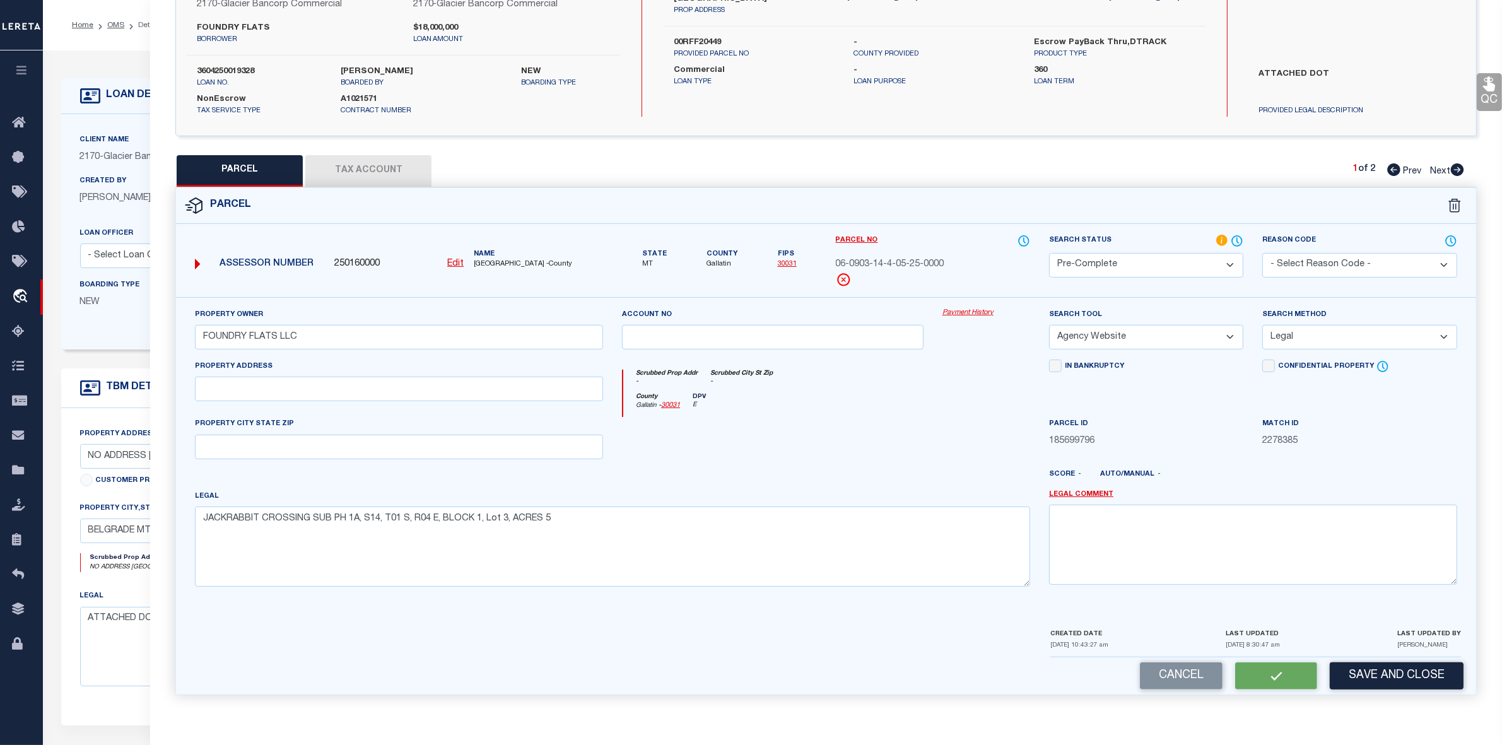
checkbox input "false"
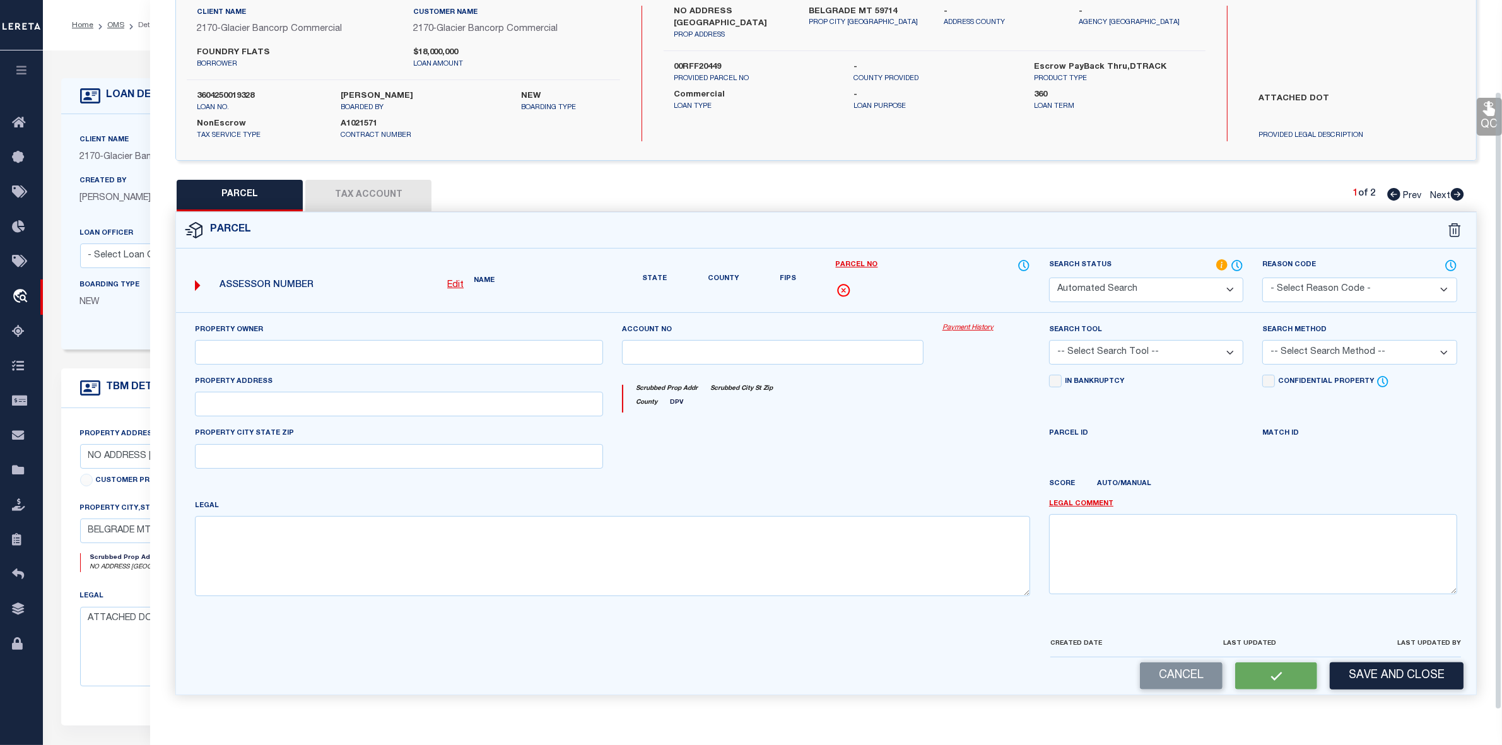
select select "PC"
type input "FOUNDRY FLATS LLC"
select select "AGW"
select select "LEG"
type textarea "JACKRABBIT CROSSING SUB PH 1A, S14, T01 S, R04 E, BLOCK 1, Lot 3, ACRES 5"
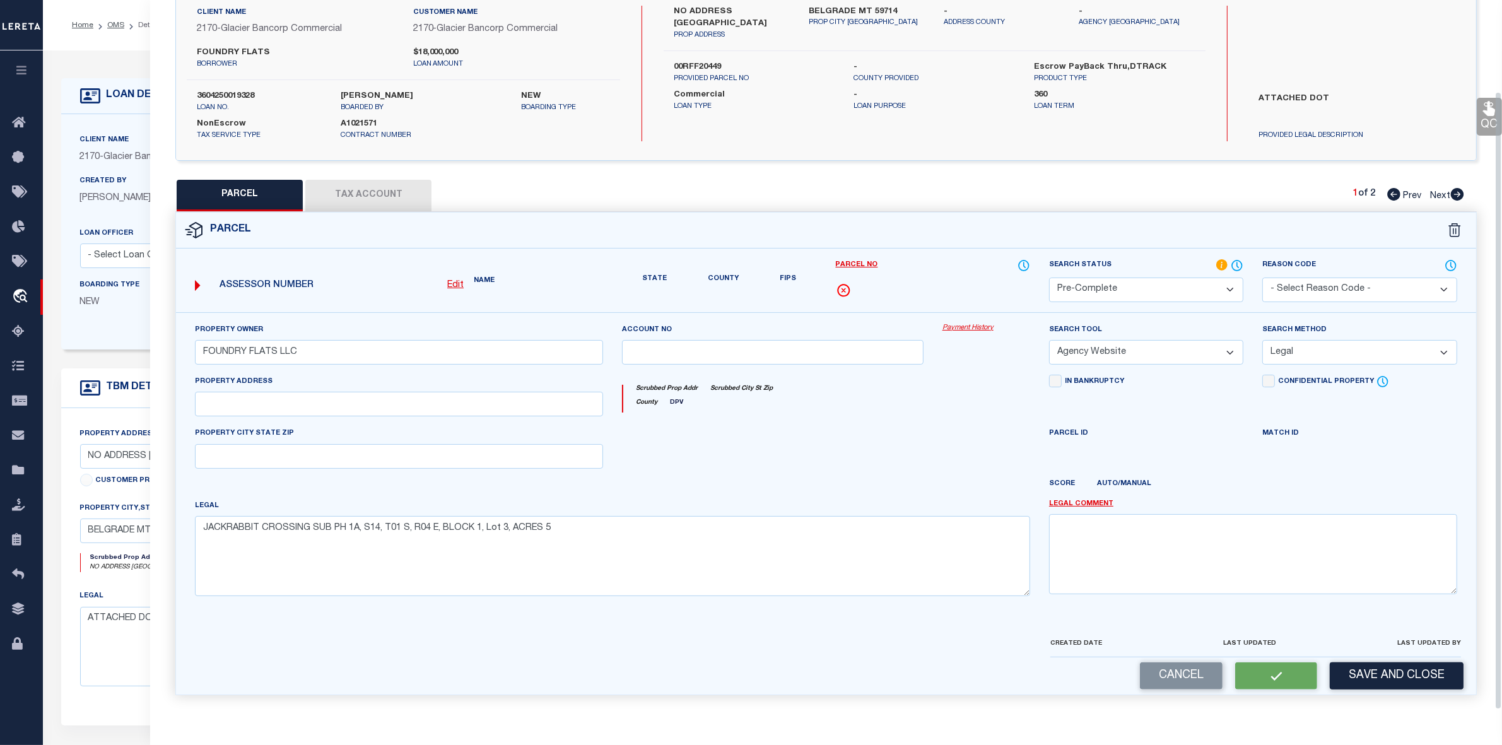
scroll to position [93, 0]
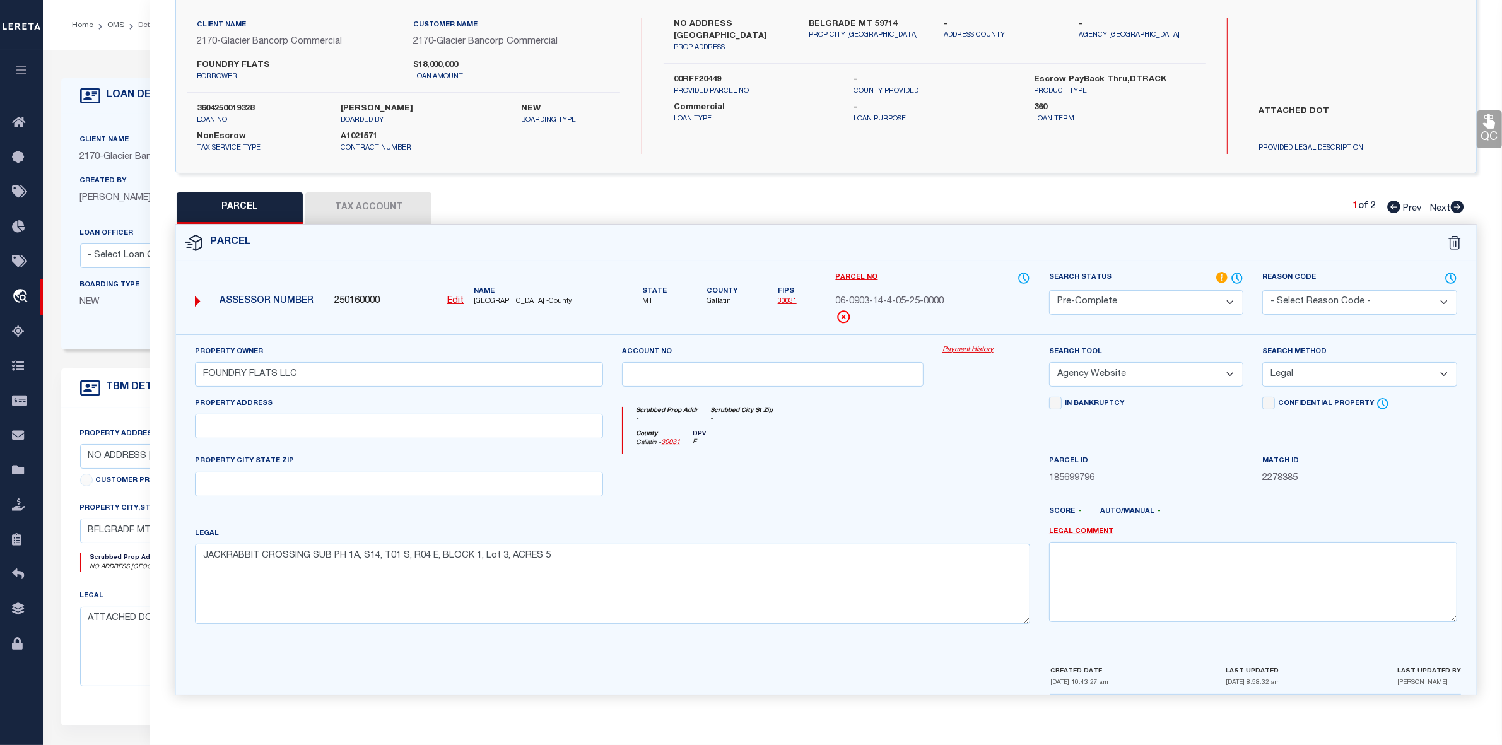
click at [1458, 205] on icon at bounding box center [1457, 207] width 13 height 13
select select "AS"
select select
checkbox input "false"
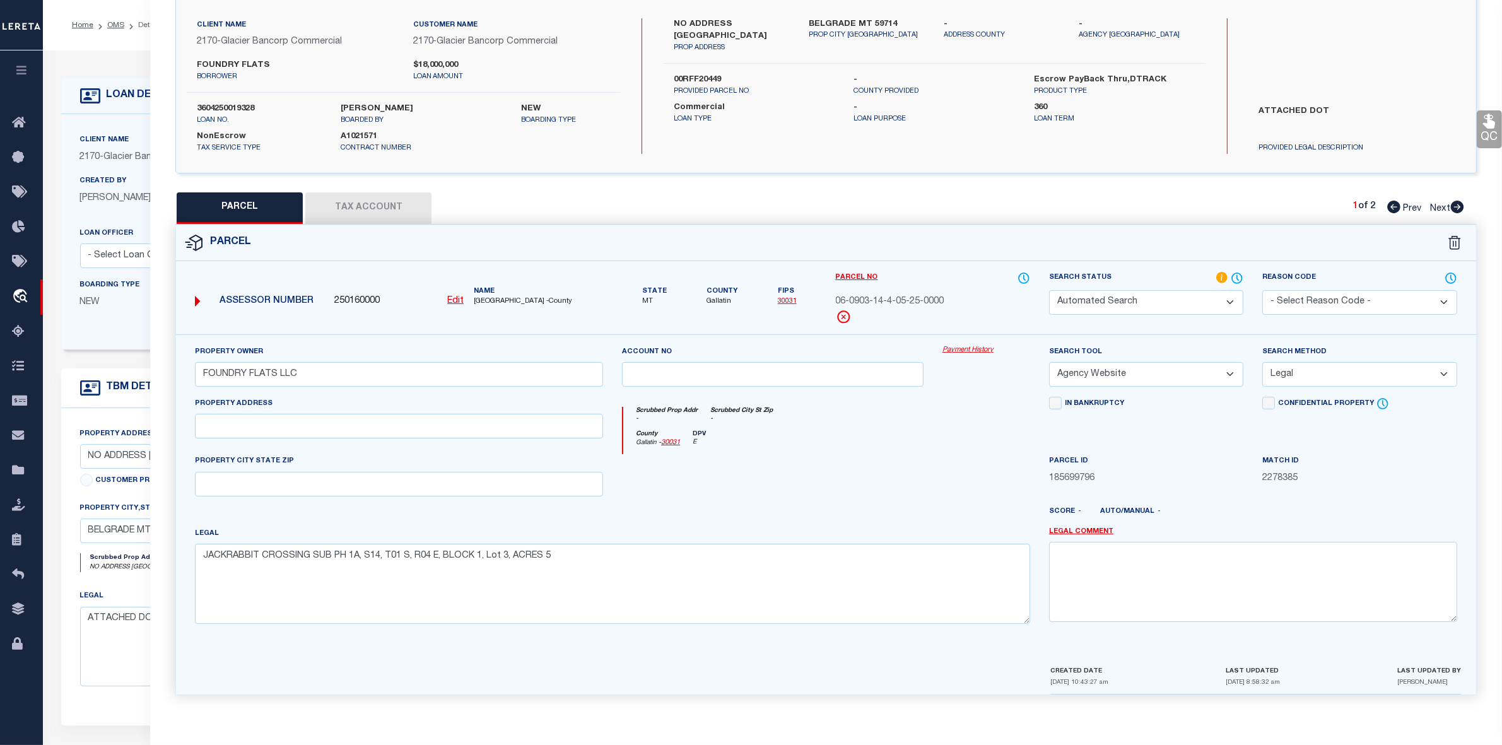
checkbox input "false"
select select "IP"
type input "FOUNDRY FLATS LLC"
select select "AGW"
select select "LEG"
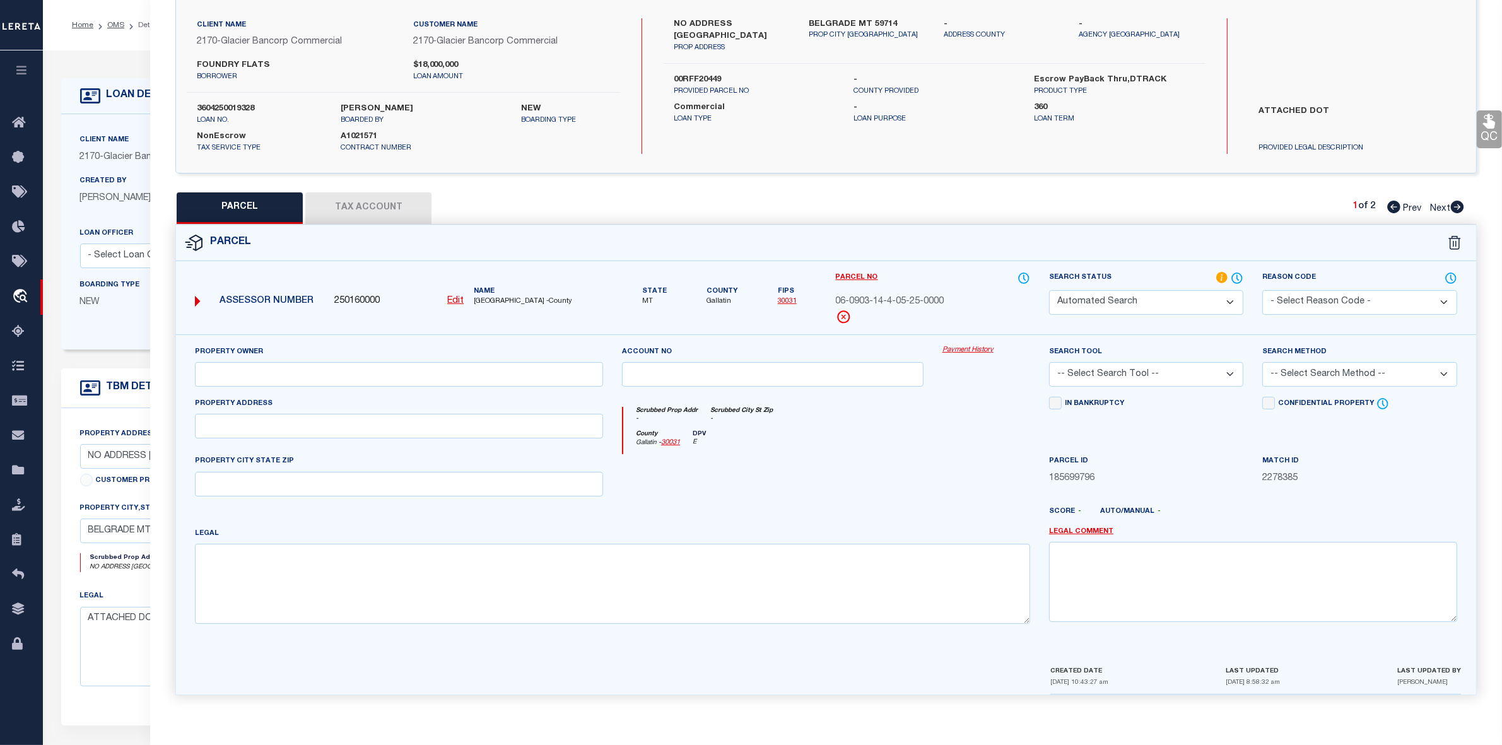
type textarea "JACKRABBIT CROSSING SUB PH 1A, S14, T01 S, R04 E, BLOCK 1, Lot 4, ACRES 5"
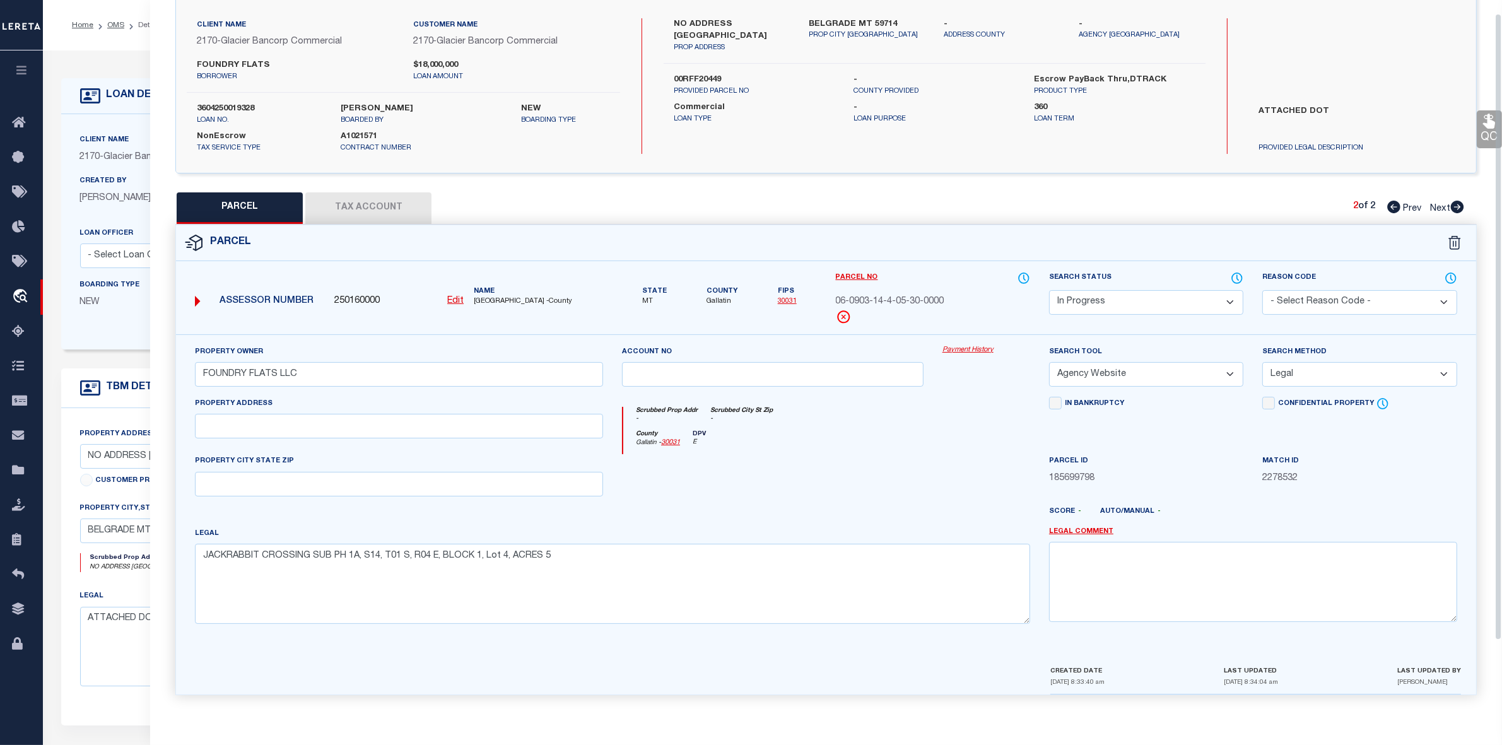
scroll to position [15, 0]
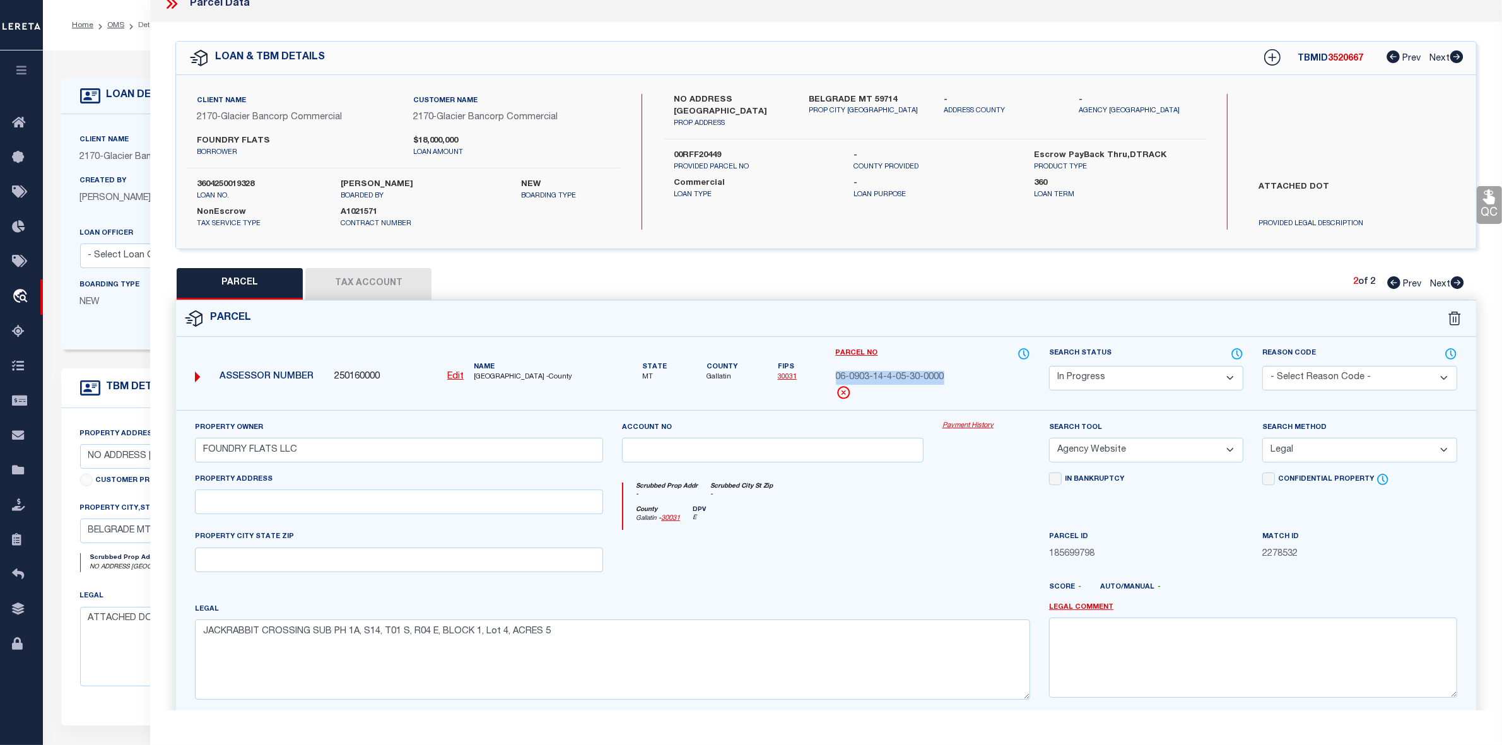
drag, startPoint x: 831, startPoint y: 372, endPoint x: 953, endPoint y: 377, distance: 121.9
click at [953, 377] on div "Parcel No 06-0903-14-4-05-30-0000" at bounding box center [933, 378] width 213 height 63
copy span "06-0903-14-4-05-30-0000"
click at [1128, 370] on select "Automated Search Bad Parcel Complete Duplicate Parcel High Dollar Reporting In …" at bounding box center [1146, 378] width 194 height 25
click at [1049, 366] on select "Automated Search Bad Parcel Complete Duplicate Parcel High Dollar Reporting In …" at bounding box center [1146, 378] width 194 height 25
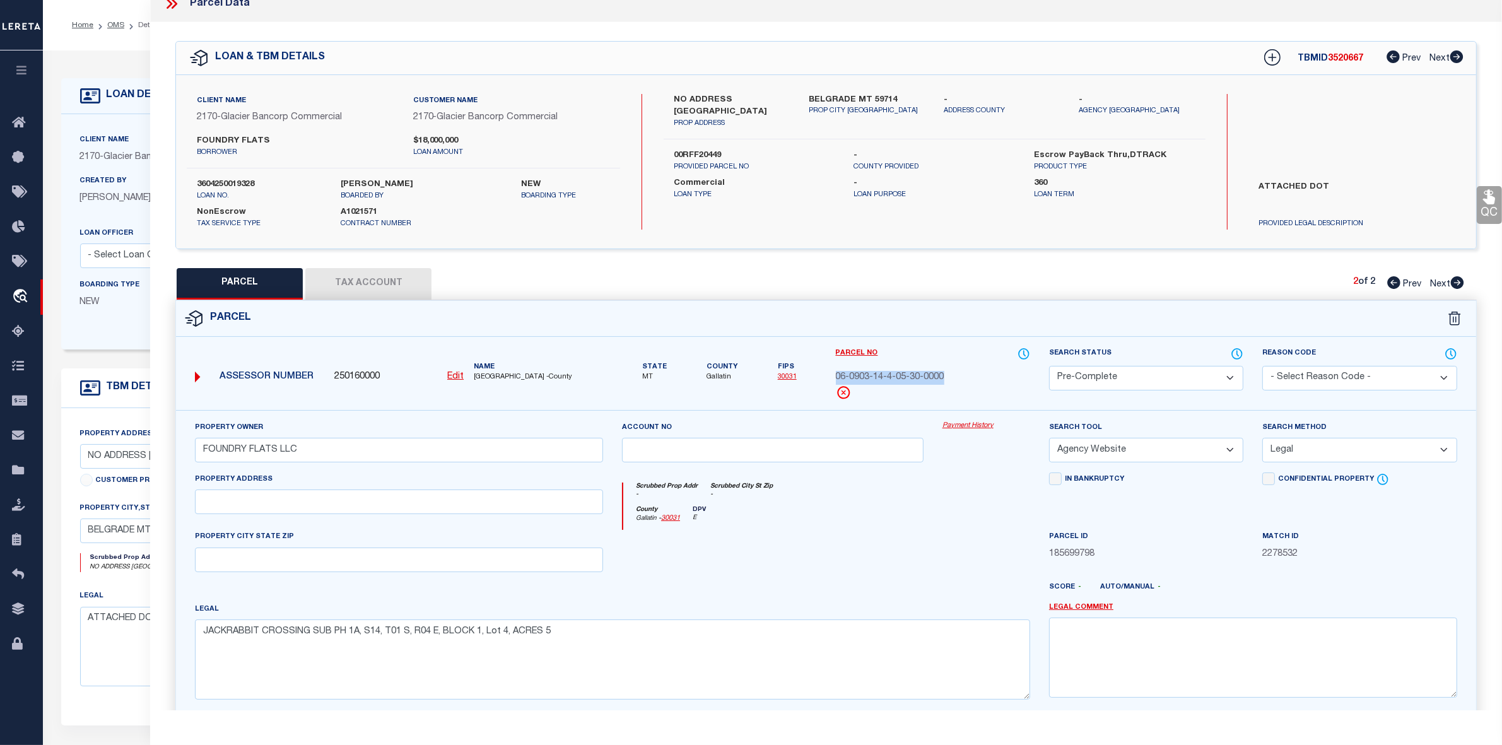
scroll to position [93, 0]
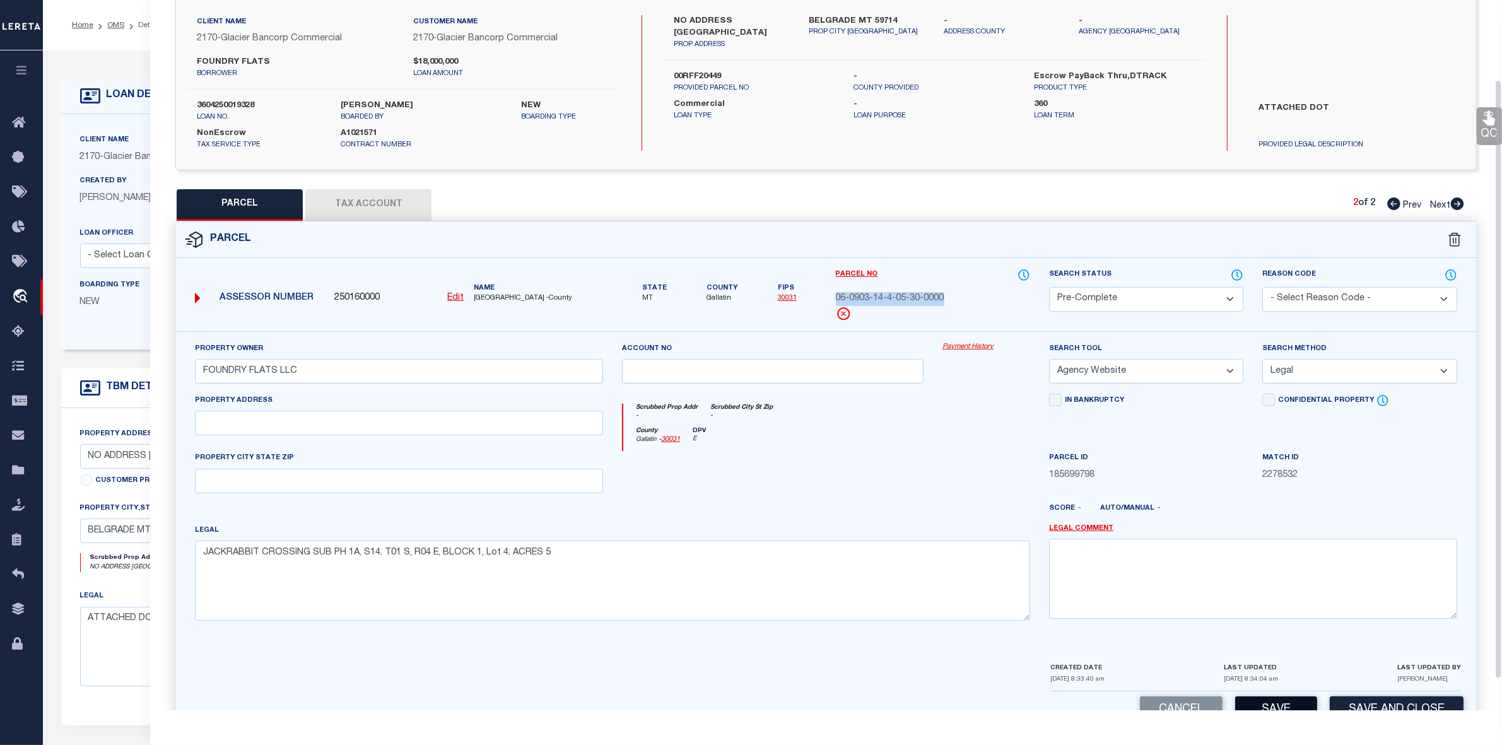
click at [1275, 701] on button "Save" at bounding box center [1277, 710] width 82 height 27
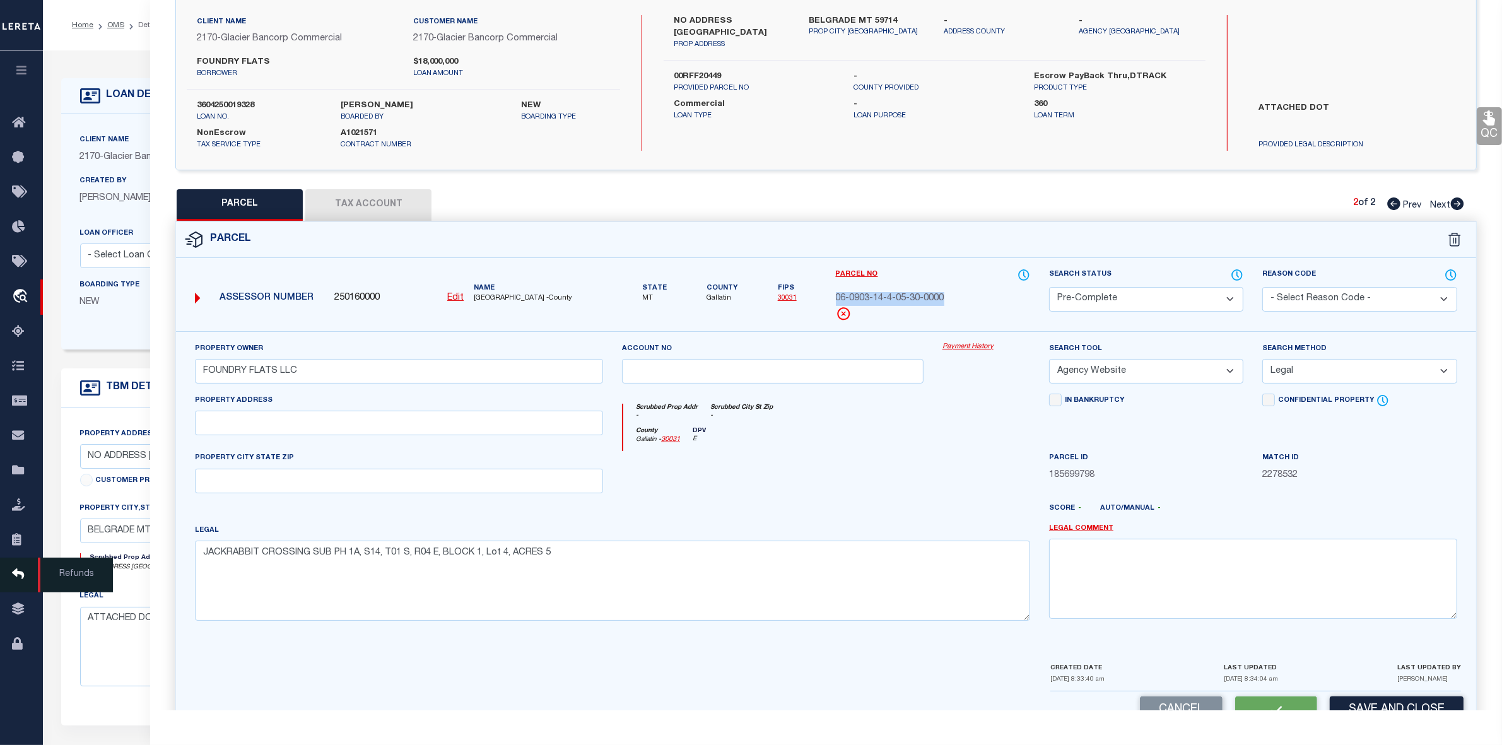
select select "AS"
select select
checkbox input "false"
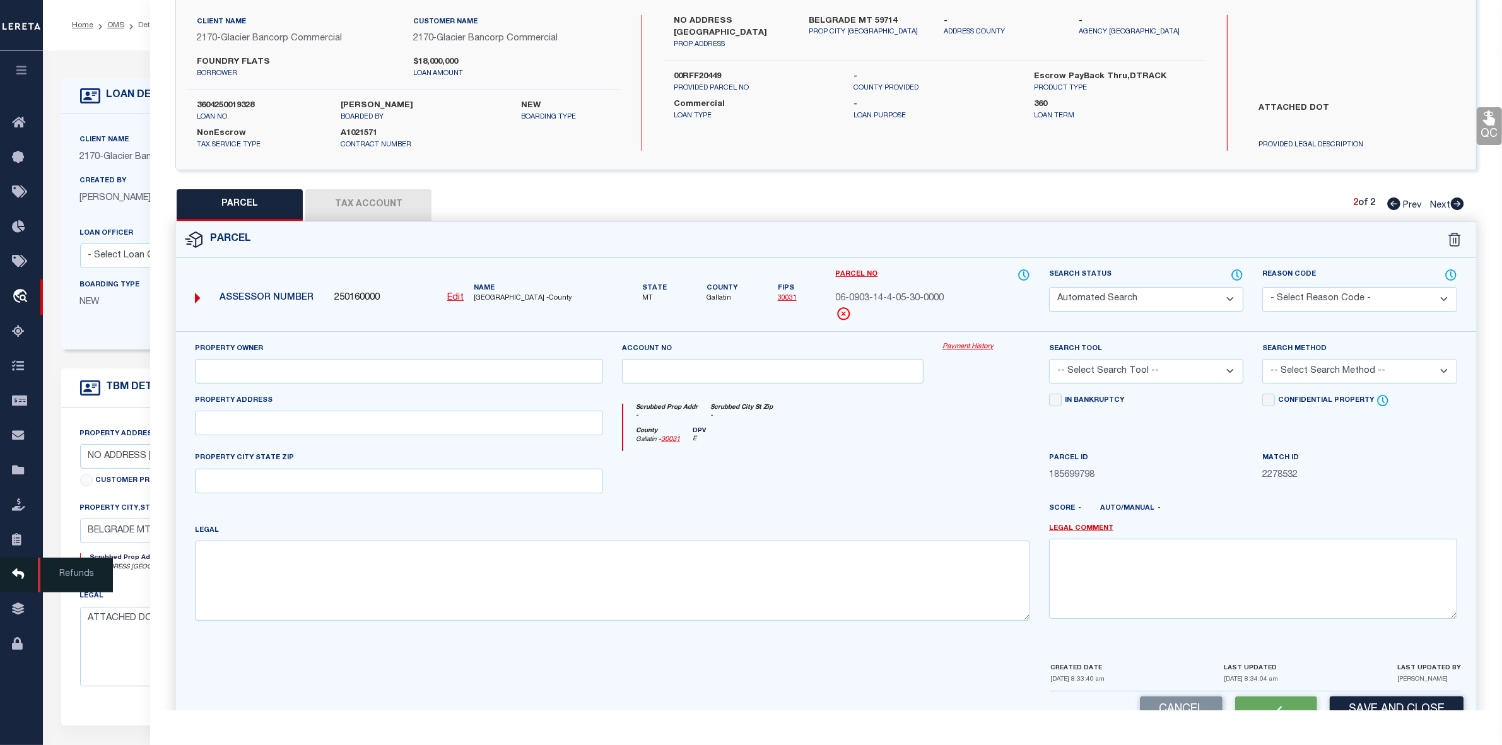
select select "PC"
type input "FOUNDRY FLATS LLC"
select select "AGW"
select select "LEG"
type textarea "JACKRABBIT CROSSING SUB PH 1A, S14, T01 S, R04 E, BLOCK 1, Lot 4, ACRES 5"
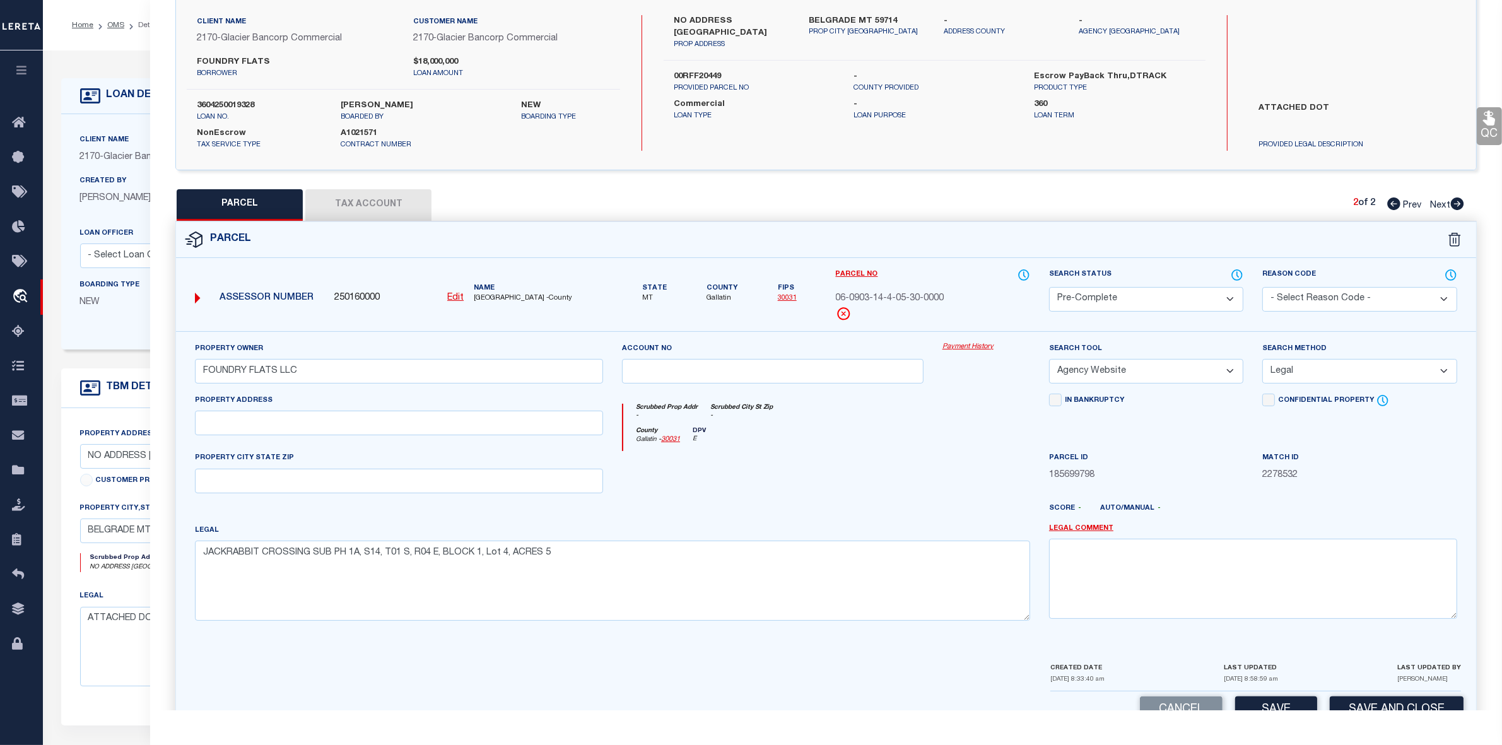
click at [379, 205] on button "Tax Account" at bounding box center [368, 205] width 126 height 32
select select "100"
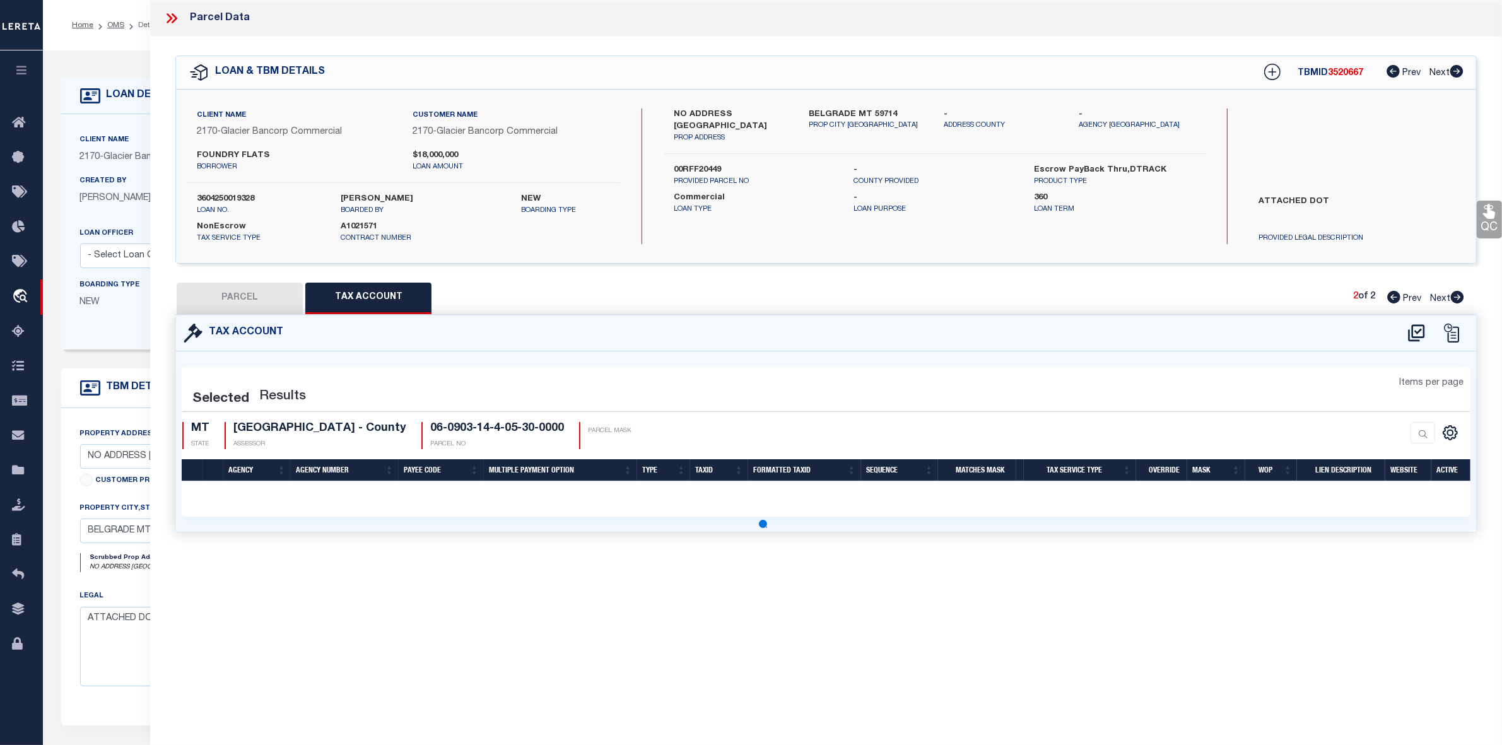
scroll to position [0, 0]
select select "100"
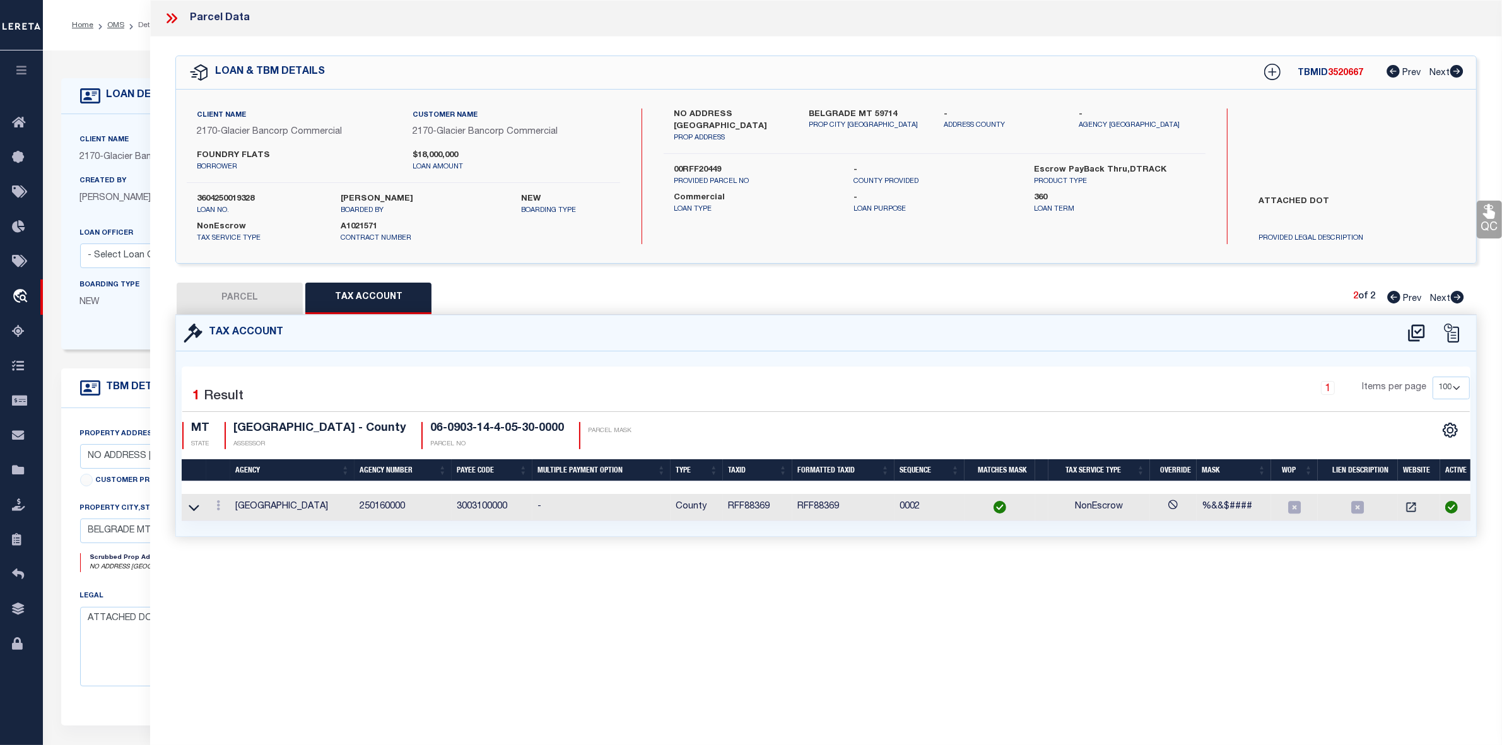
click at [170, 16] on icon at bounding box center [171, 18] width 16 height 16
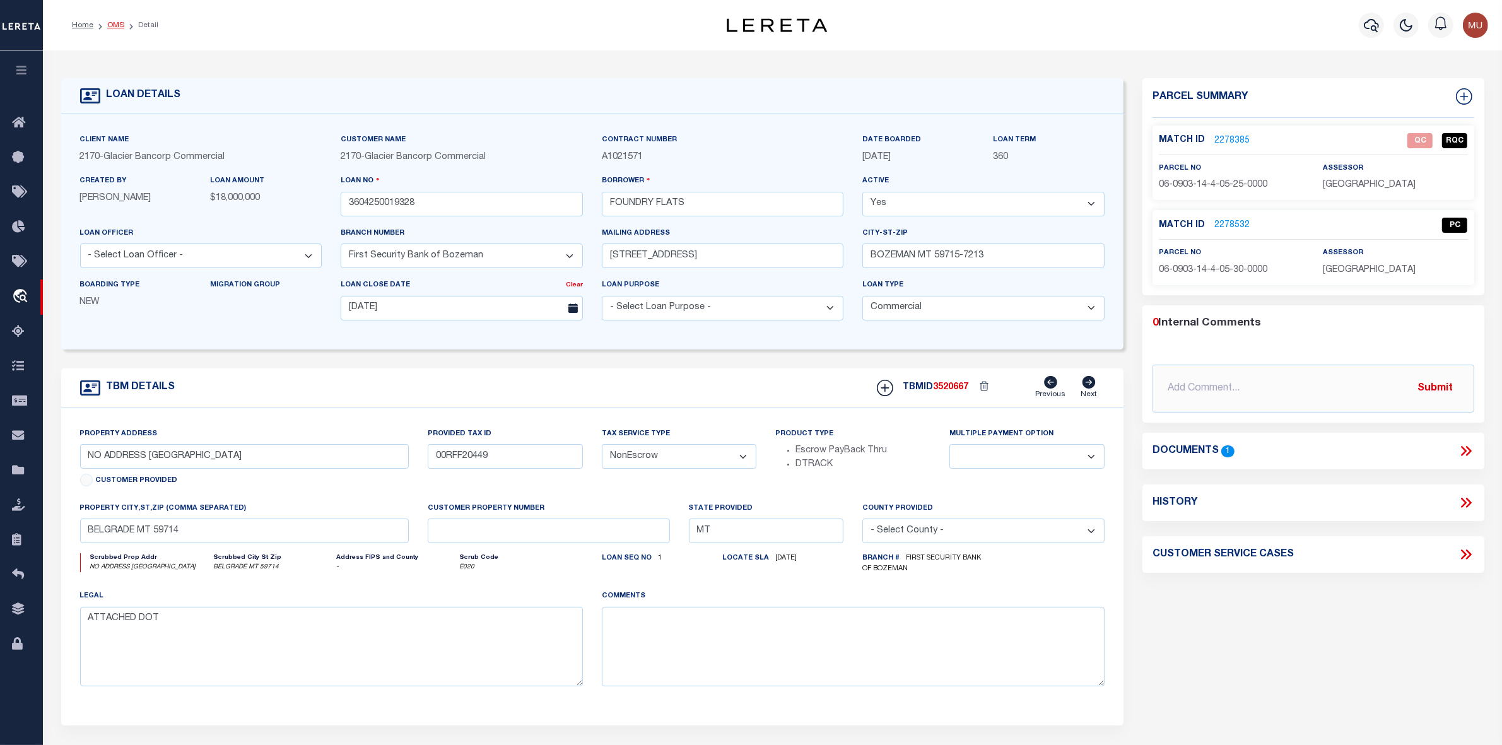
click at [112, 25] on link "OMS" at bounding box center [115, 25] width 17 height 8
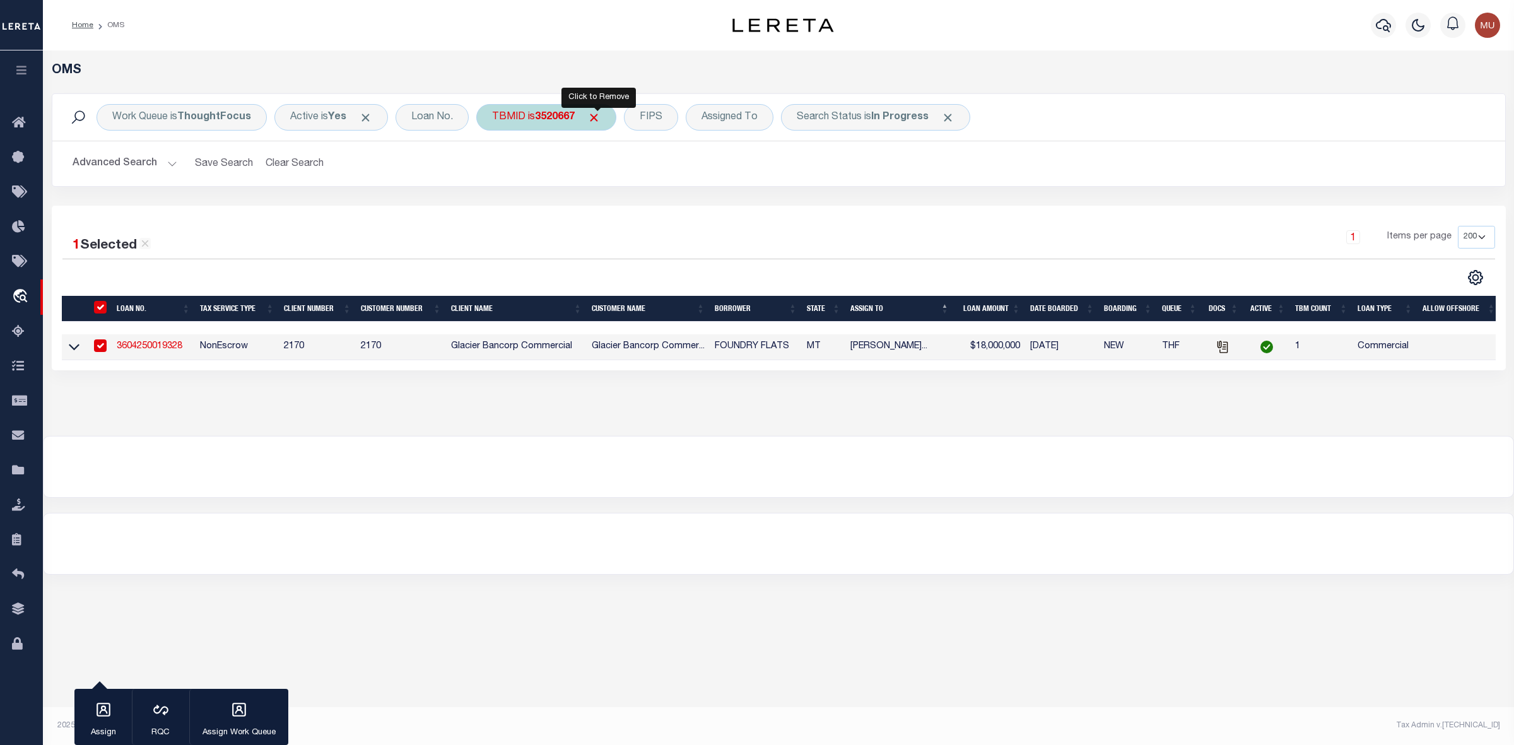
click at [600, 120] on span "Click to Remove" at bounding box center [593, 117] width 13 height 13
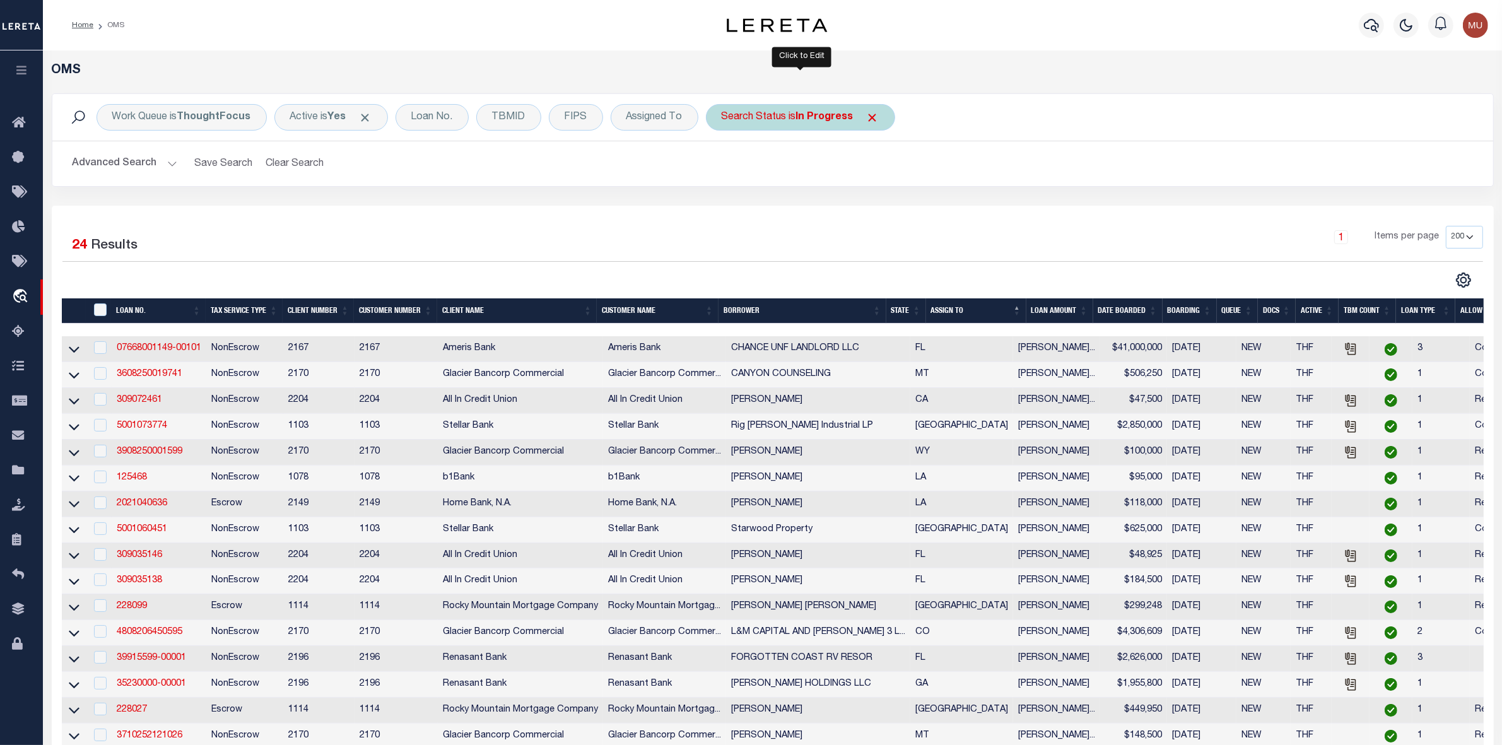
click at [777, 118] on div "Search Status is In Progress" at bounding box center [800, 117] width 189 height 27
click at [788, 183] on select "Automated Search Bad Parcel Complete Duplicate Parcel High Dollar Reporting In …" at bounding box center [816, 179] width 186 height 24
select select "RD"
click at [723, 168] on select "Automated Search Bad Parcel Complete Duplicate Parcel High Dollar Reporting In …" at bounding box center [816, 179] width 186 height 24
click at [877, 207] on input "Apply" at bounding box center [889, 206] width 37 height 21
